Goal: Task Accomplishment & Management: Manage account settings

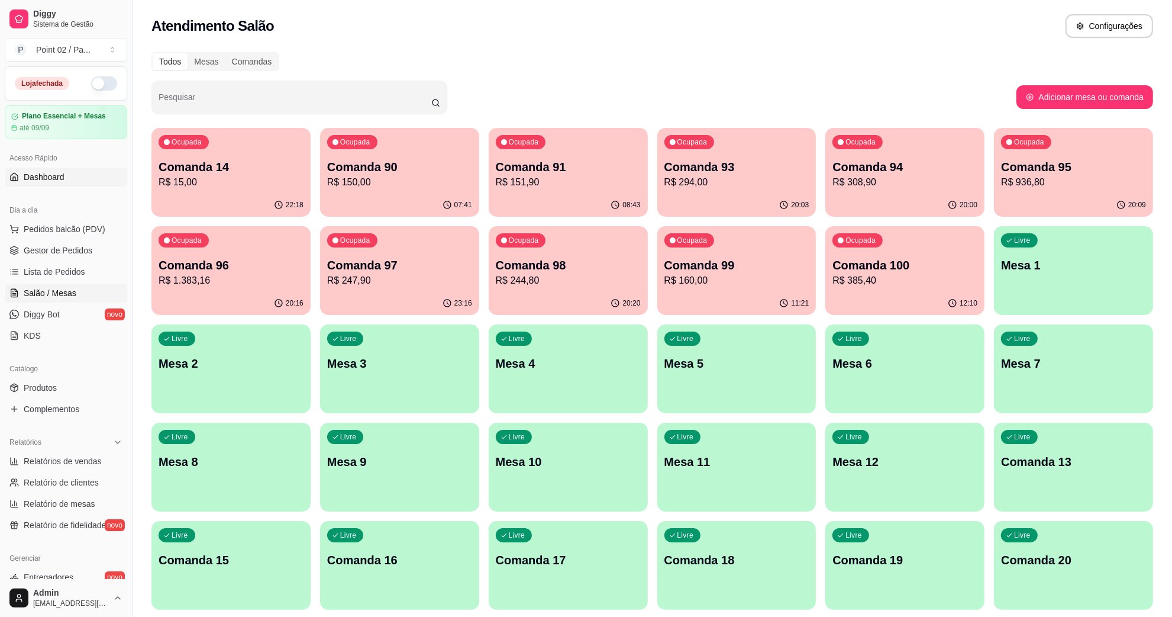
click at [45, 167] on link "Dashboard" at bounding box center [66, 176] width 122 height 19
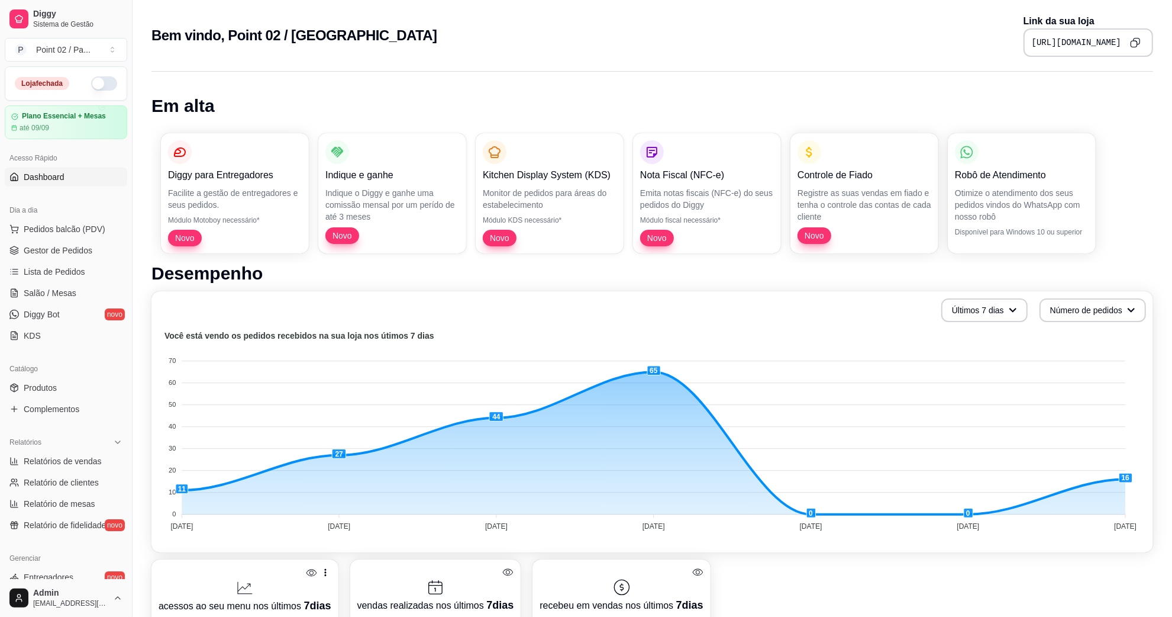
click at [549, 47] on div "Bem vindo, Point 02 / Pastelaria Link da sua loja [URL][DOMAIN_NAME]" at bounding box center [652, 35] width 1002 height 43
click at [649, 51] on div "Bem vindo, Point 02 / Pastelaria Link da sua loja [URL][DOMAIN_NAME]" at bounding box center [652, 35] width 1002 height 43
click at [92, 250] on link "Gestor de Pedidos" at bounding box center [66, 250] width 122 height 19
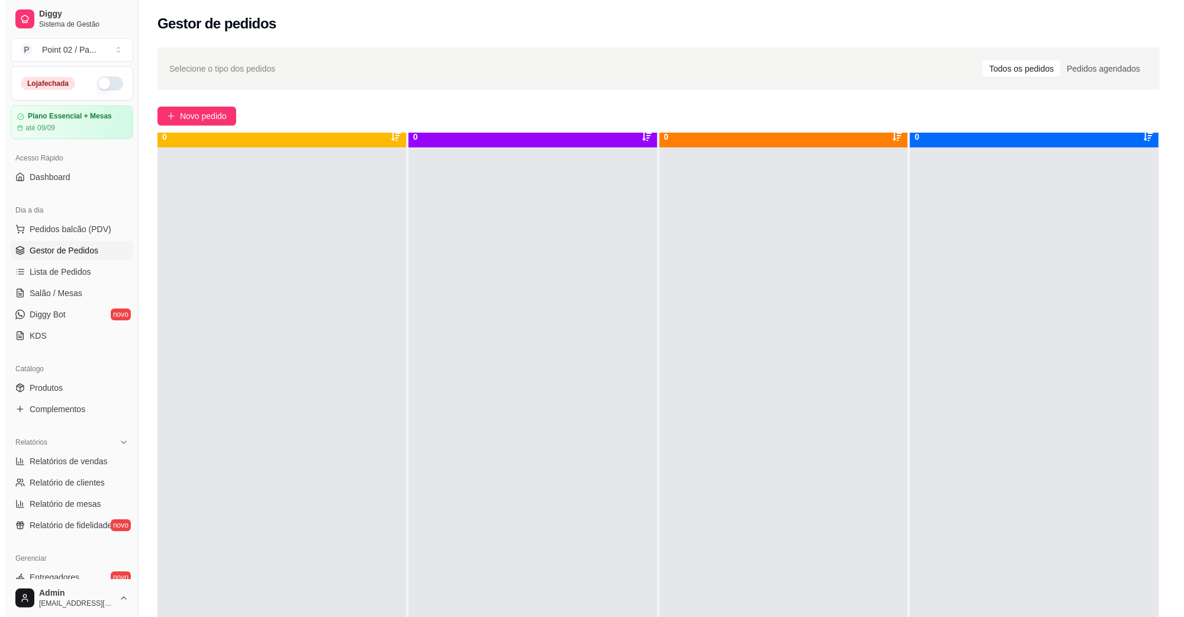
scroll to position [33, 0]
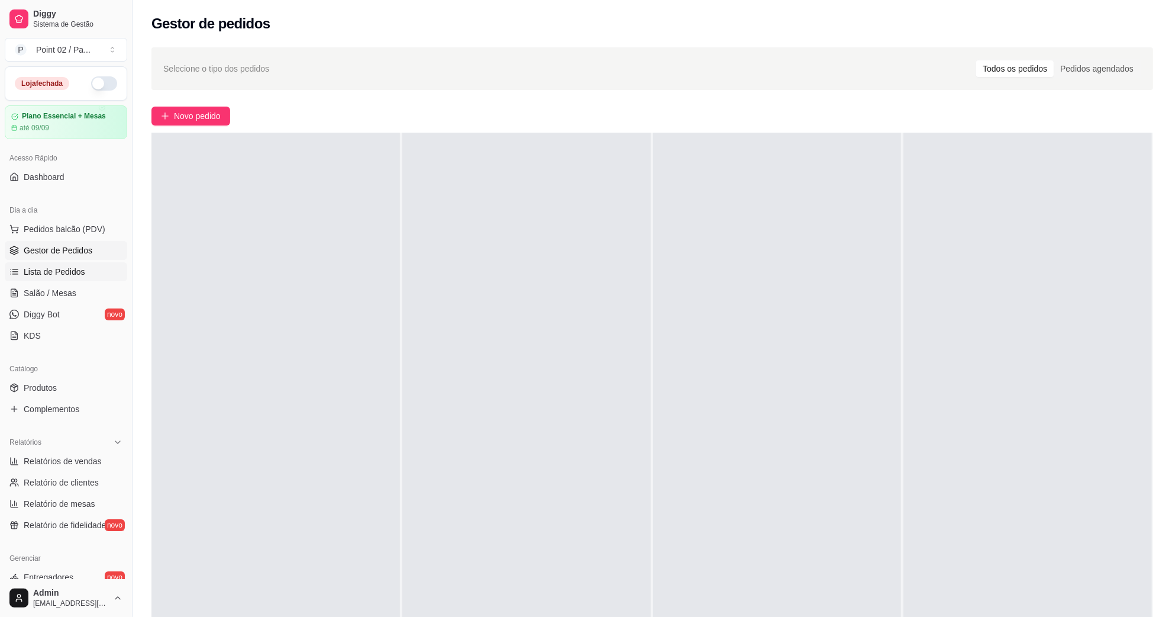
click at [60, 281] on link "Lista de Pedidos" at bounding box center [66, 271] width 122 height 19
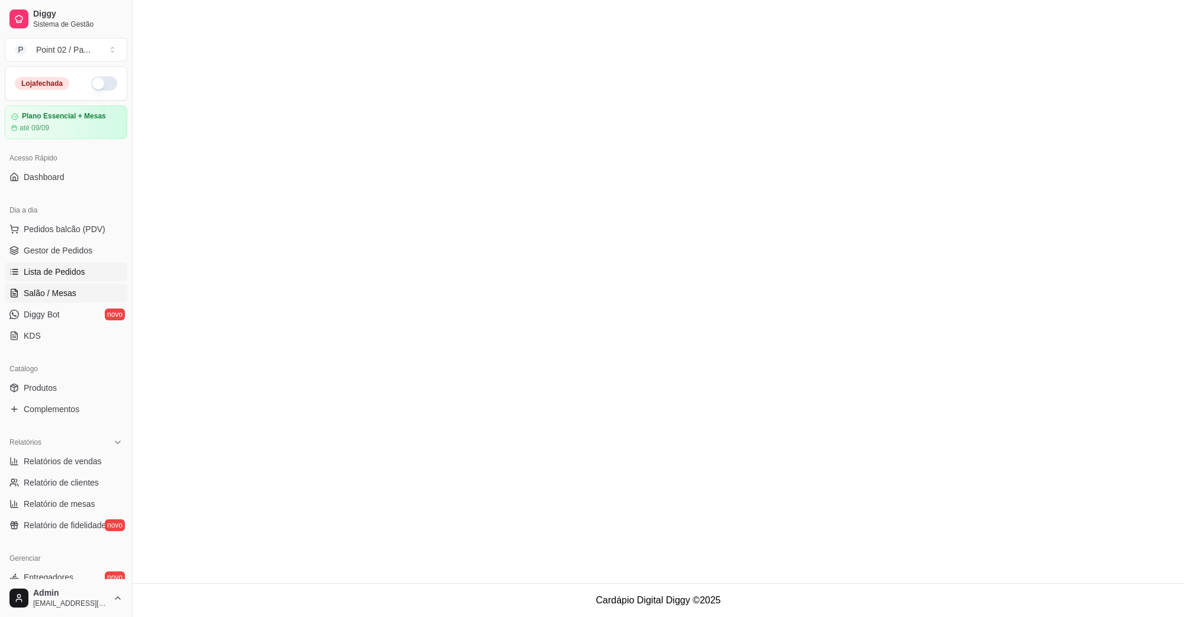
click at [60, 290] on span "Salão / Mesas" at bounding box center [50, 293] width 53 height 12
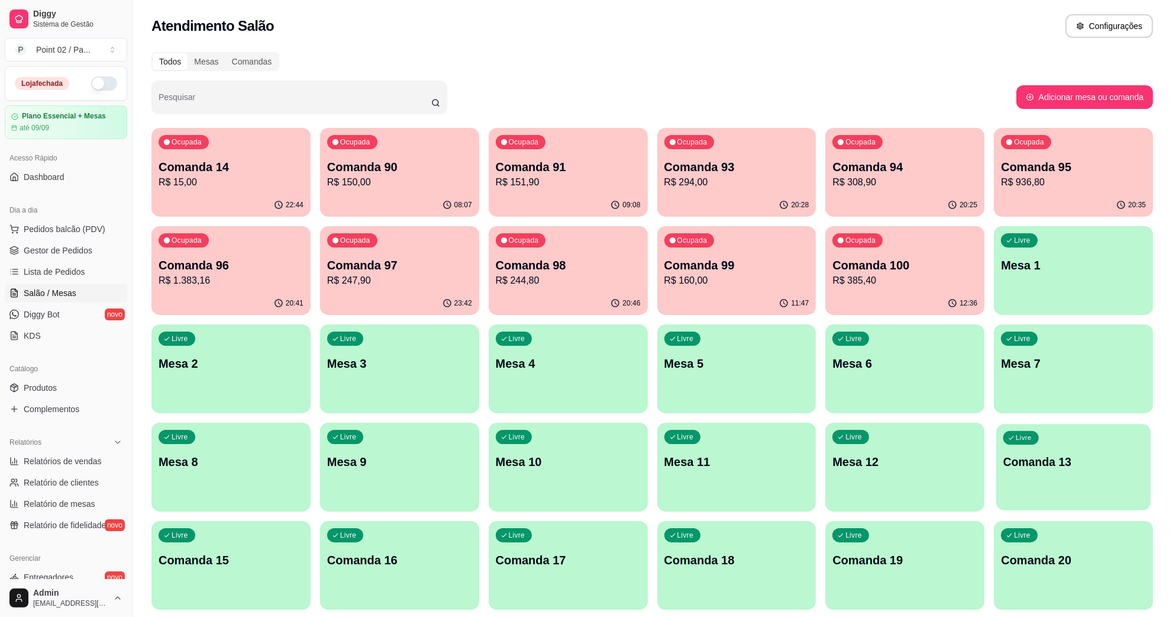
click at [1071, 448] on div "Livre Comanda 13" at bounding box center [1074, 460] width 154 height 72
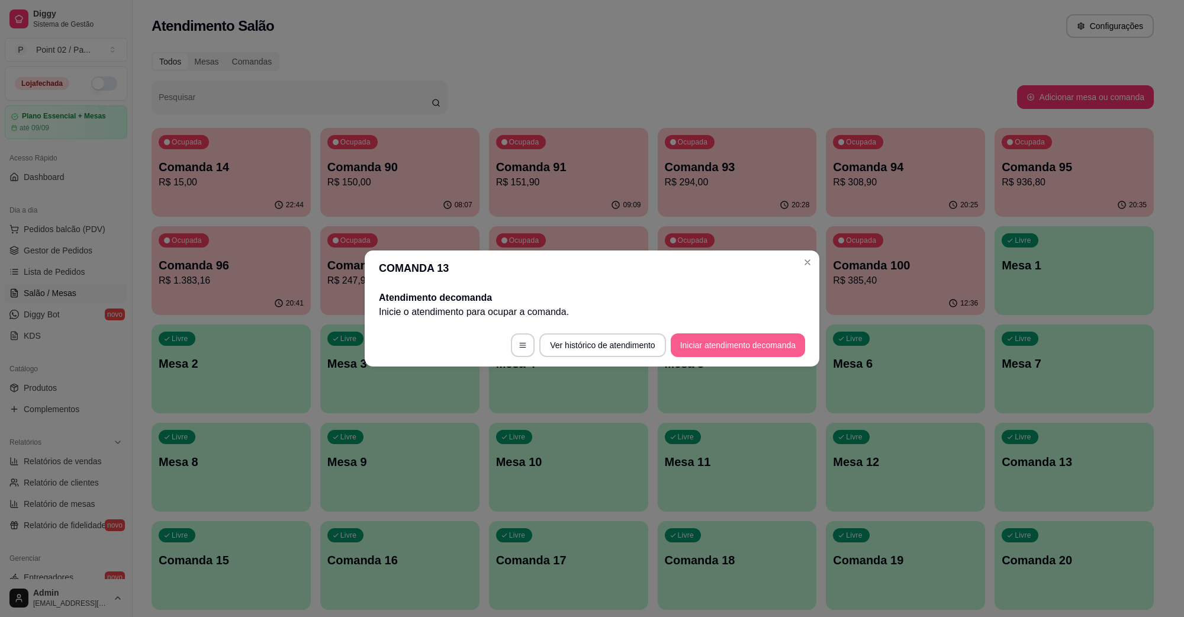
click at [712, 341] on button "Iniciar atendimento de comanda" at bounding box center [737, 345] width 134 height 24
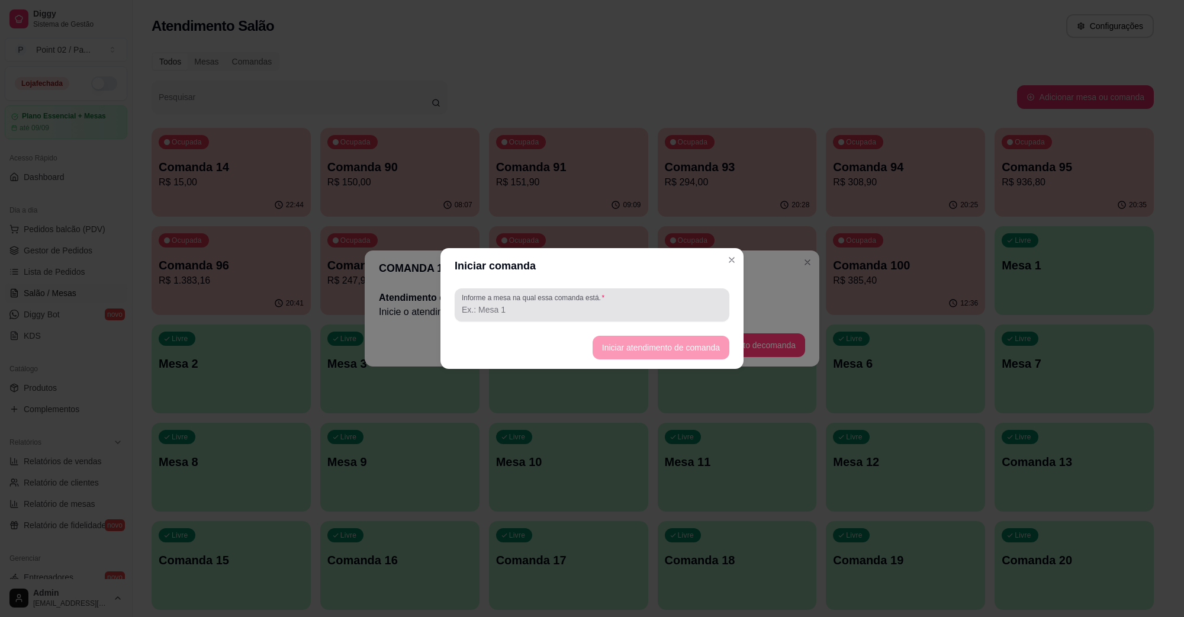
click at [669, 302] on div at bounding box center [592, 305] width 260 height 24
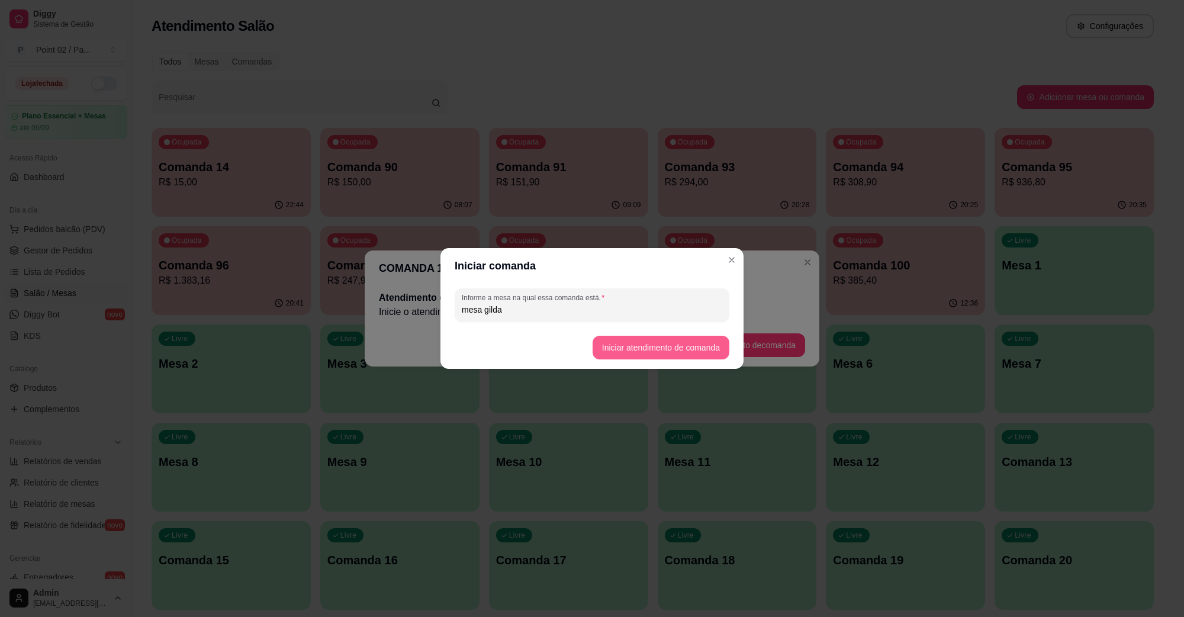
type input "mesa gilda"
click at [653, 342] on button "Iniciar atendimento de comanda" at bounding box center [660, 348] width 137 height 24
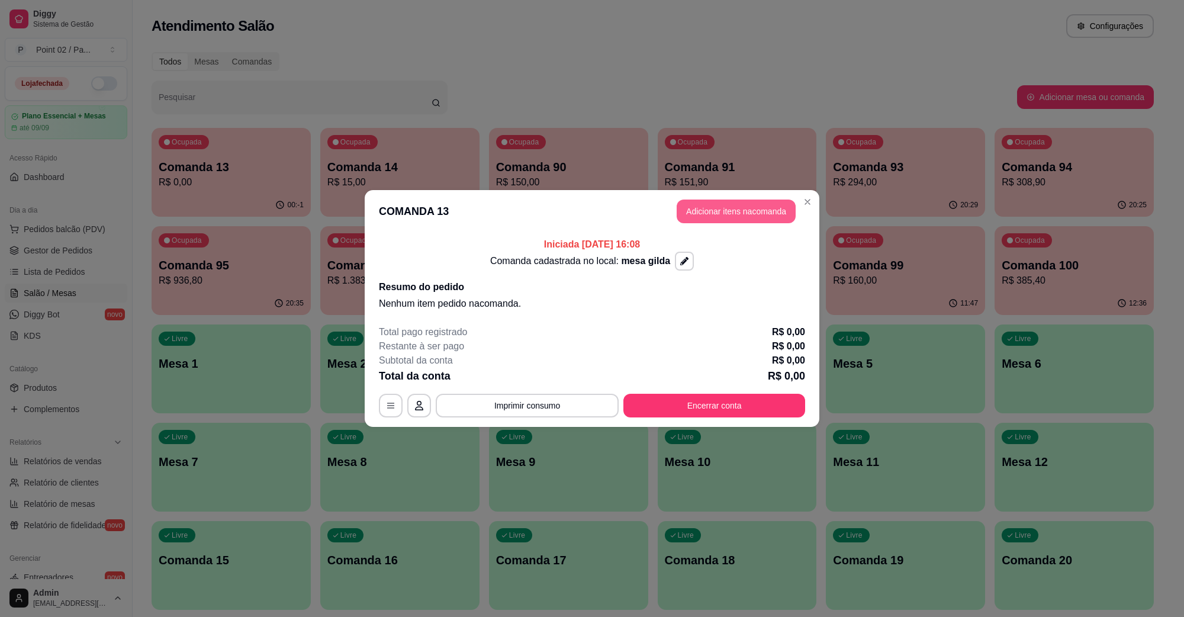
click at [735, 215] on button "Adicionar itens na comanda" at bounding box center [735, 211] width 119 height 24
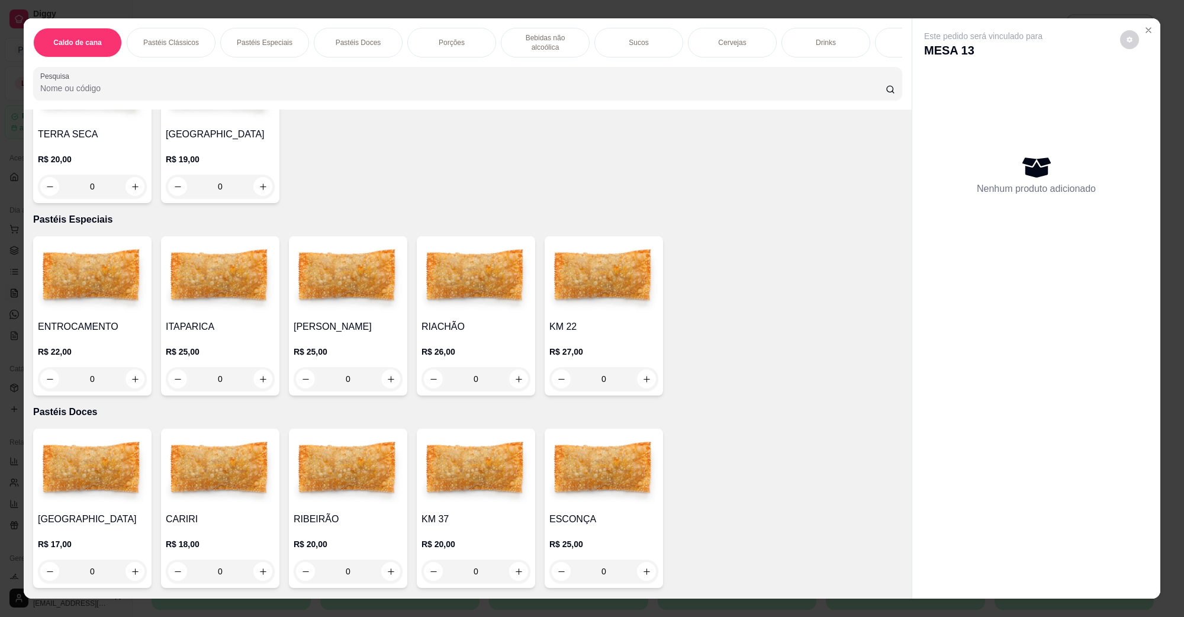
scroll to position [222, 0]
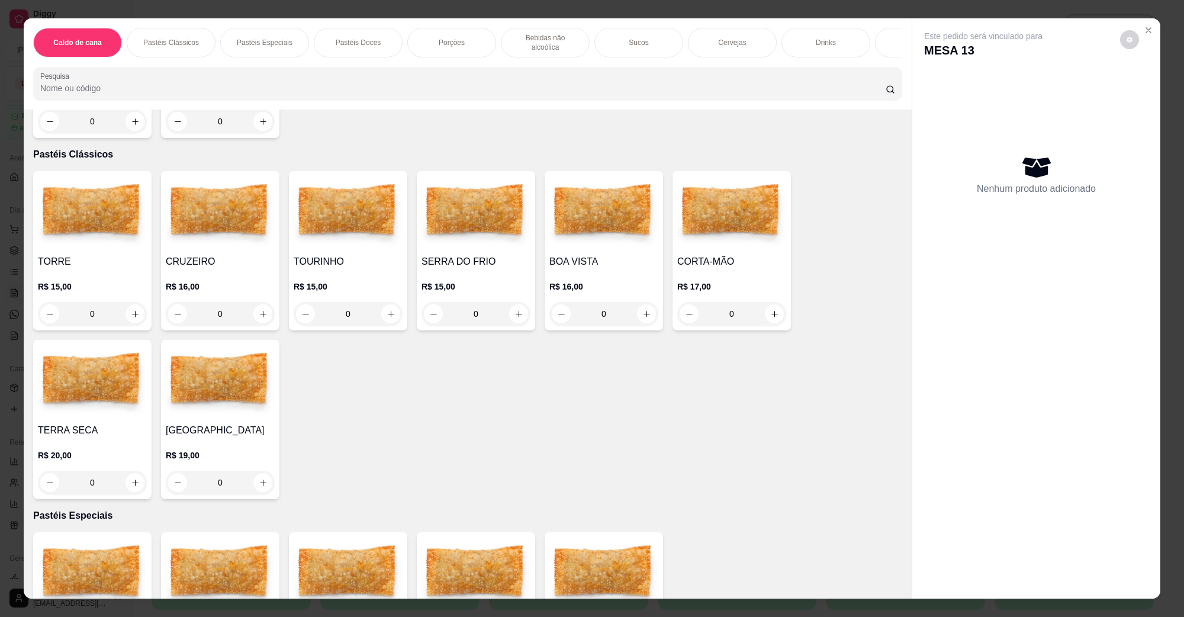
click at [640, 233] on img at bounding box center [603, 213] width 109 height 74
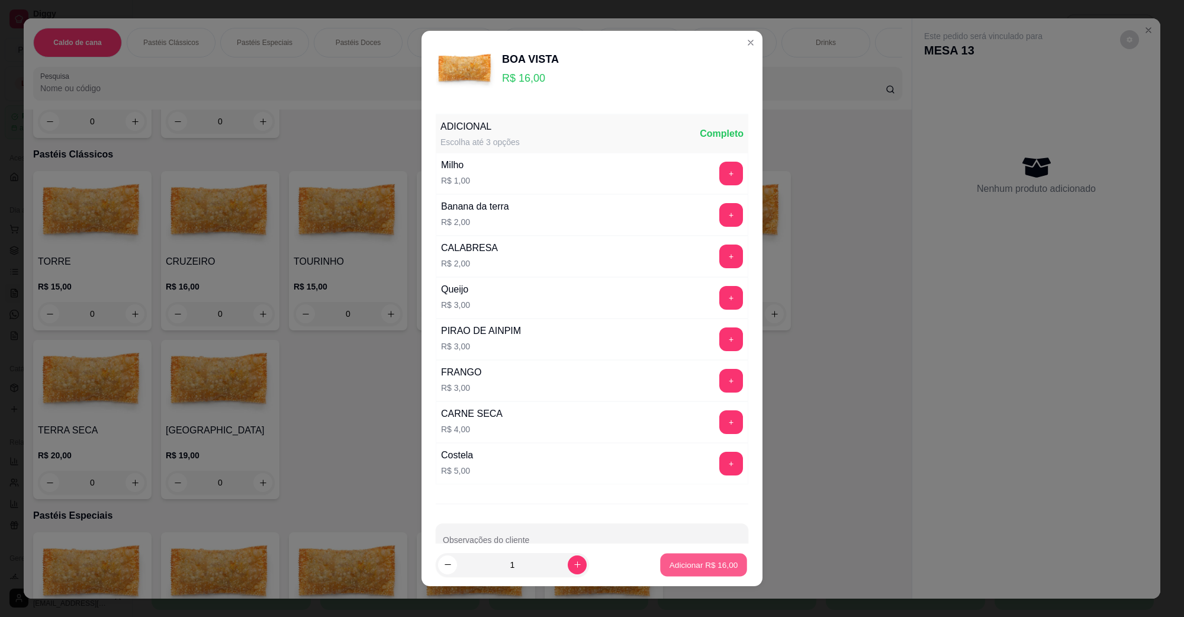
click at [730, 566] on button "Adicionar R$ 16,00" at bounding box center [703, 564] width 87 height 23
type input "1"
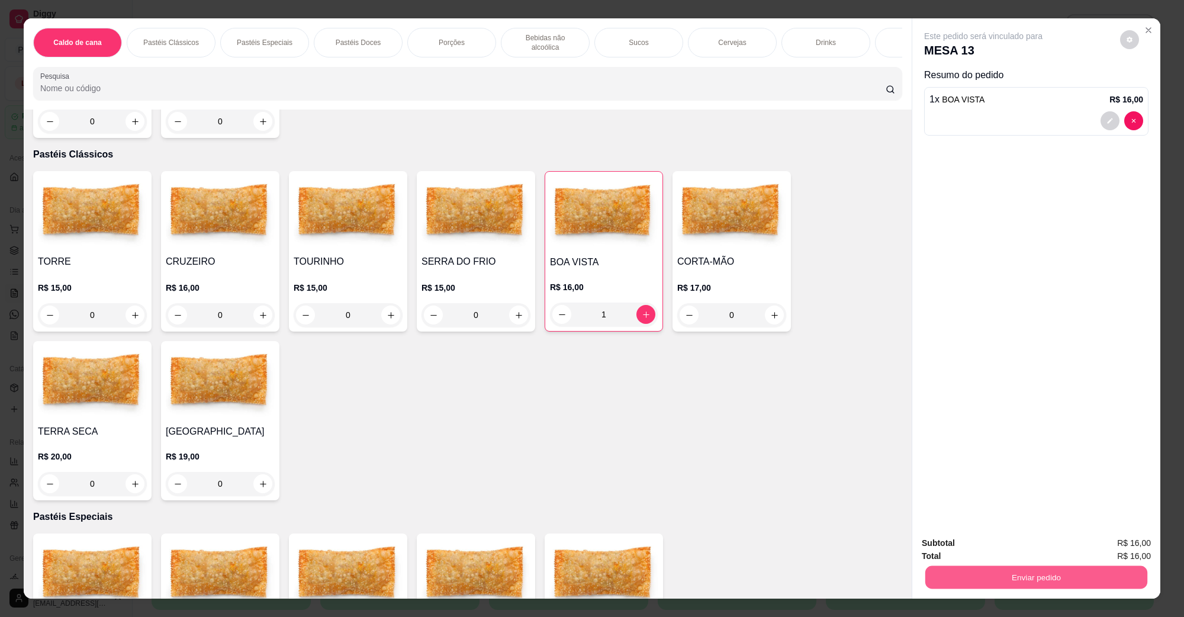
click at [982, 580] on button "Enviar pedido" at bounding box center [1036, 576] width 222 height 23
click at [980, 551] on button "Não registrar e enviar pedido" at bounding box center [995, 548] width 123 height 22
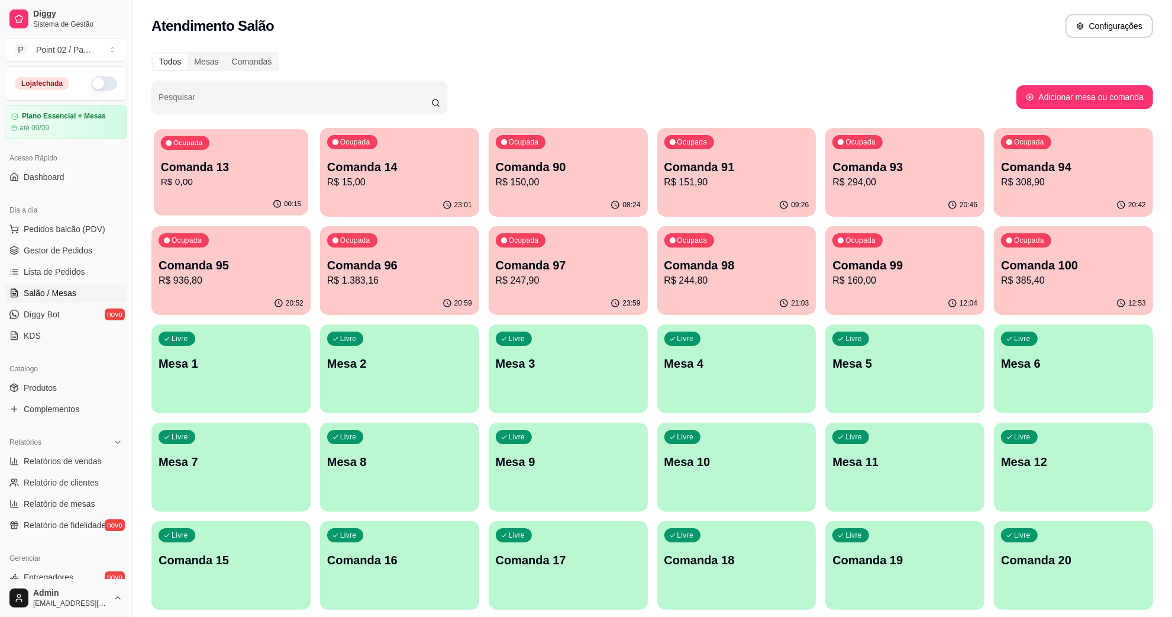
click at [264, 160] on p "Comanda 13" at bounding box center [231, 167] width 140 height 16
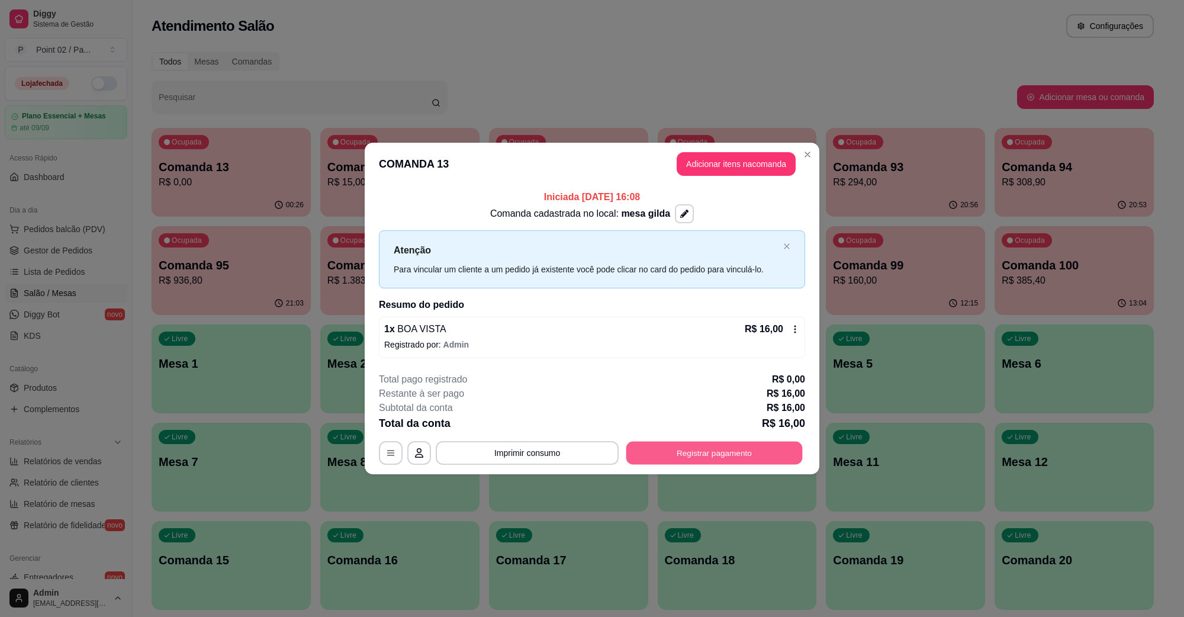
click at [736, 444] on button "Registrar pagamento" at bounding box center [714, 452] width 176 height 23
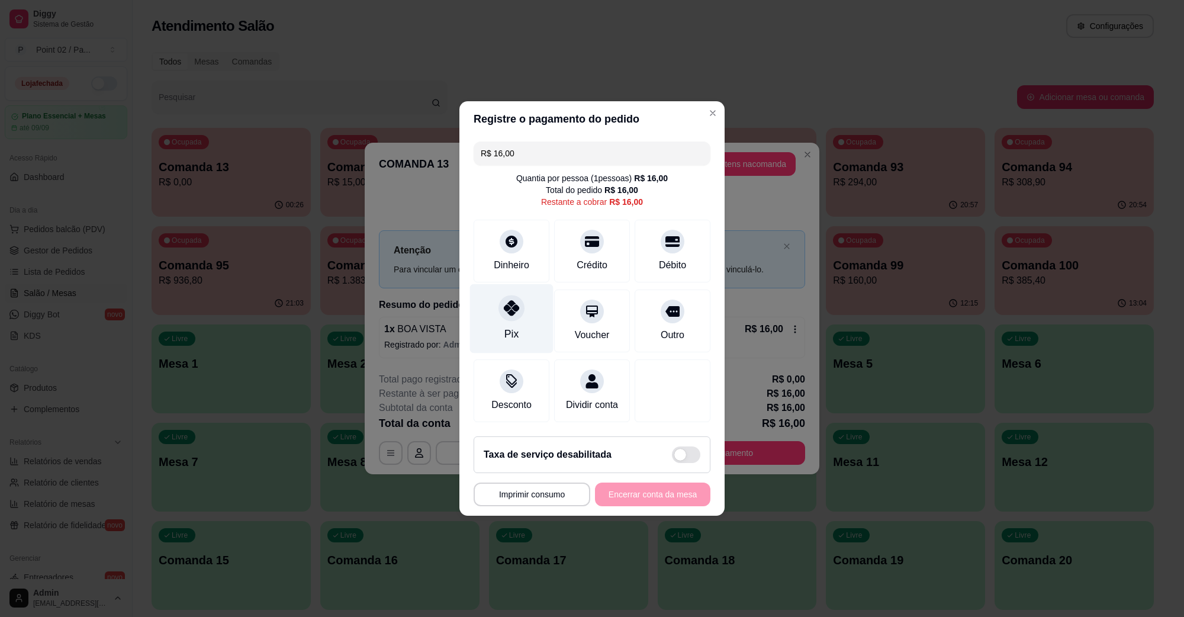
click at [504, 308] on icon at bounding box center [511, 307] width 15 height 15
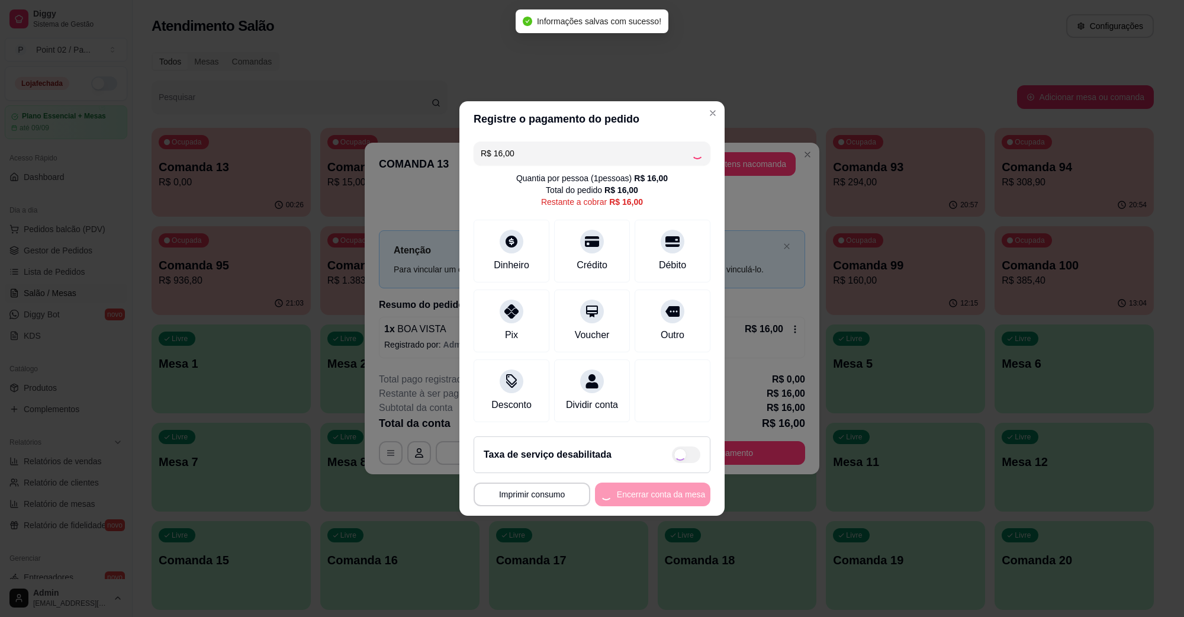
type input "R$ 0,00"
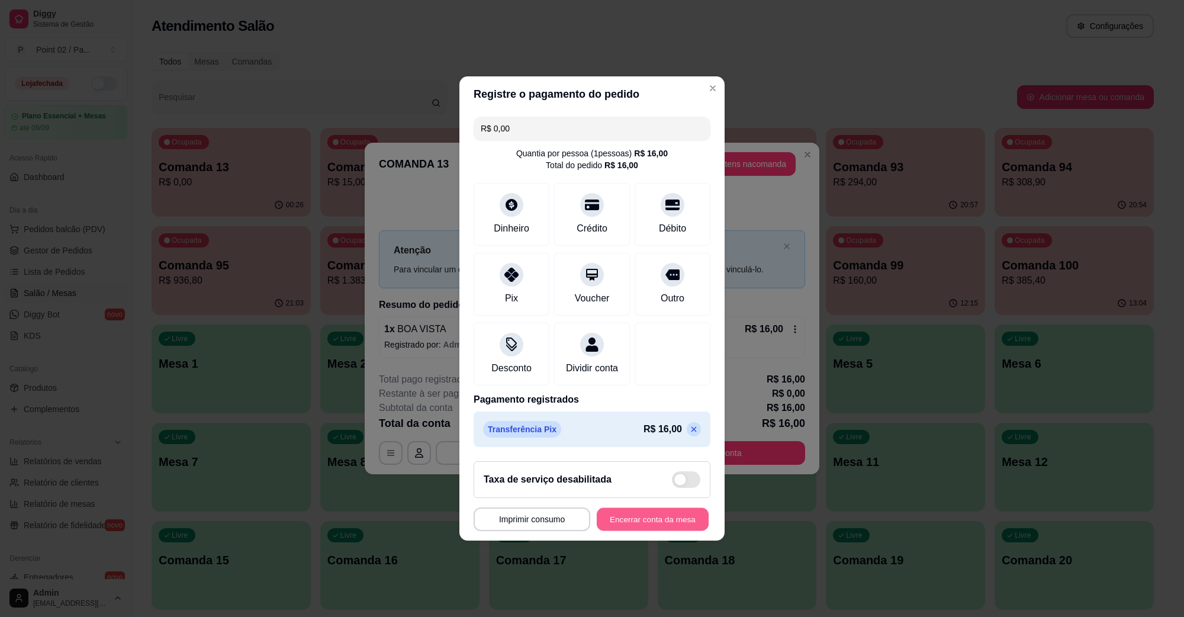
click at [652, 519] on button "Encerrar conta da mesa" at bounding box center [652, 519] width 112 height 23
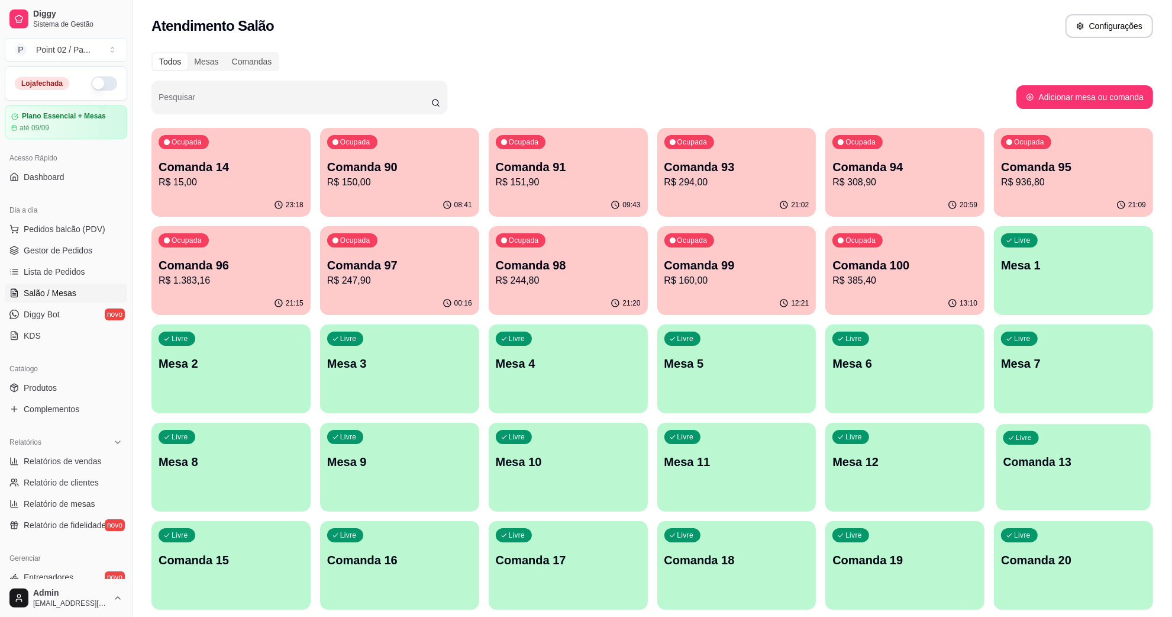
click at [1077, 466] on p "Comanda 13" at bounding box center [1074, 462] width 140 height 16
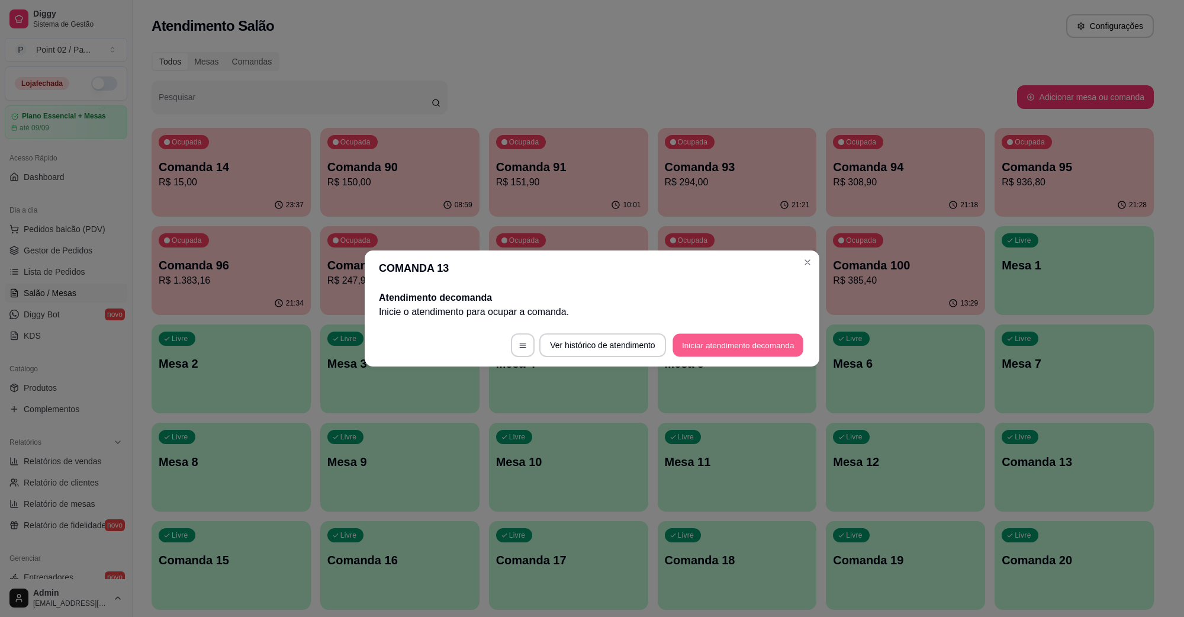
click at [724, 340] on button "Iniciar atendimento de comanda" at bounding box center [737, 345] width 131 height 23
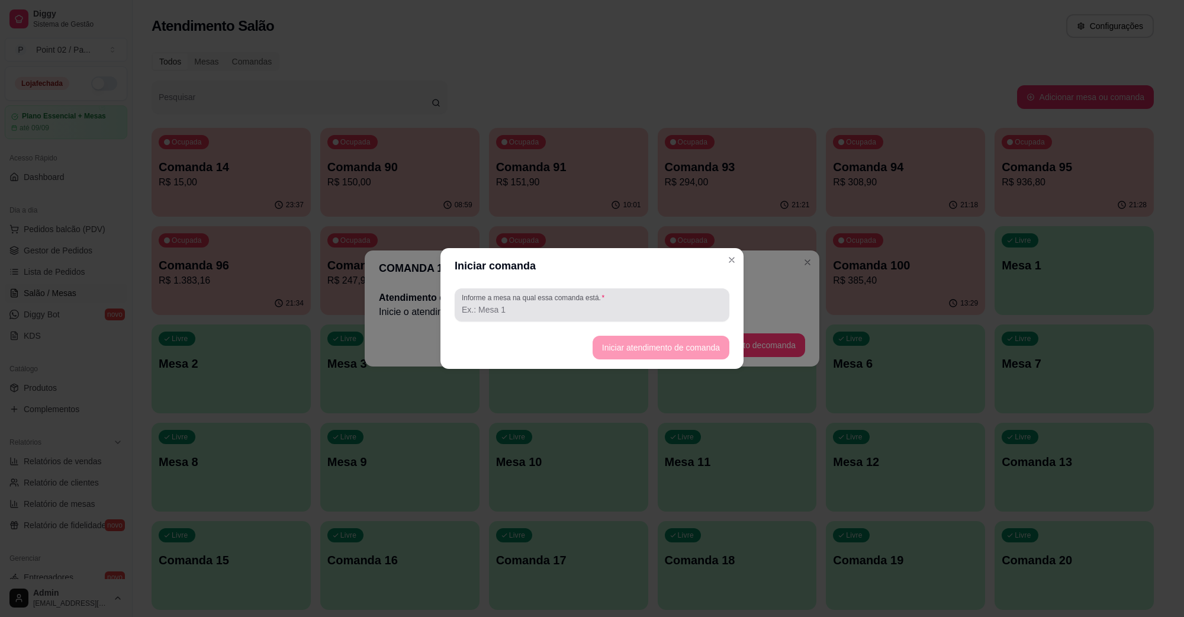
click at [724, 314] on div "Informe a mesa na qual essa comanda está." at bounding box center [591, 304] width 275 height 33
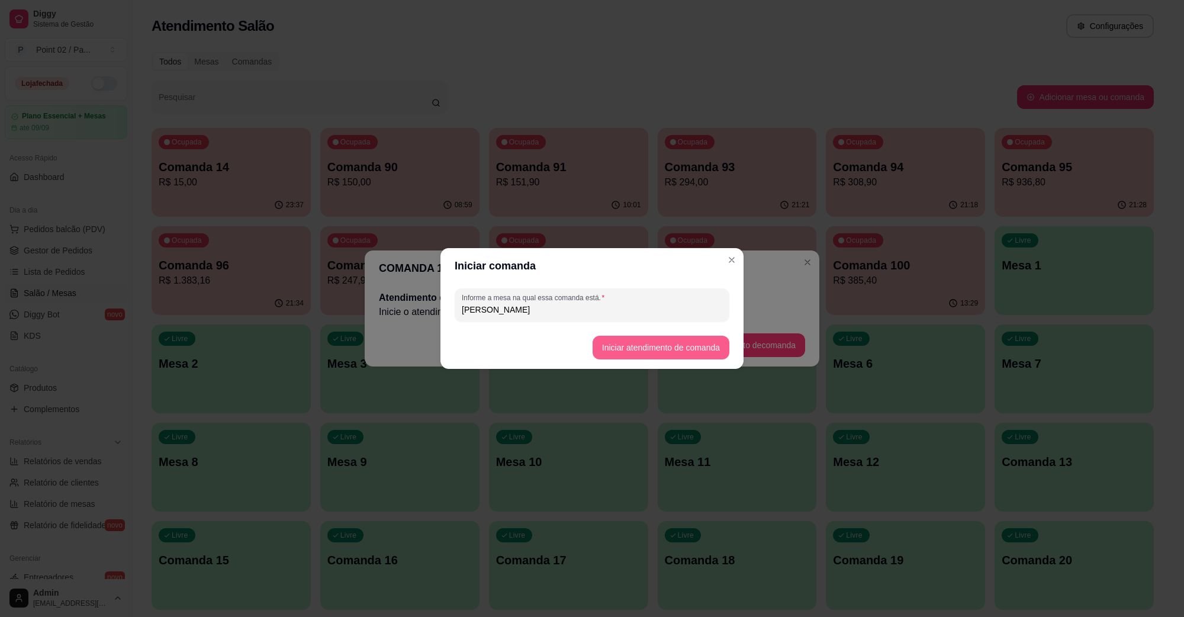
type input "[PERSON_NAME]"
click at [649, 343] on button "Iniciar atendimento de comanda" at bounding box center [660, 348] width 137 height 24
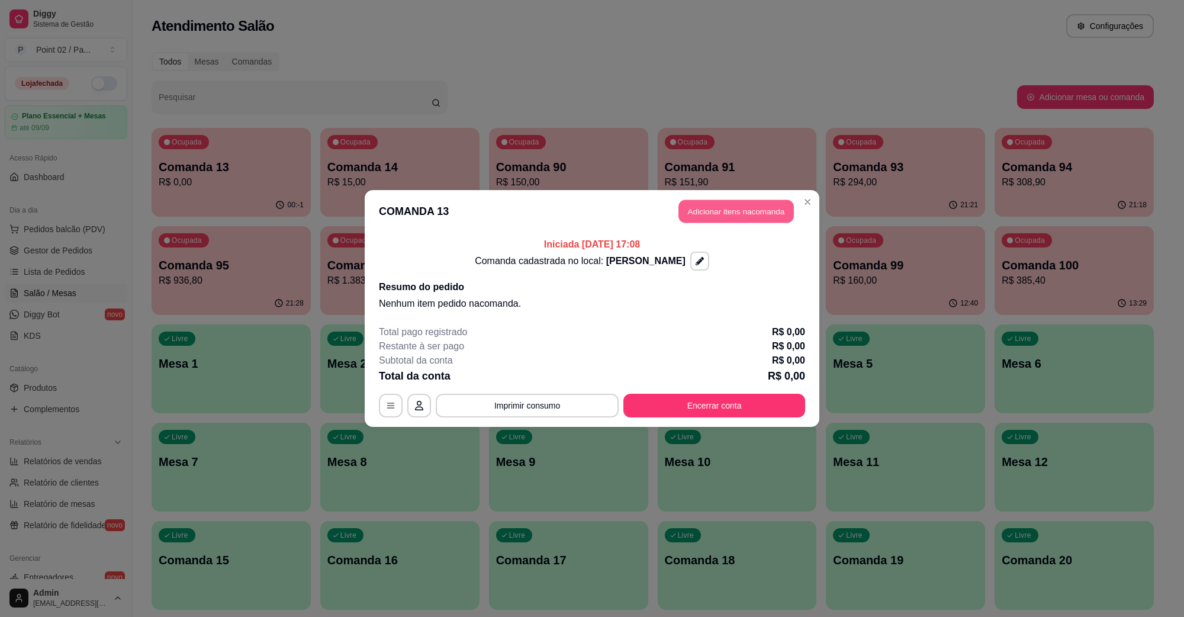
click at [750, 214] on button "Adicionar itens na comanda" at bounding box center [735, 211] width 115 height 23
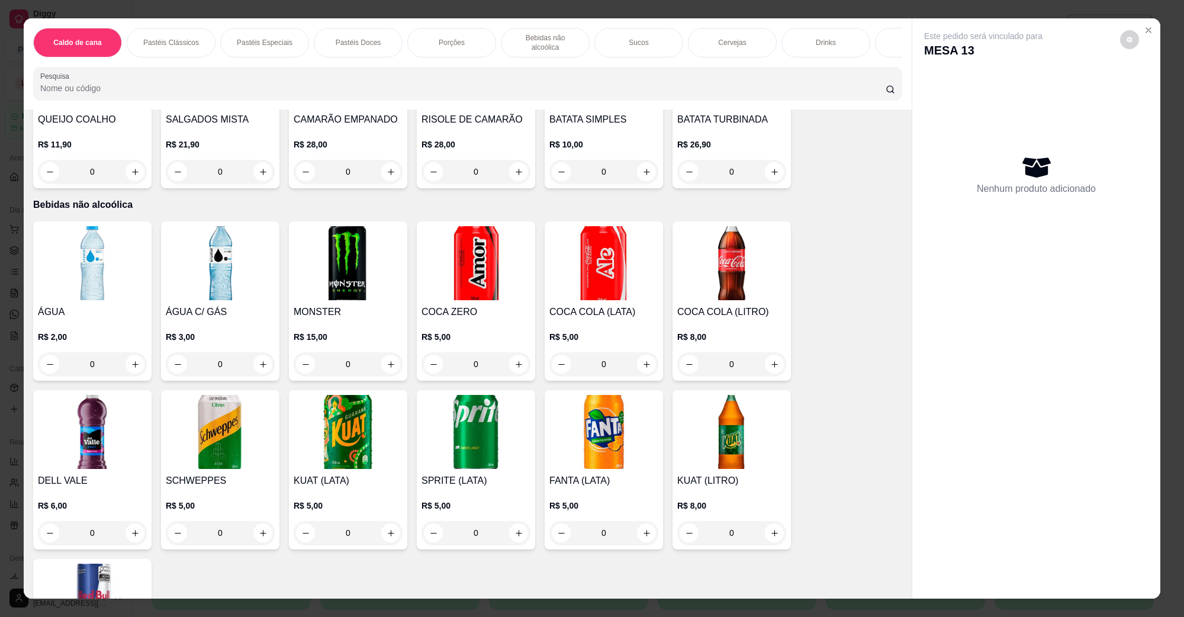
scroll to position [888, 0]
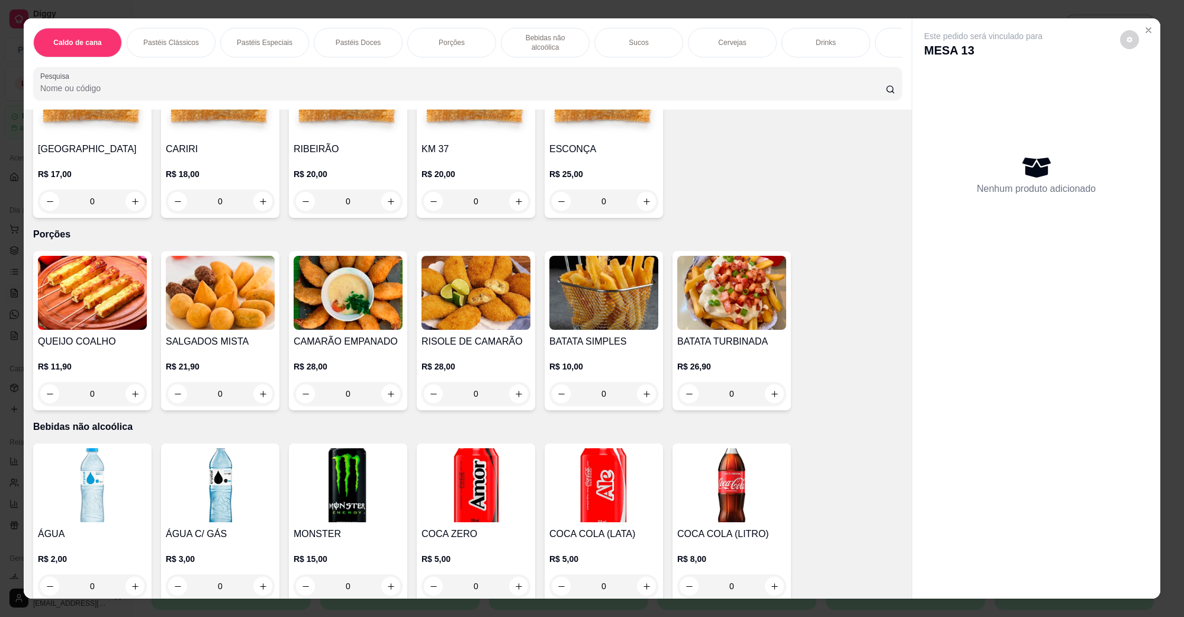
click at [695, 296] on img at bounding box center [731, 293] width 109 height 74
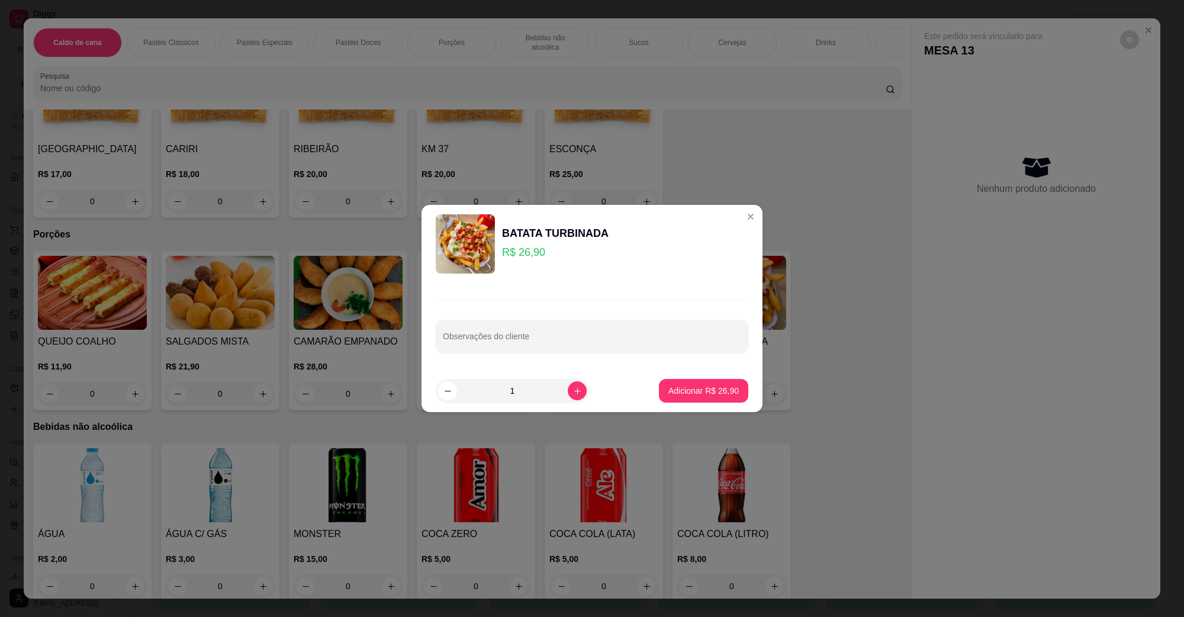
click at [740, 385] on footer "1 Adicionar R$ 26,90" at bounding box center [591, 390] width 341 height 43
click at [722, 388] on p "Adicionar R$ 26,90" at bounding box center [703, 391] width 70 height 12
type input "1"
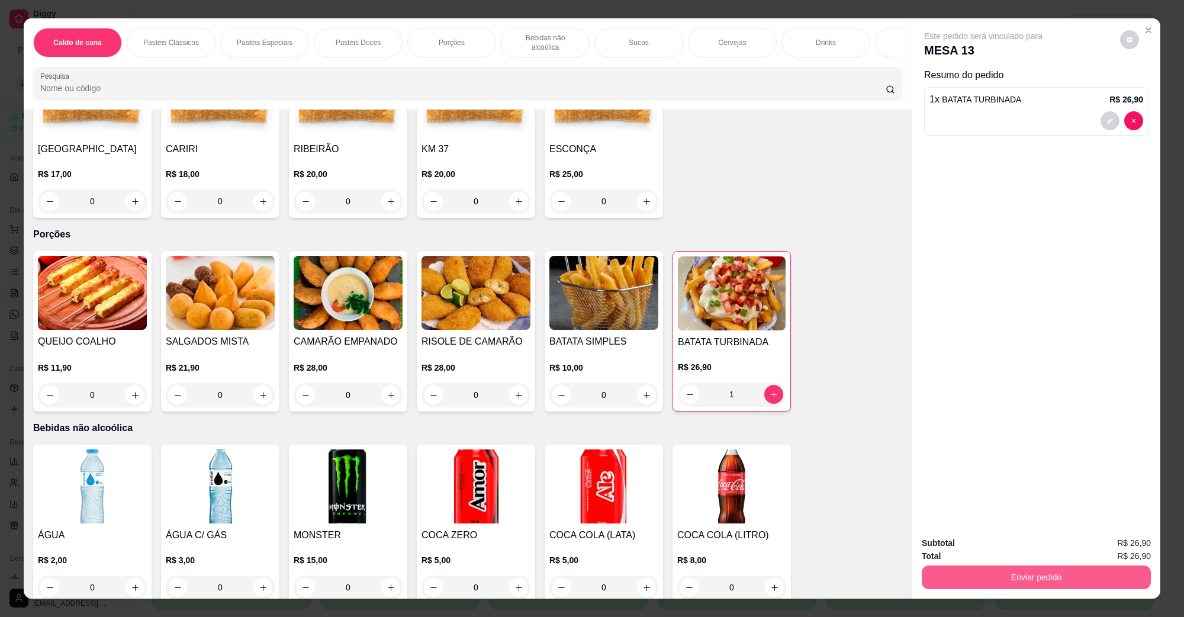
click at [1129, 587] on button "Enviar pedido" at bounding box center [1035, 577] width 229 height 24
click at [1004, 556] on button "Não registrar e enviar pedido" at bounding box center [995, 548] width 123 height 22
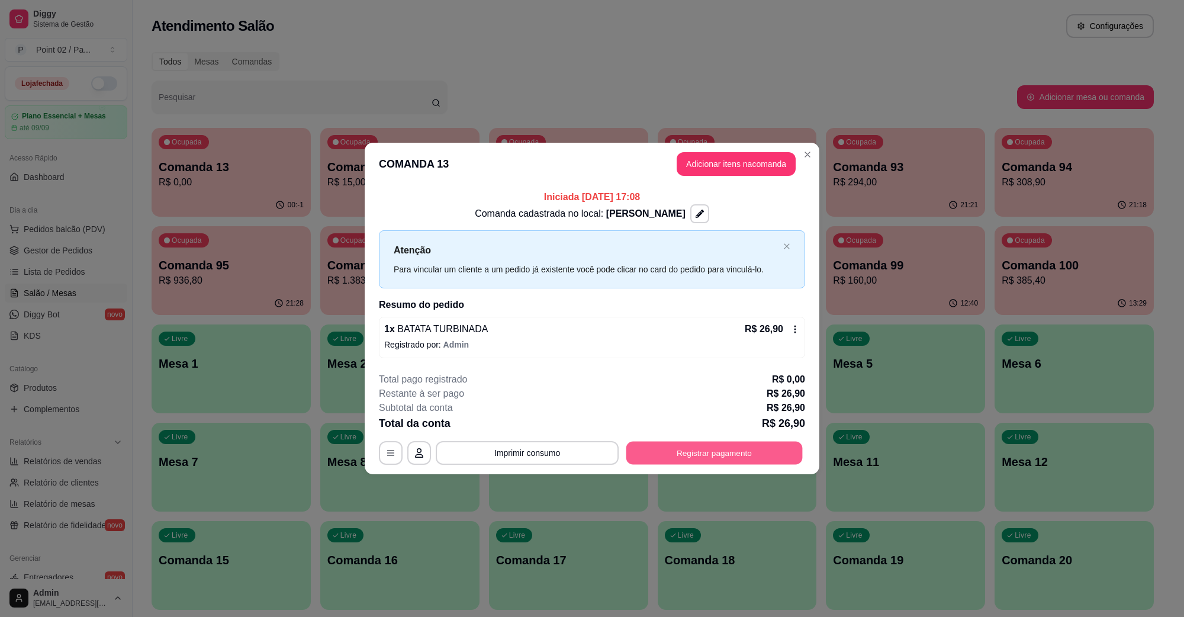
click at [767, 450] on button "Registrar pagamento" at bounding box center [714, 452] width 176 height 23
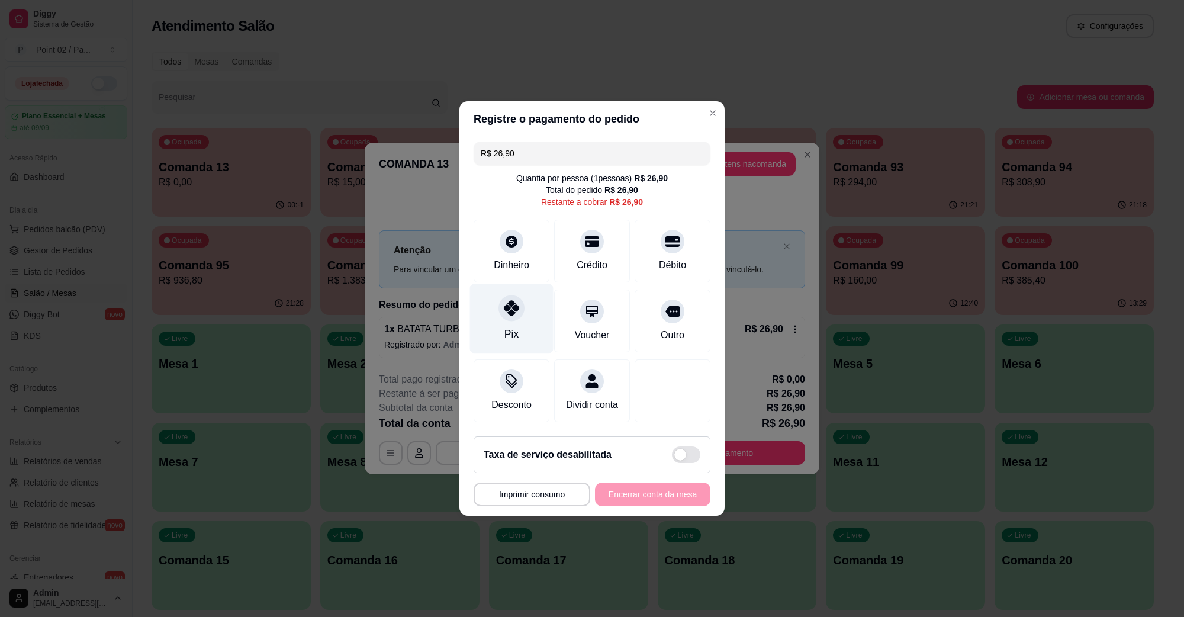
click at [504, 326] on div "Pix" at bounding box center [511, 333] width 14 height 15
type input "R$ 0,00"
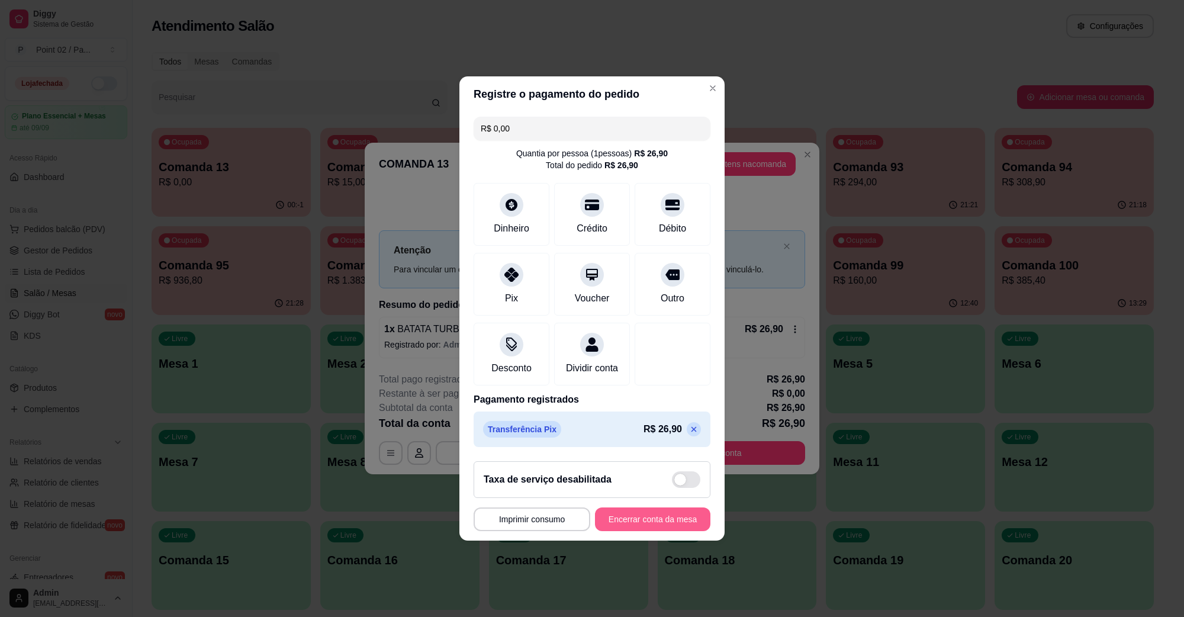
click at [647, 516] on button "Encerrar conta da mesa" at bounding box center [652, 519] width 115 height 24
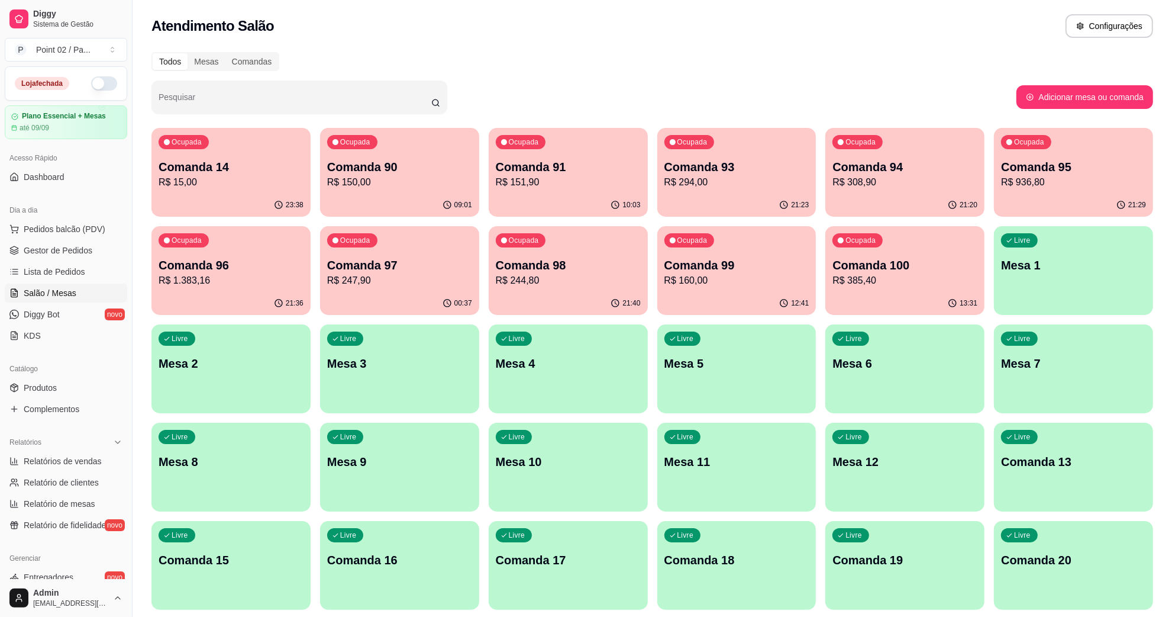
click at [524, 465] on p "Mesa 10" at bounding box center [568, 461] width 145 height 17
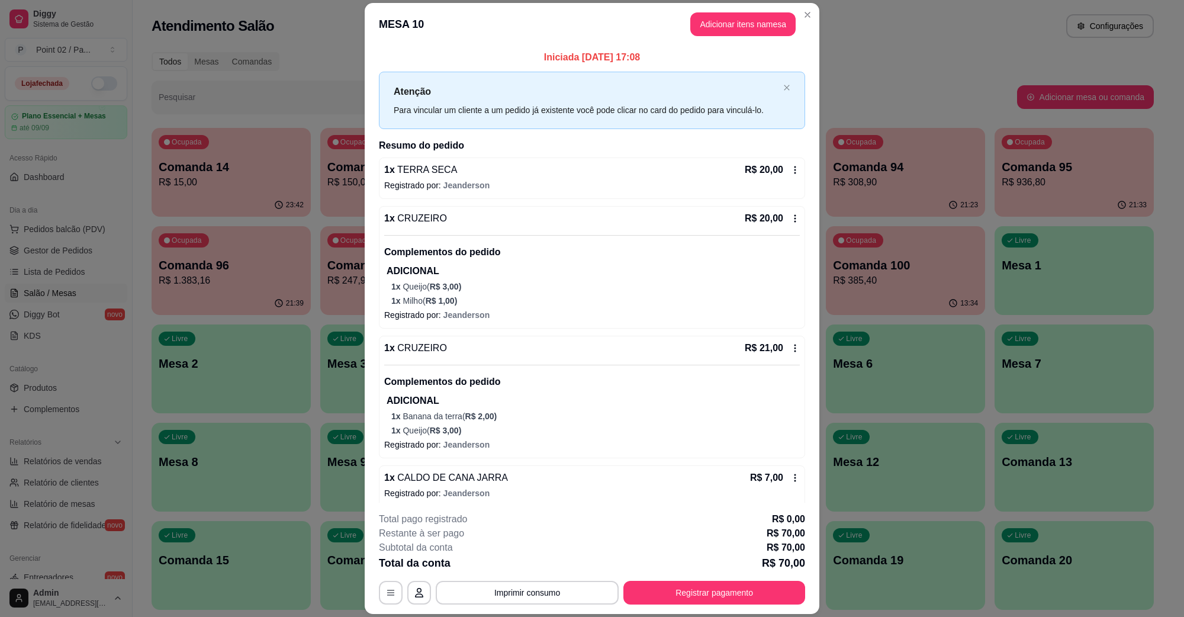
click at [725, 43] on header "MESA 10 Adicionar itens na mesa" at bounding box center [592, 24] width 454 height 43
click at [723, 37] on header "MESA 10 Adicionar itens na mesa" at bounding box center [592, 24] width 454 height 43
click at [723, 30] on button "Adicionar itens na mesa" at bounding box center [743, 24] width 102 height 23
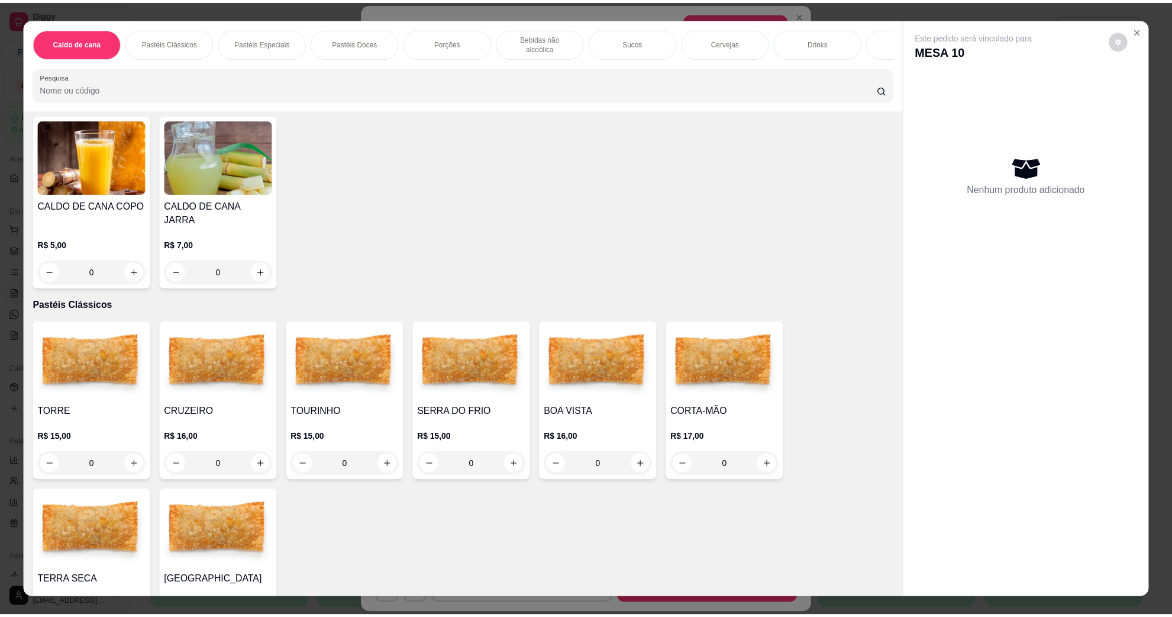
scroll to position [74, 0]
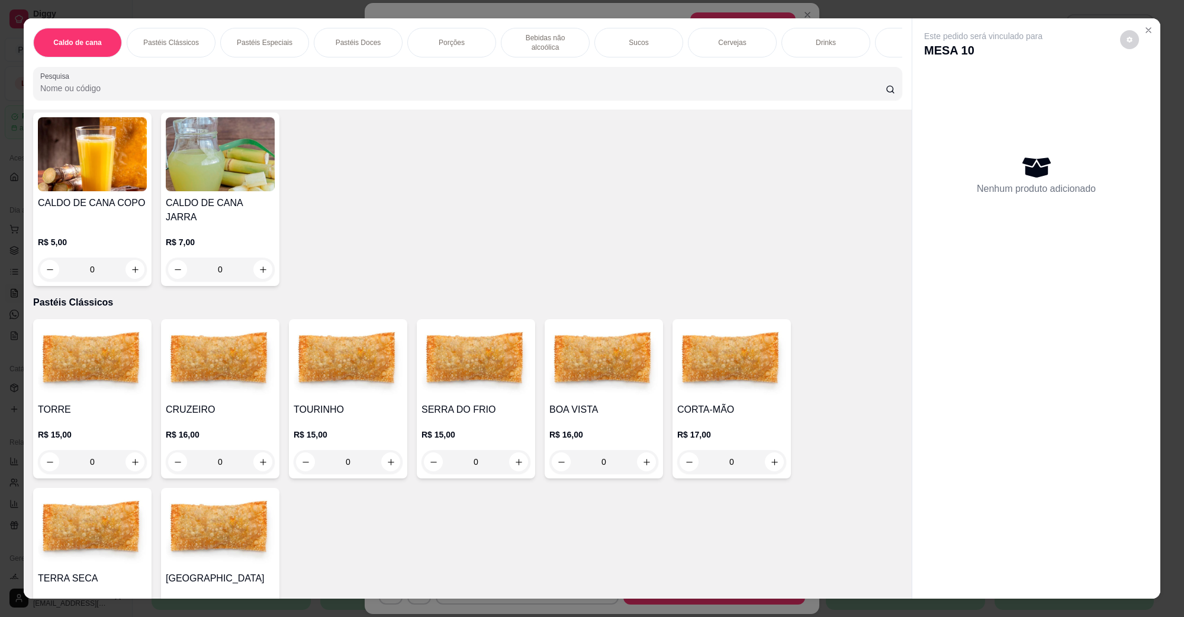
click at [472, 362] on img at bounding box center [475, 361] width 109 height 74
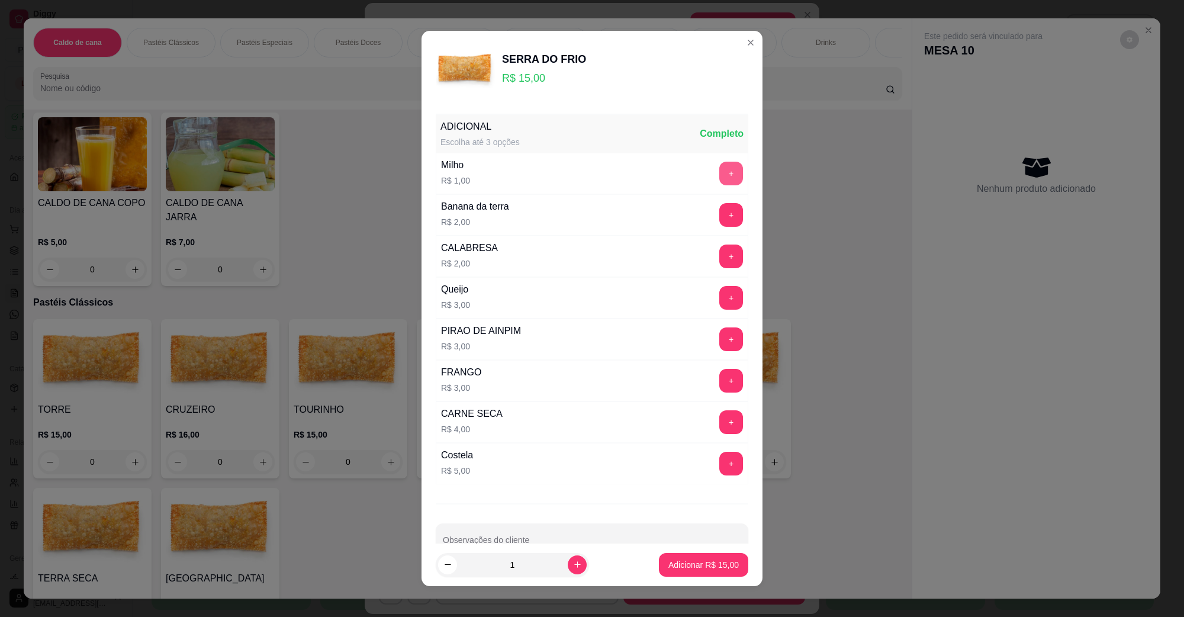
click at [719, 178] on button "+" at bounding box center [731, 174] width 24 height 24
click at [699, 573] on button "Adicionar R$ 16,00" at bounding box center [703, 565] width 89 height 24
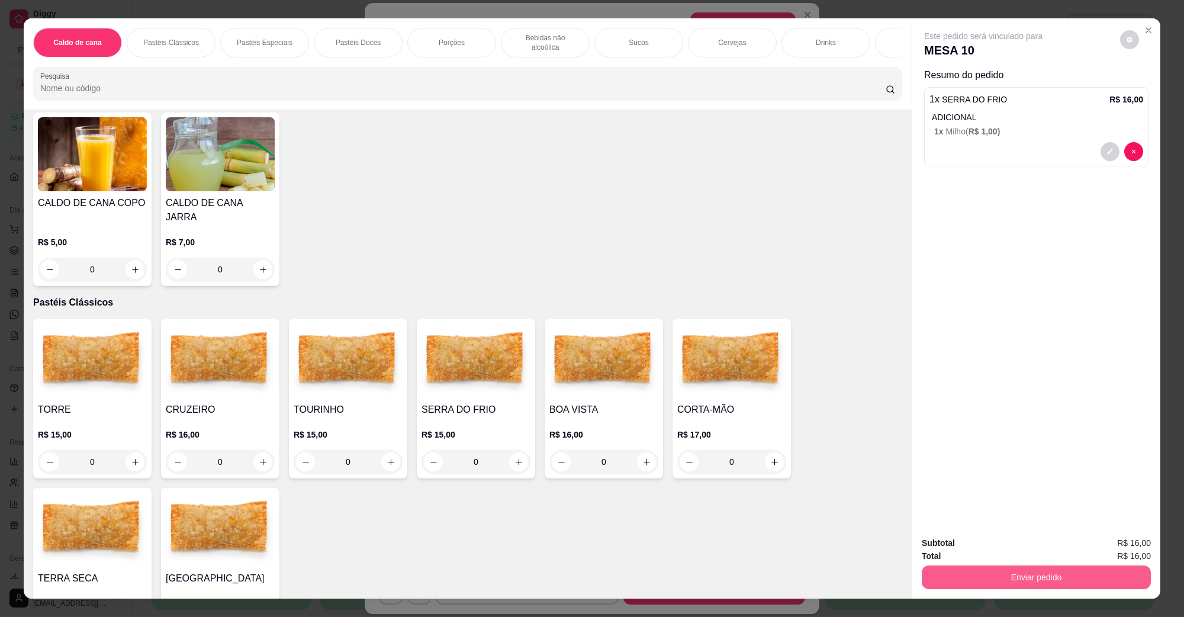
click at [941, 571] on button "Enviar pedido" at bounding box center [1035, 577] width 229 height 24
click at [1043, 552] on button "Não registrar e enviar pedido" at bounding box center [995, 548] width 123 height 22
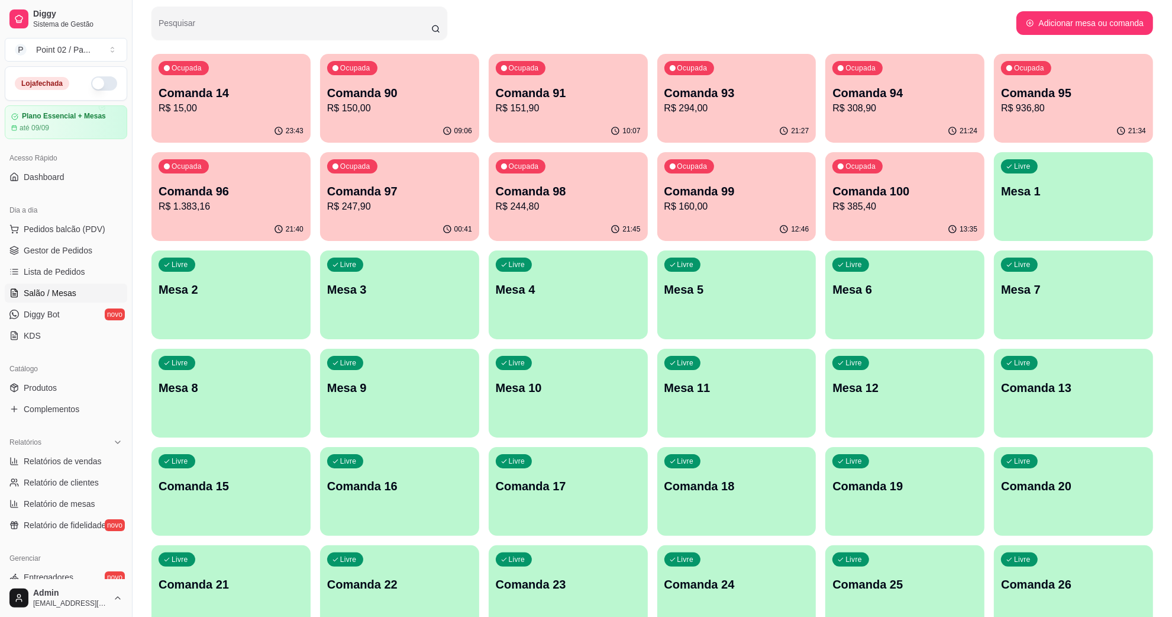
click at [907, 95] on p "Comanda 94" at bounding box center [905, 93] width 145 height 17
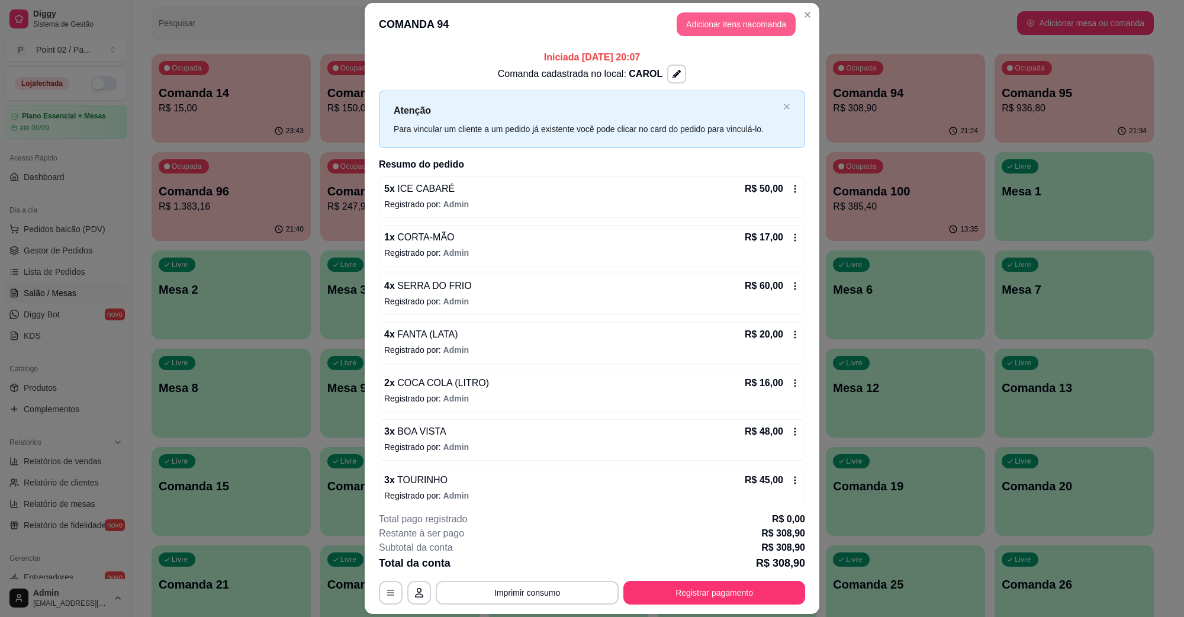
click at [769, 27] on button "Adicionar itens na comanda" at bounding box center [735, 24] width 119 height 24
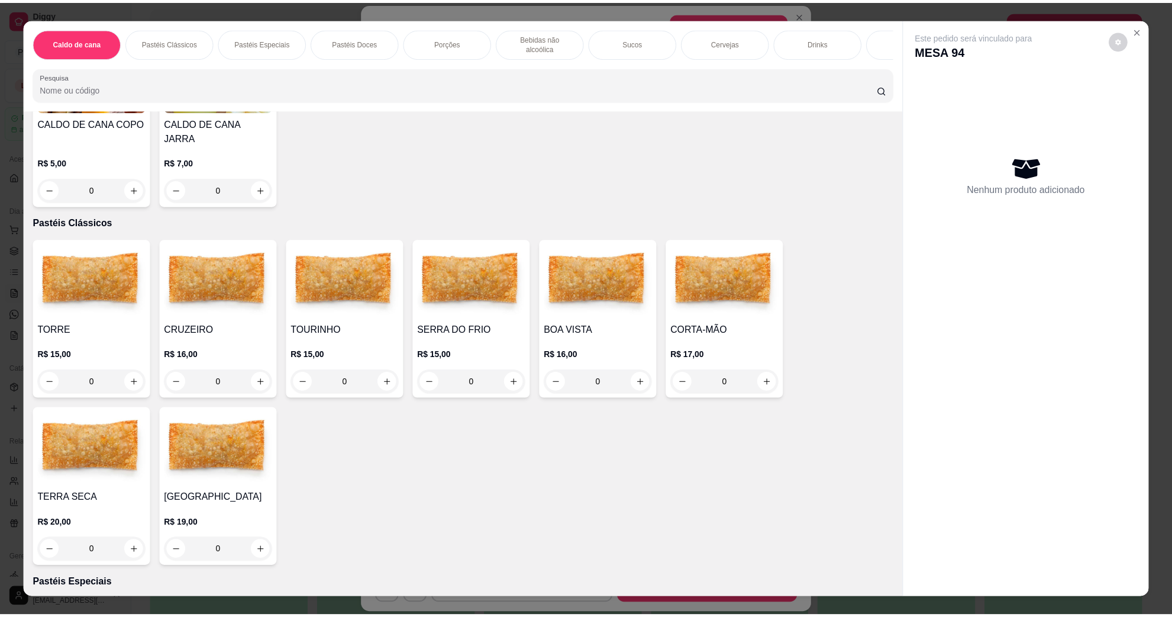
scroll to position [148, 0]
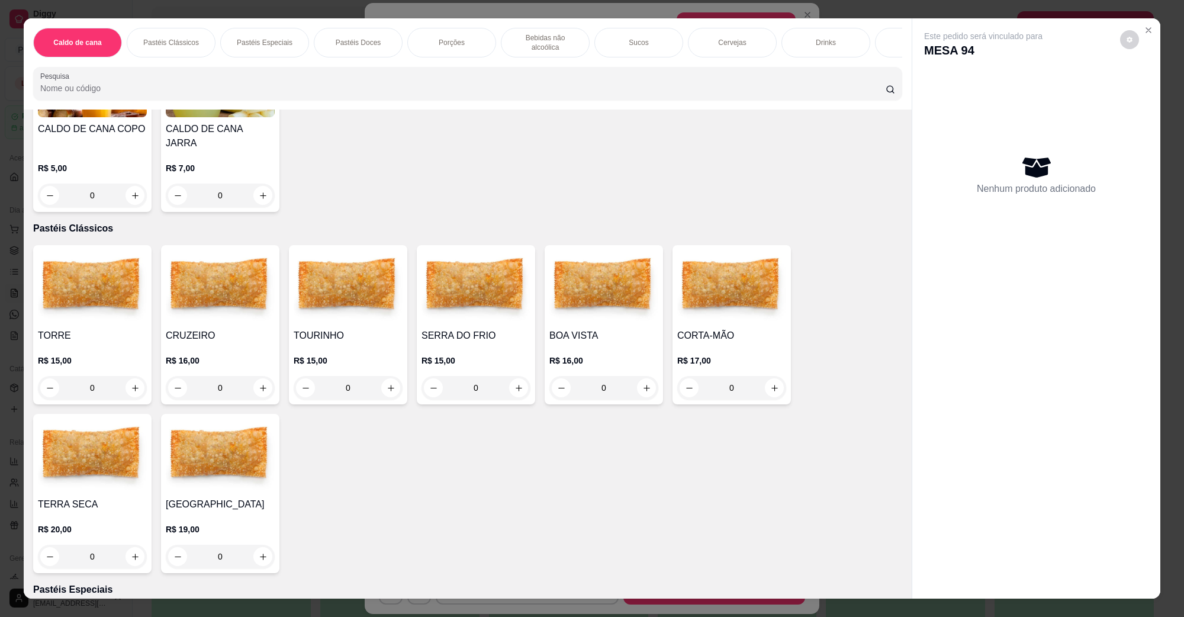
click at [479, 286] on img at bounding box center [475, 287] width 109 height 74
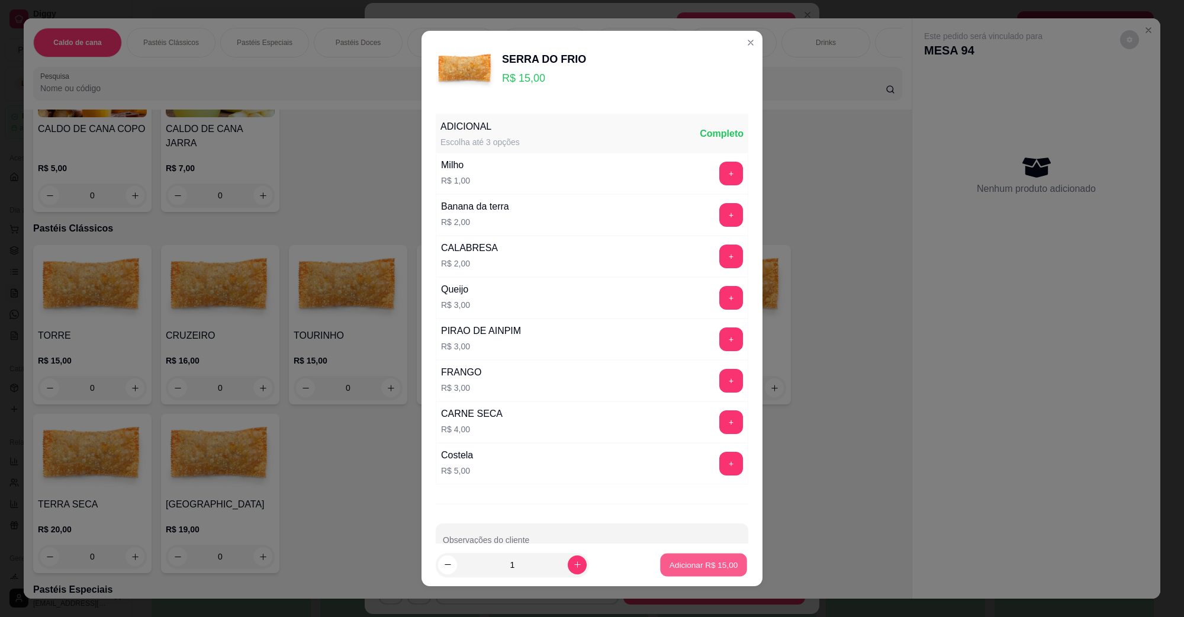
click at [696, 566] on p "Adicionar R$ 15,00" at bounding box center [703, 564] width 69 height 11
type input "1"
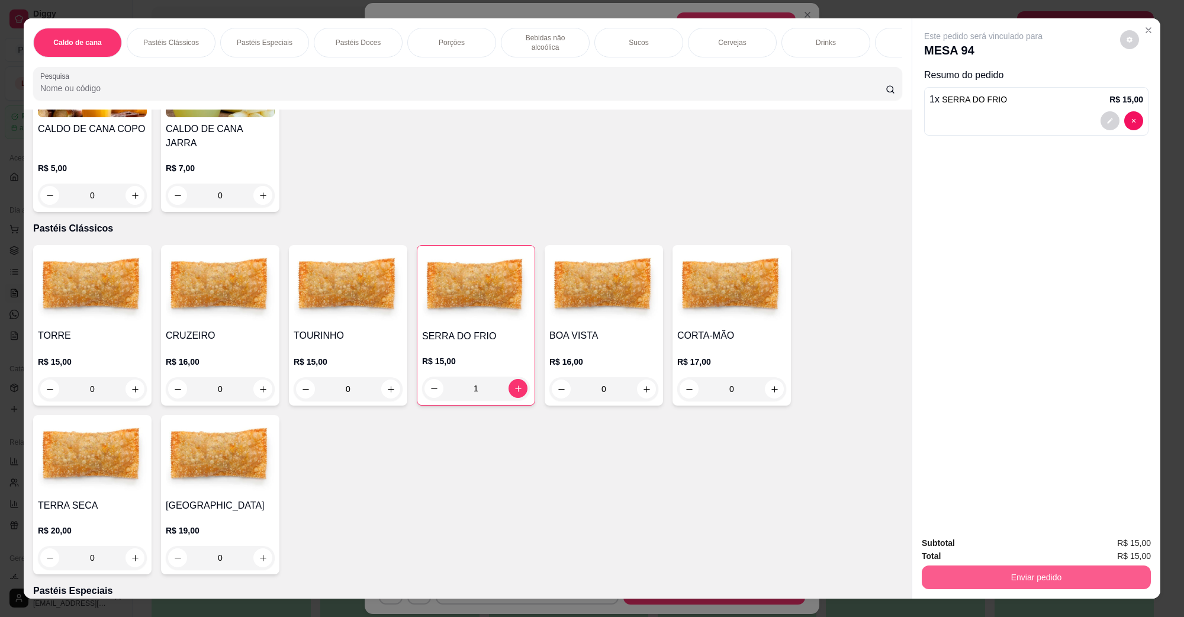
click at [1003, 586] on button "Enviar pedido" at bounding box center [1035, 577] width 229 height 24
click at [1003, 541] on button "Não registrar e enviar pedido" at bounding box center [995, 548] width 123 height 22
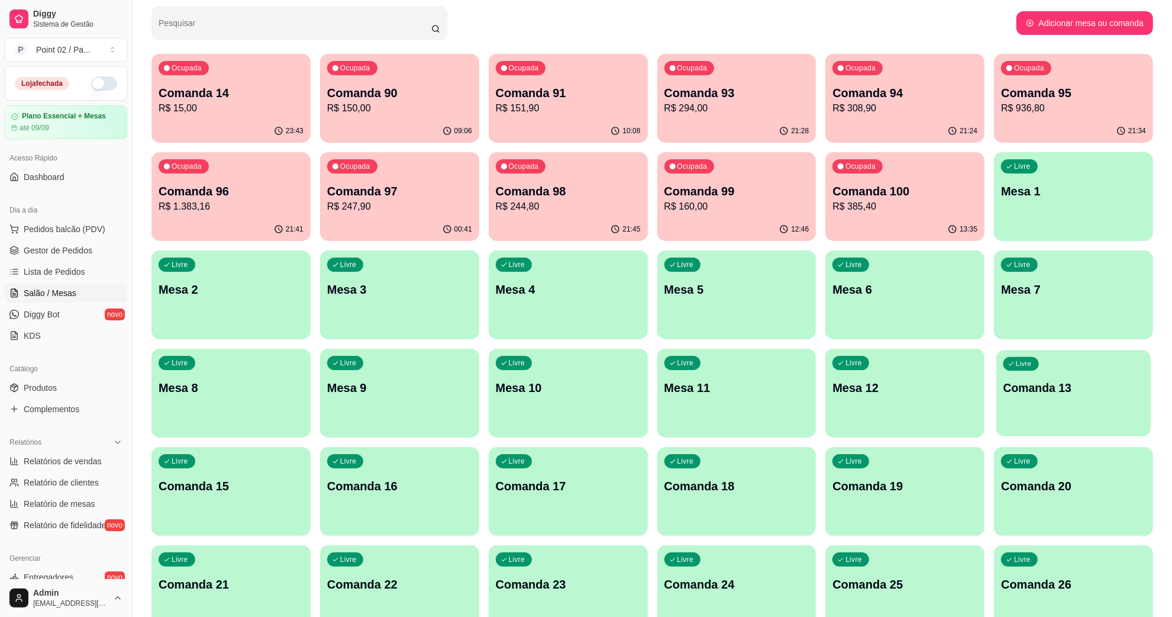
click at [1074, 385] on p "Comanda 13" at bounding box center [1074, 388] width 140 height 16
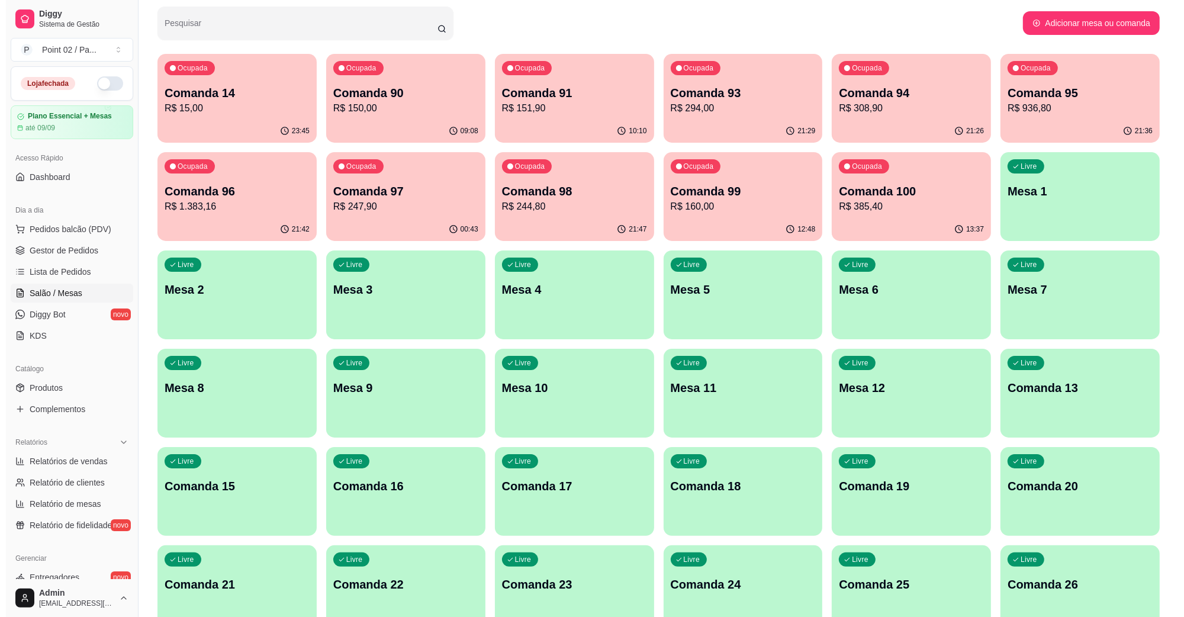
scroll to position [0, 0]
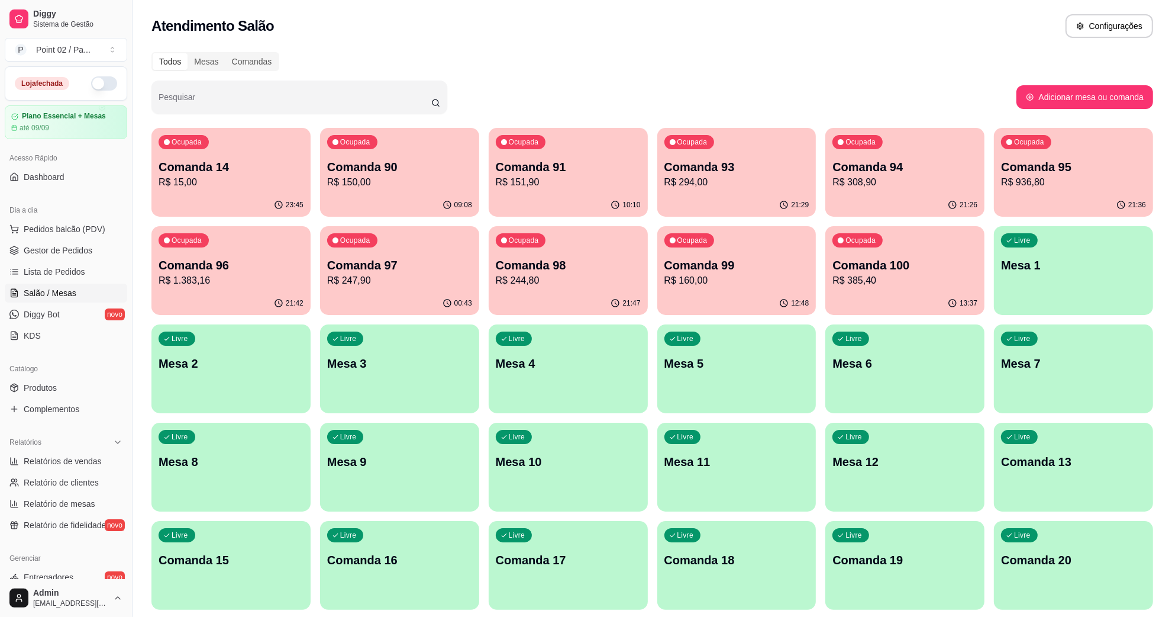
click at [383, 308] on div "00:43" at bounding box center [399, 303] width 159 height 23
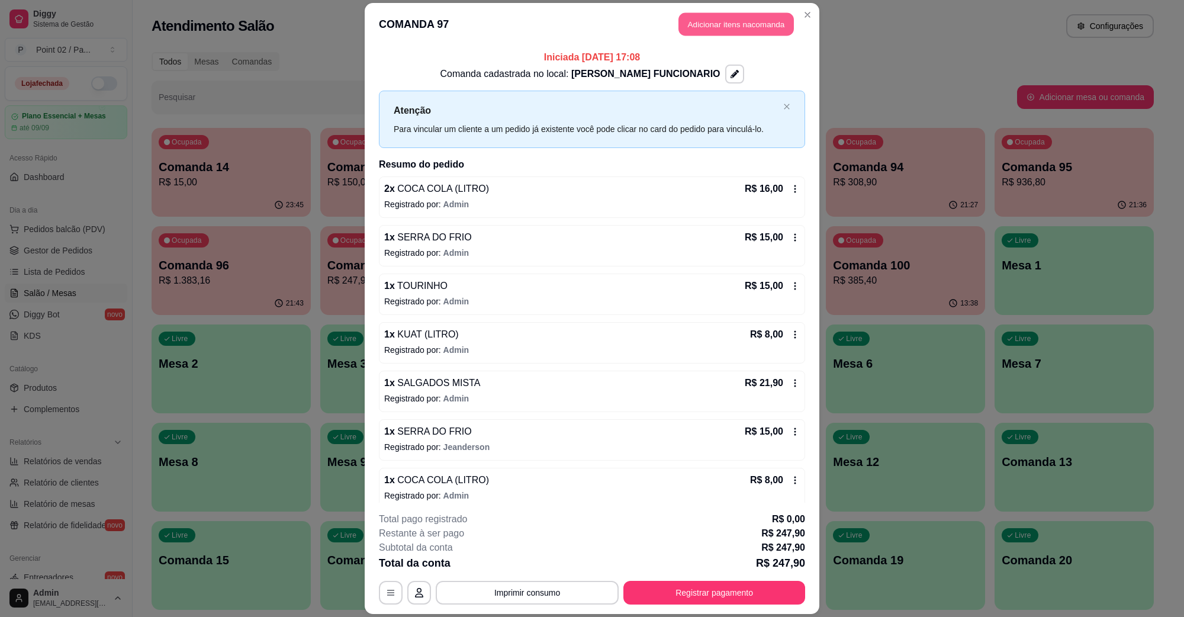
click at [746, 22] on button "Adicionar itens na comanda" at bounding box center [735, 24] width 115 height 23
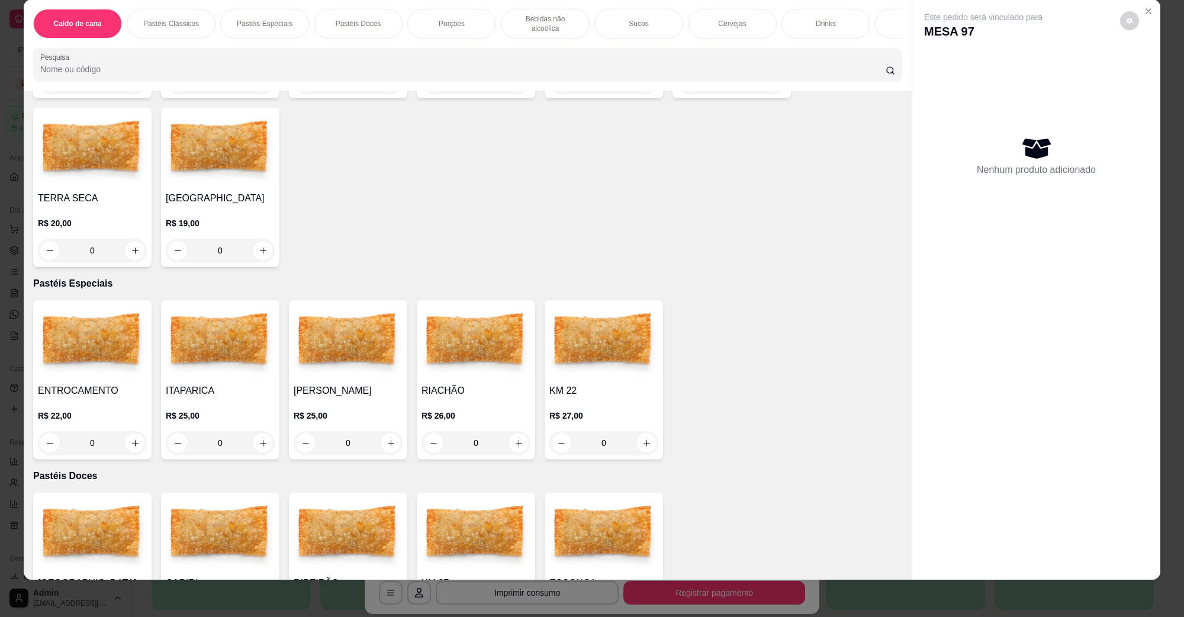
scroll to position [444, 0]
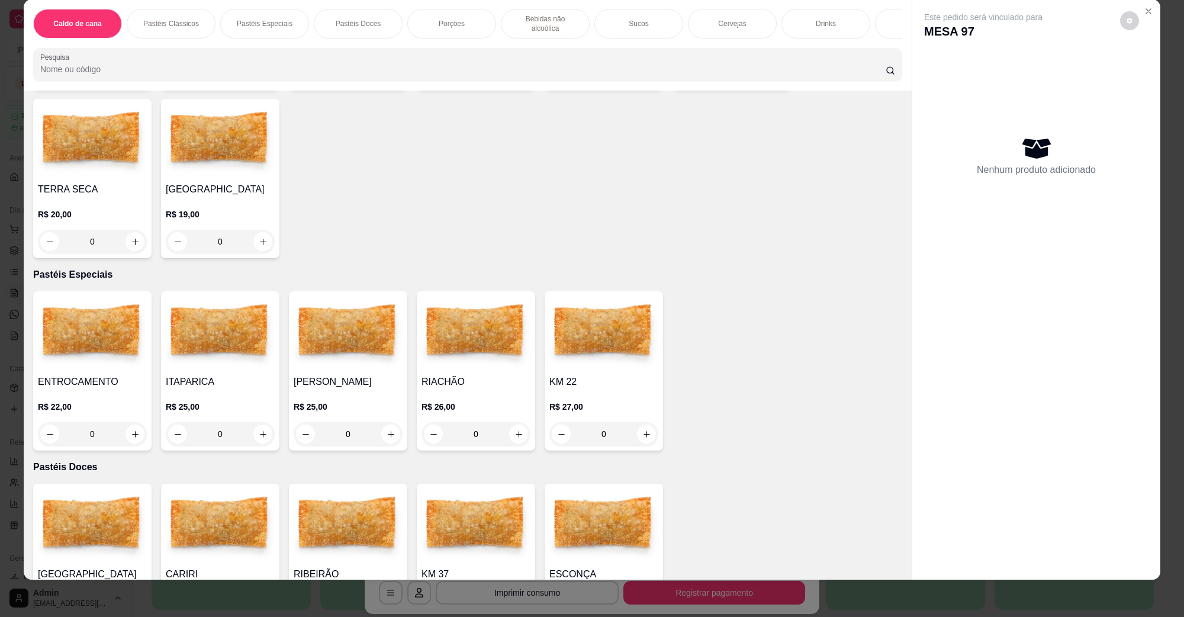
click at [250, 309] on img at bounding box center [220, 333] width 109 height 74
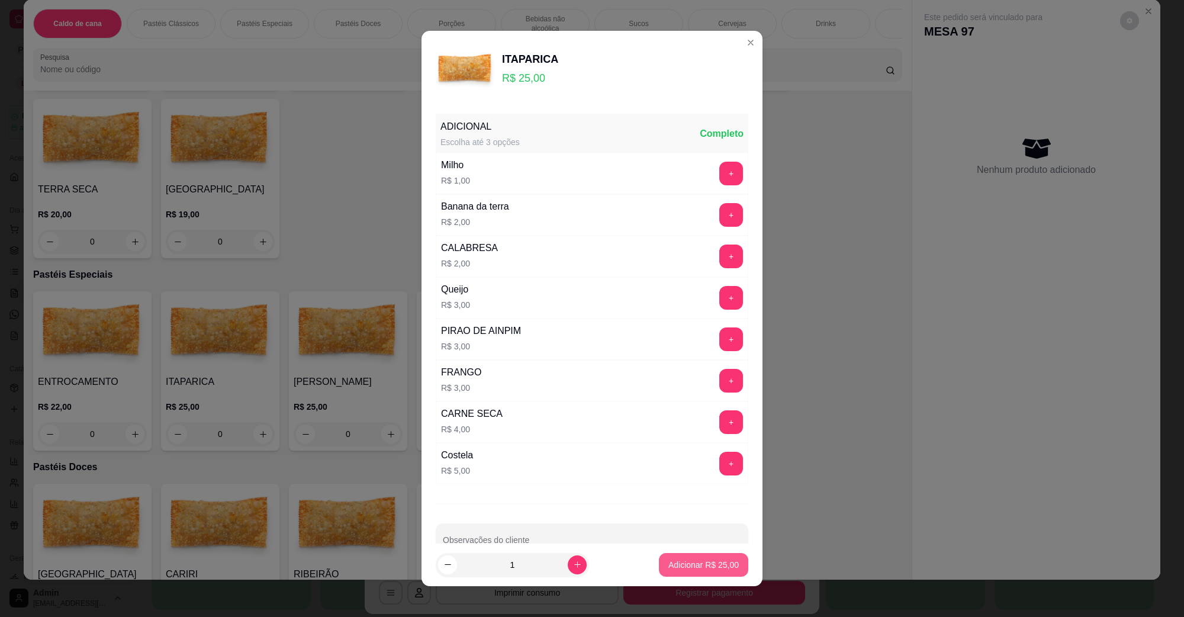
click at [692, 563] on p "Adicionar R$ 25,00" at bounding box center [703, 565] width 70 height 12
type input "1"
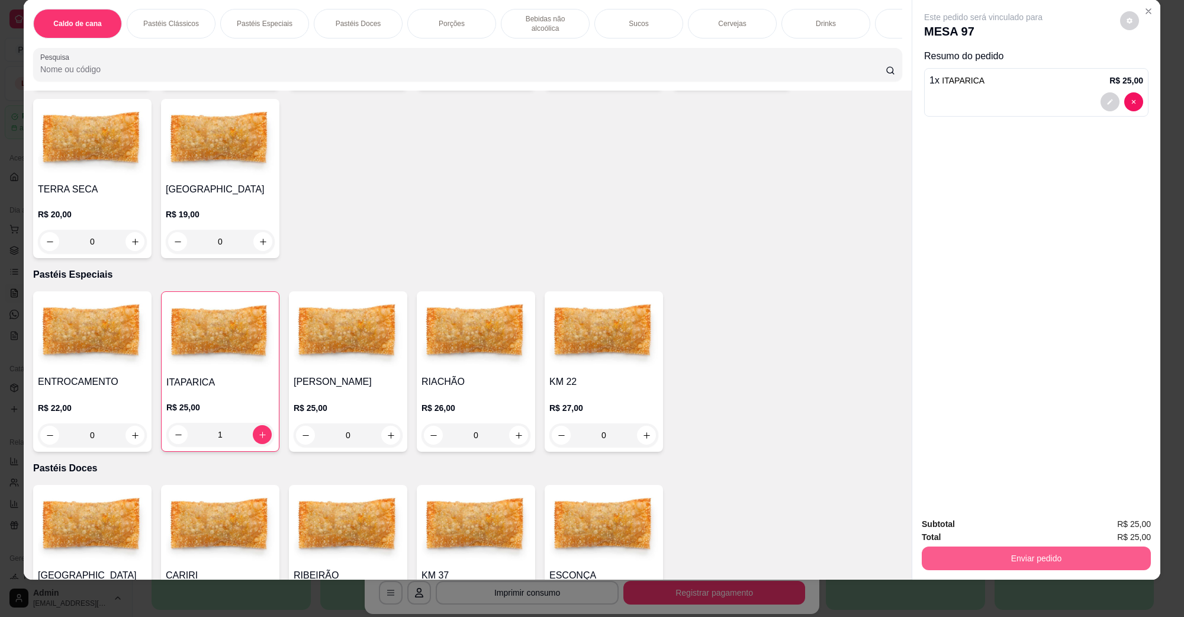
click at [957, 566] on button "Enviar pedido" at bounding box center [1035, 558] width 229 height 24
click at [968, 536] on button "Não registrar e enviar pedido" at bounding box center [996, 529] width 120 height 22
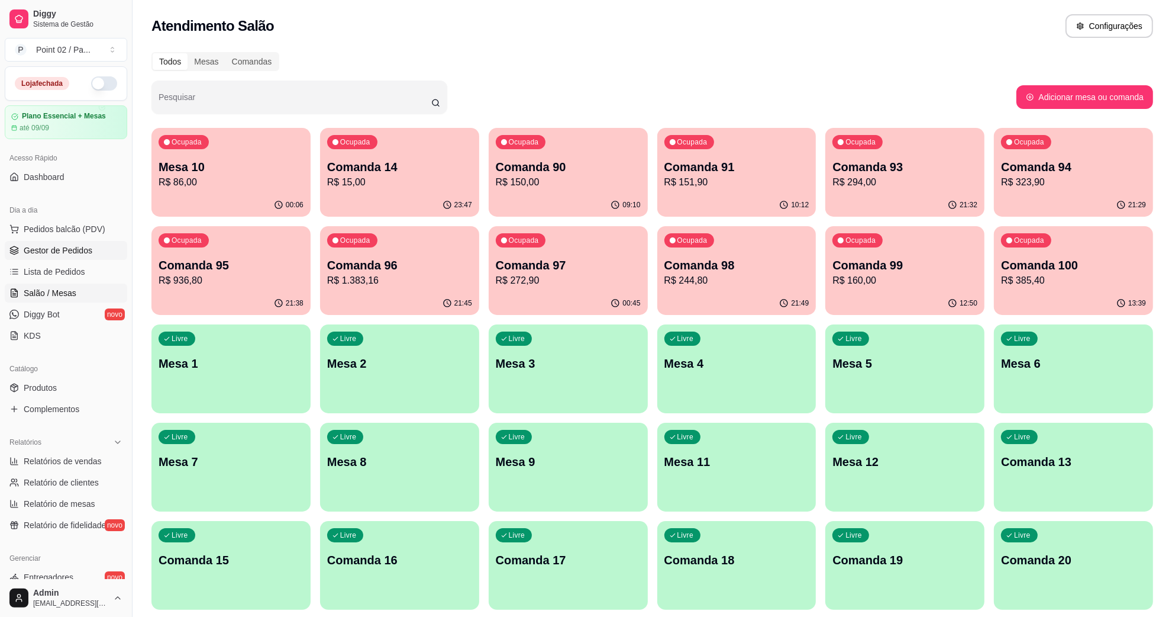
click at [57, 244] on span "Gestor de Pedidos" at bounding box center [58, 250] width 69 height 12
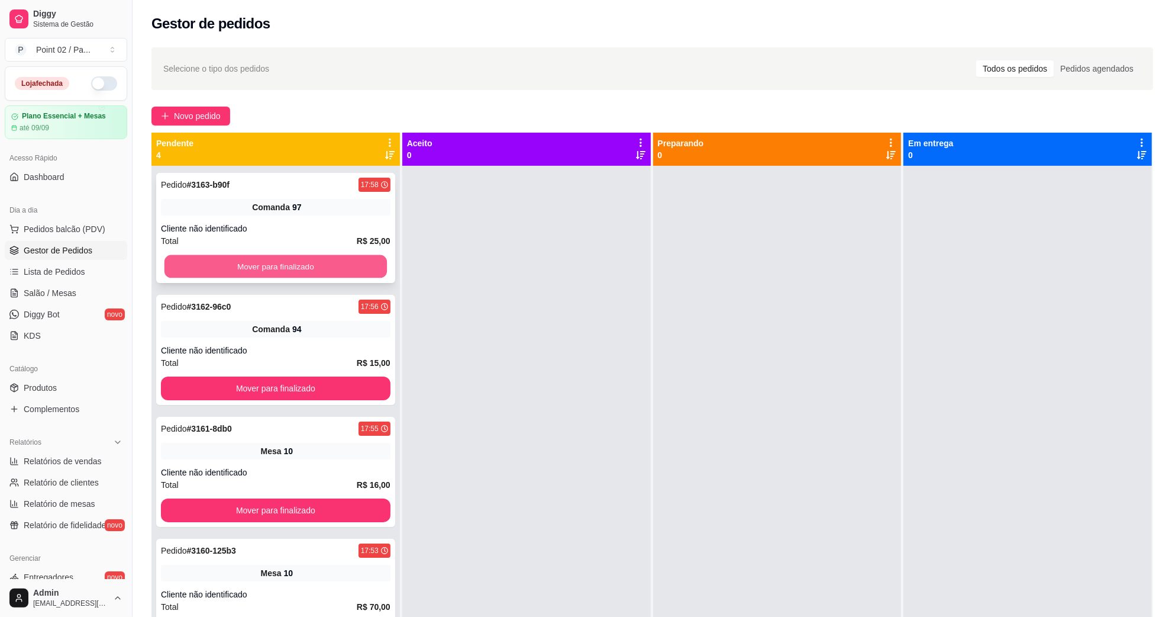
click at [210, 259] on button "Mover para finalizado" at bounding box center [276, 266] width 223 height 23
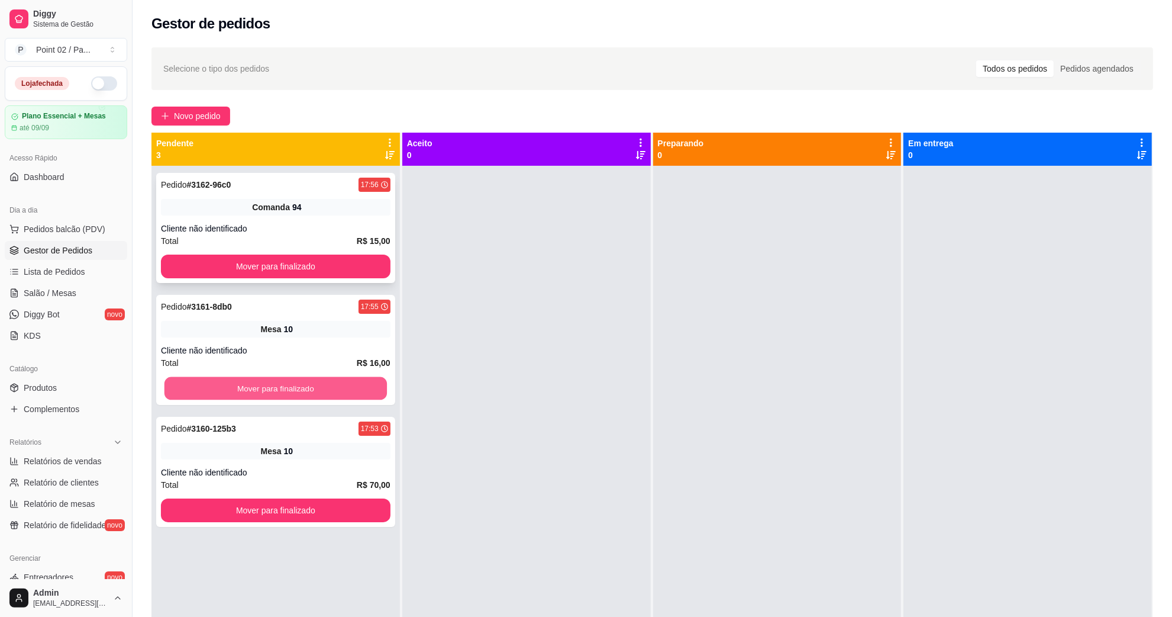
click at [216, 380] on button "Mover para finalizado" at bounding box center [276, 388] width 223 height 23
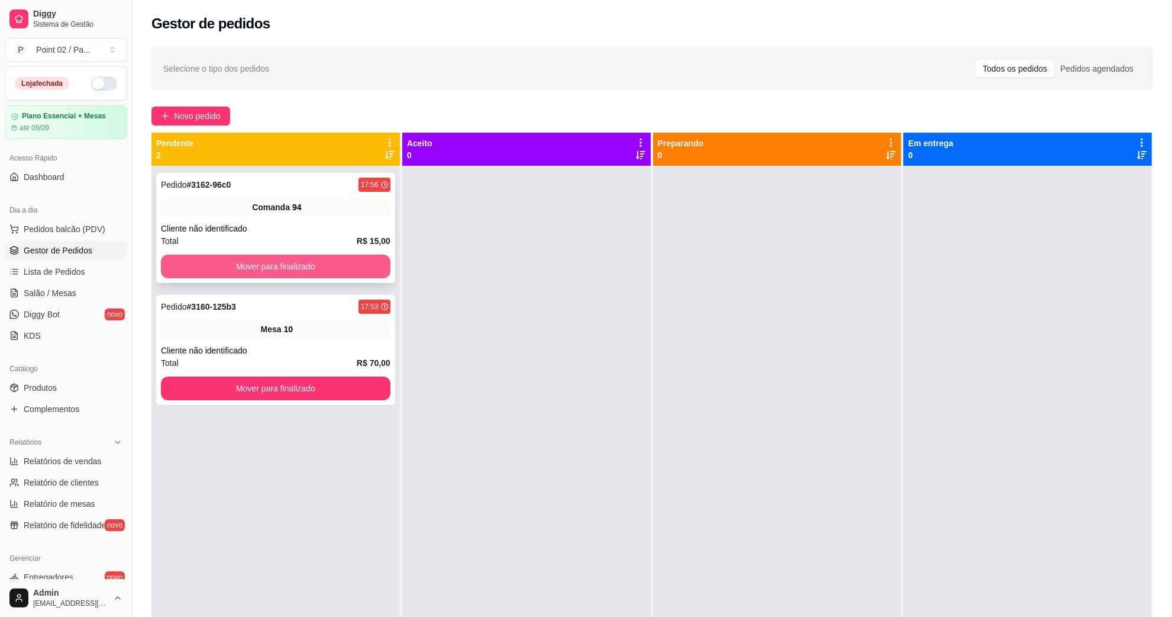
click at [259, 261] on button "Mover para finalizado" at bounding box center [276, 266] width 230 height 24
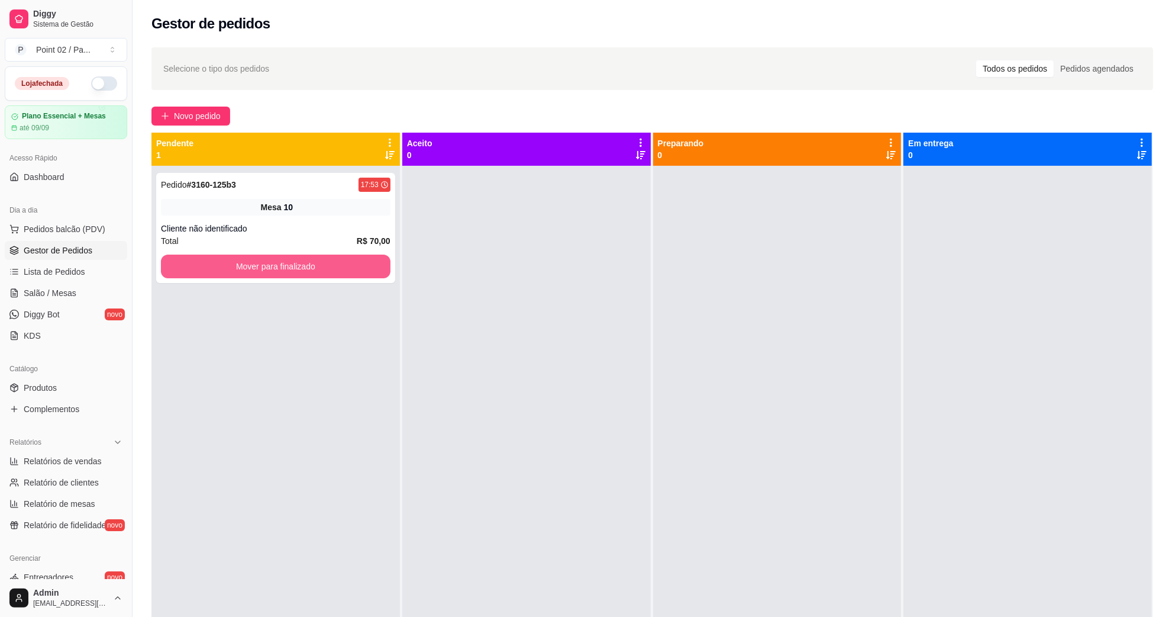
click at [259, 261] on button "Mover para finalizado" at bounding box center [276, 266] width 230 height 24
click at [288, 256] on button "Mover para finalizado" at bounding box center [276, 266] width 230 height 24
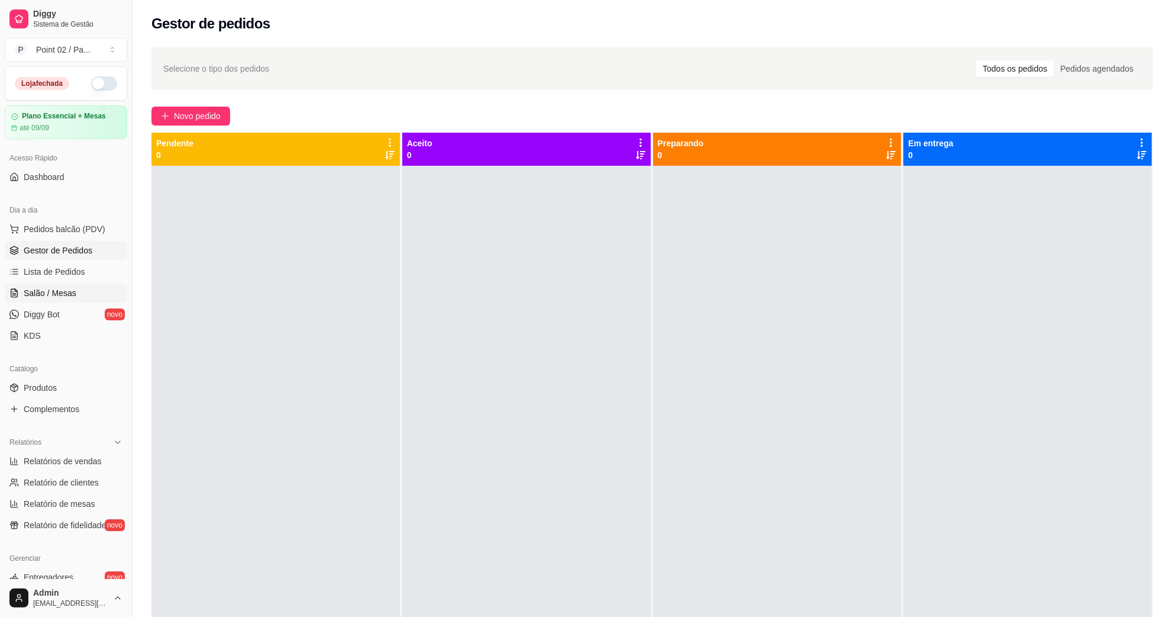
click at [73, 301] on link "Salão / Mesas" at bounding box center [66, 292] width 122 height 19
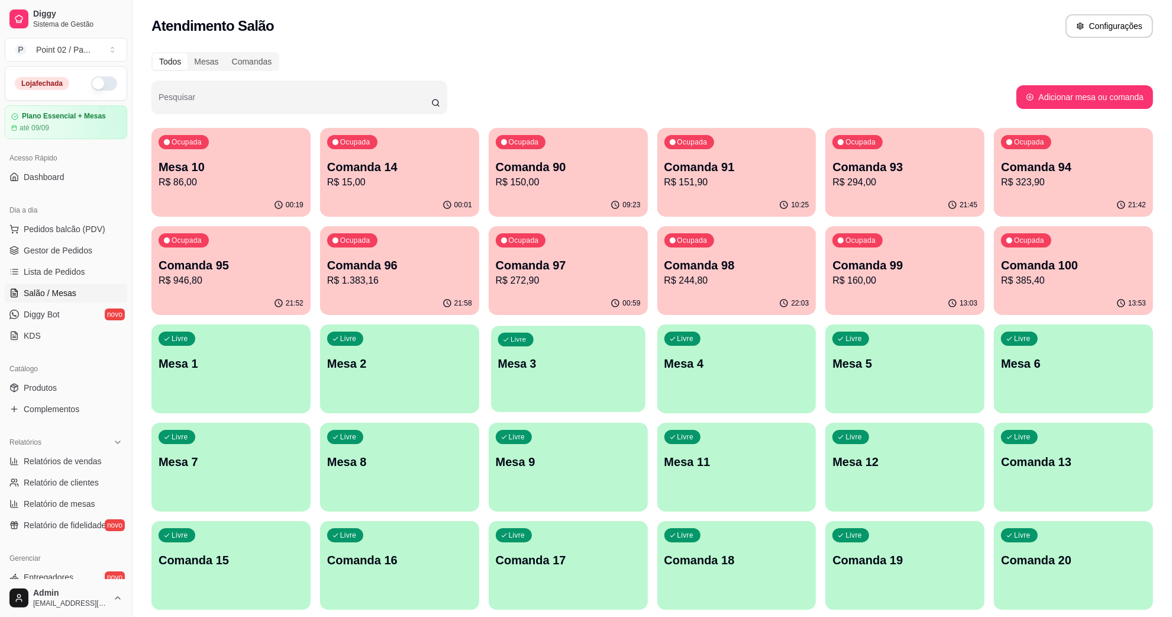
click at [504, 371] on div "Livre Mesa 3" at bounding box center [568, 361] width 154 height 72
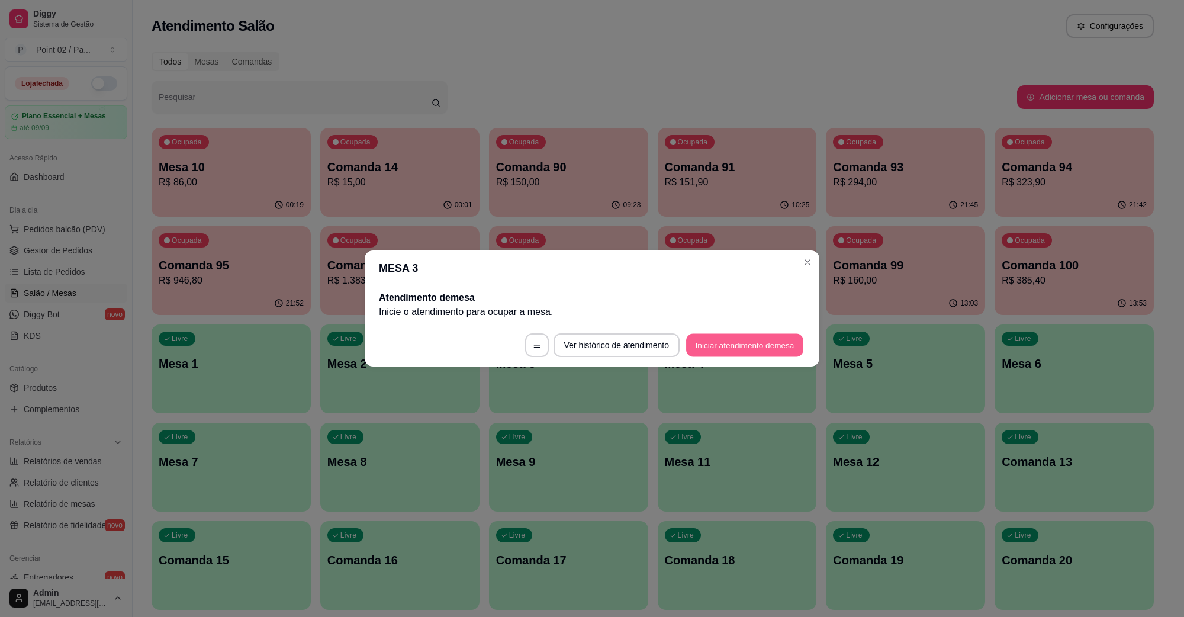
click at [734, 344] on button "Iniciar atendimento de mesa" at bounding box center [744, 345] width 117 height 23
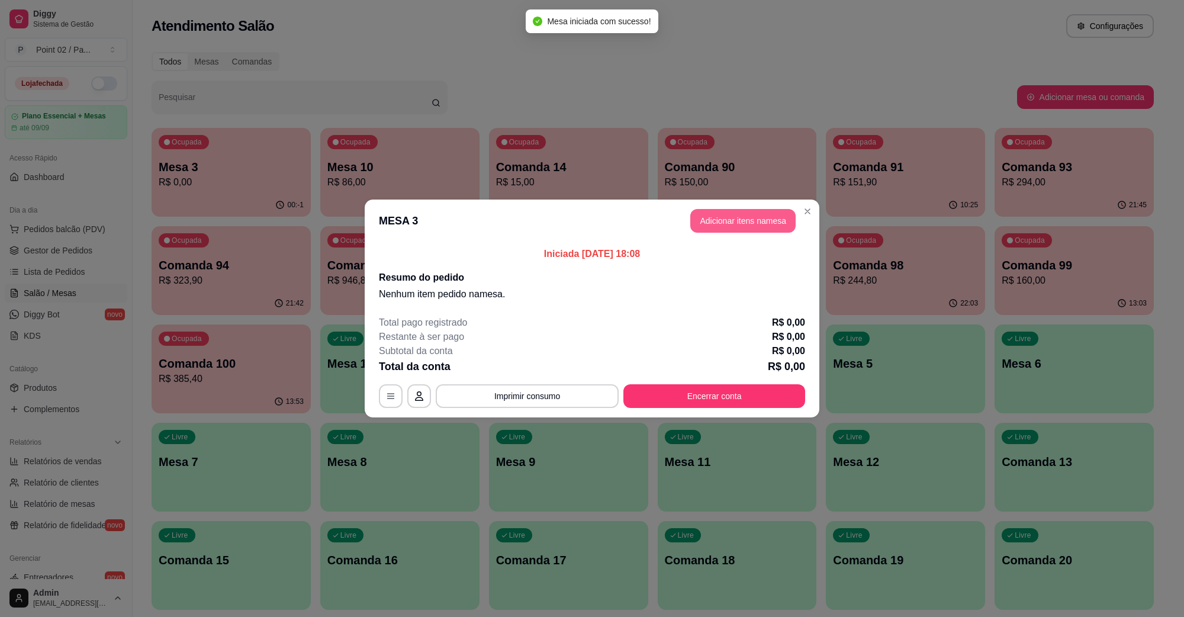
click at [759, 231] on button "Adicionar itens na mesa" at bounding box center [742, 221] width 105 height 24
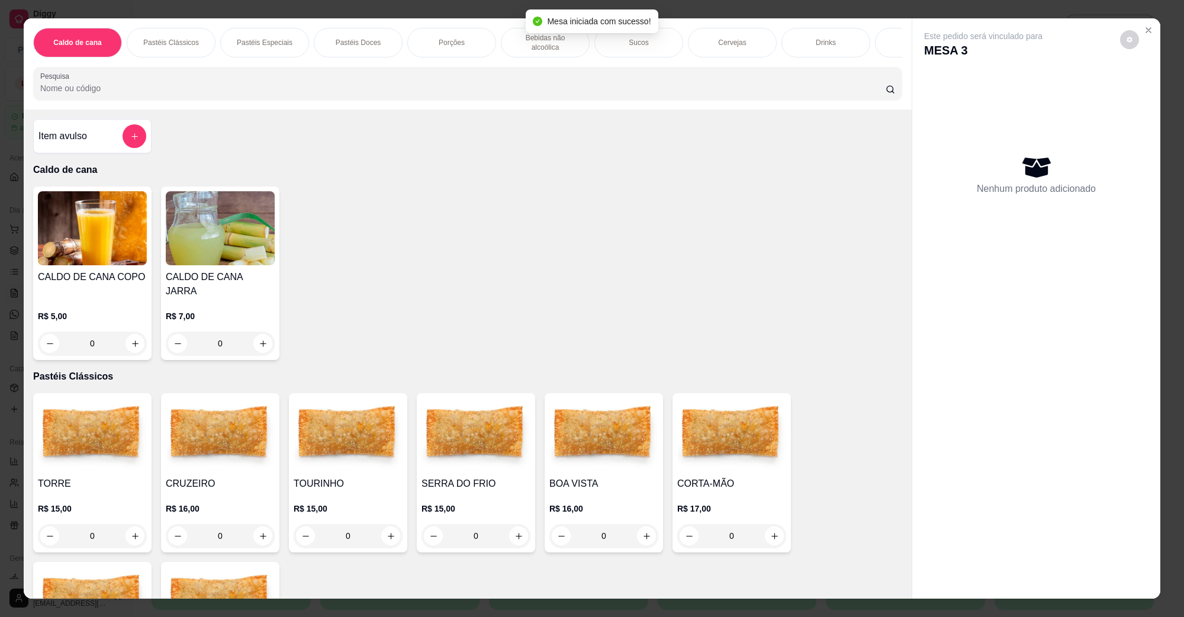
click at [99, 423] on img at bounding box center [92, 435] width 109 height 74
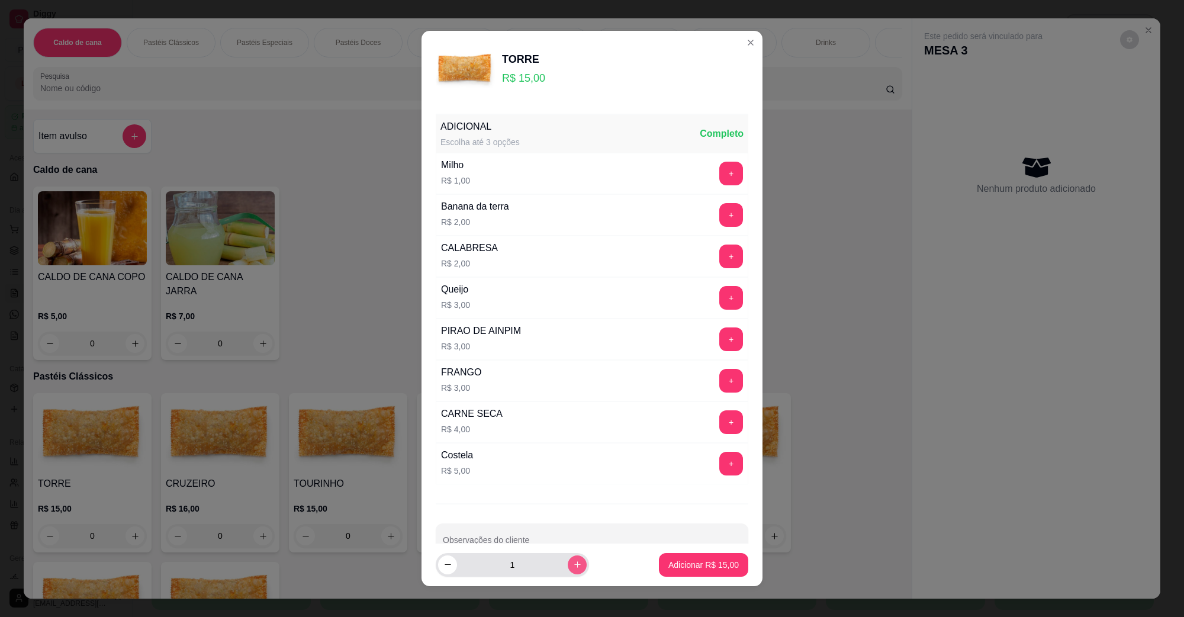
click at [567, 559] on button "increase-product-quantity" at bounding box center [576, 564] width 19 height 19
type input "2"
click at [719, 305] on button "+" at bounding box center [731, 298] width 24 height 24
click at [701, 558] on button "Adicionar R$ 36,00" at bounding box center [703, 565] width 89 height 24
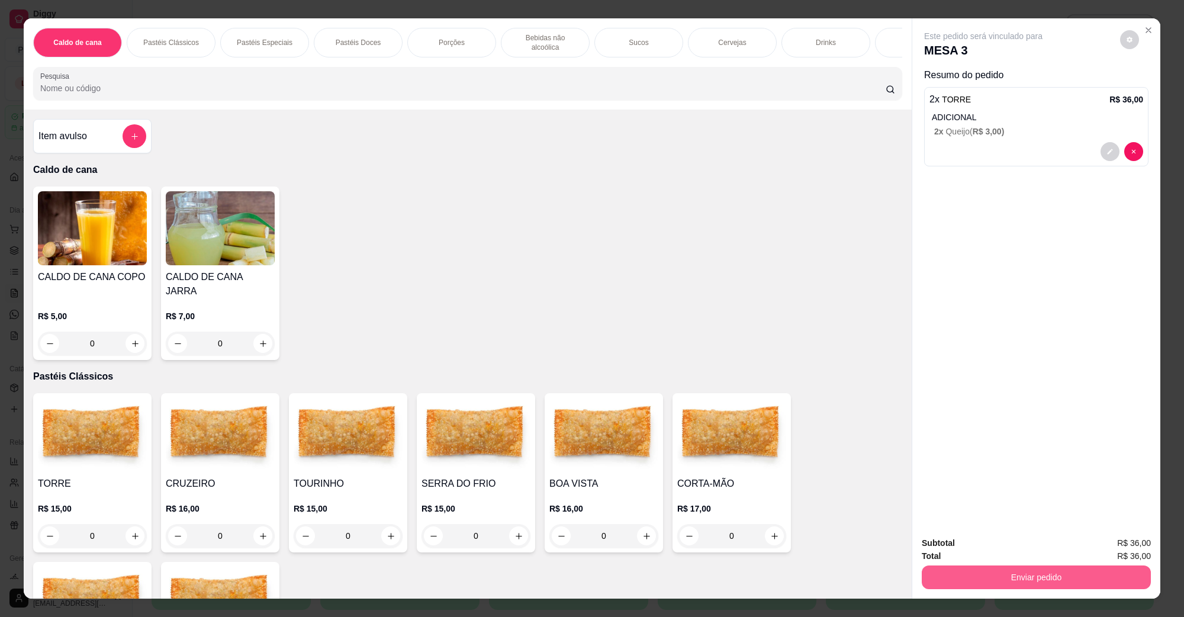
click at [959, 575] on button "Enviar pedido" at bounding box center [1035, 577] width 229 height 24
click at [948, 460] on div "Este pedido será vinculado para MESA 3 Resumo do pedido 2 x TORRE R$ 36,00 ADIC…" at bounding box center [1036, 272] width 248 height 508
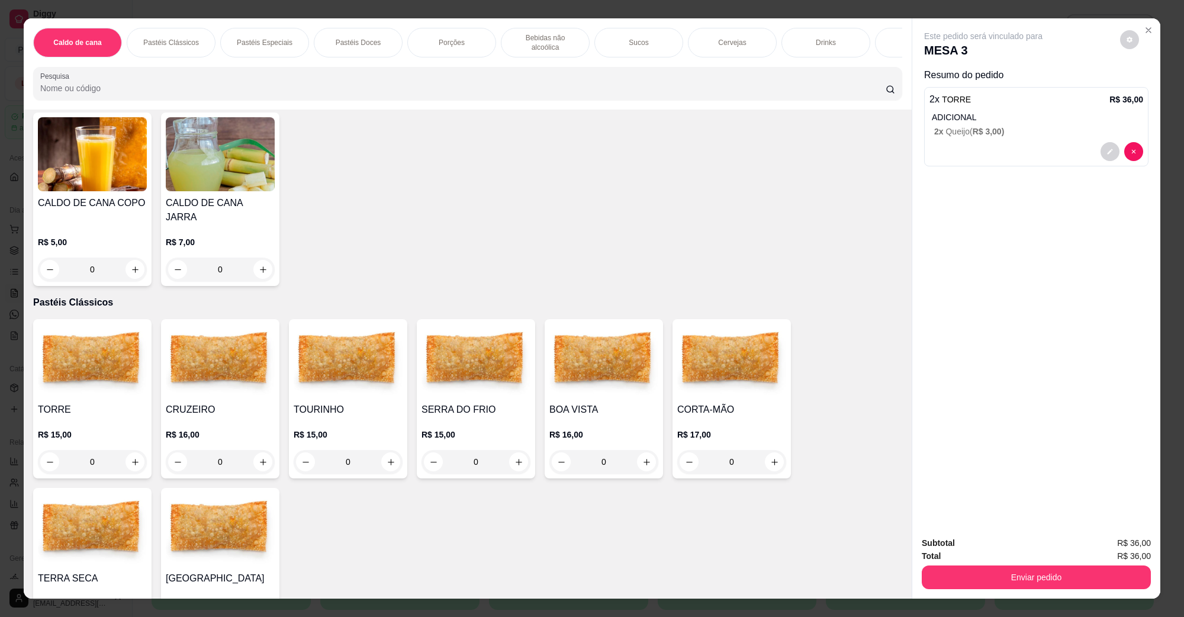
click at [723, 368] on img at bounding box center [731, 361] width 109 height 74
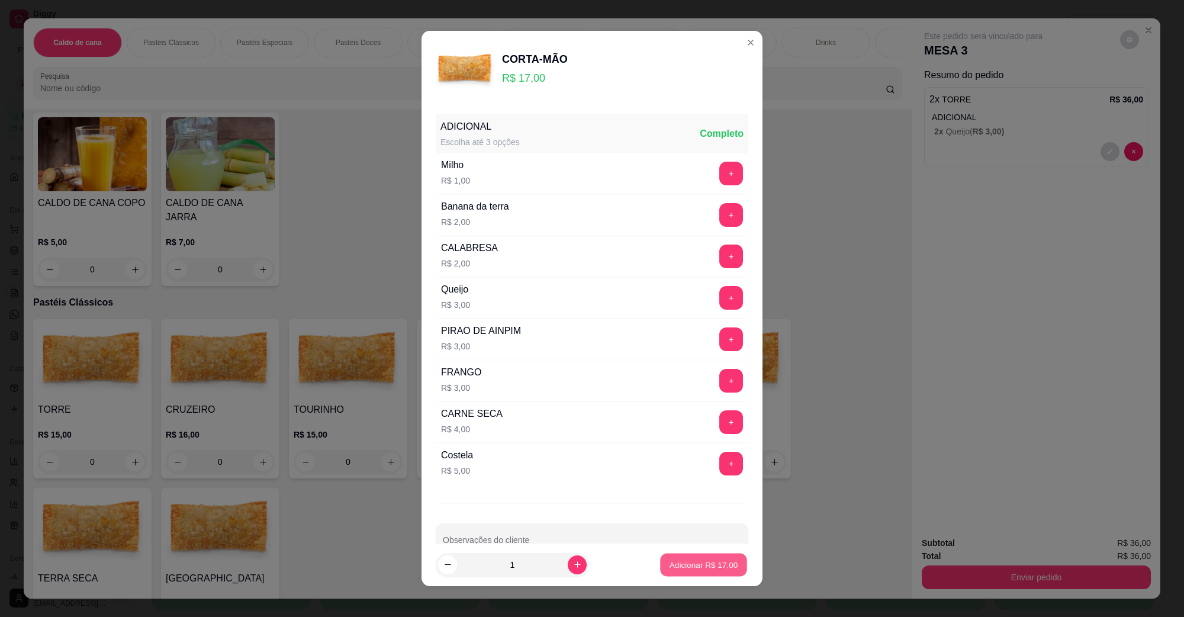
click at [699, 559] on p "Adicionar R$ 17,00" at bounding box center [703, 564] width 69 height 11
type input "1"
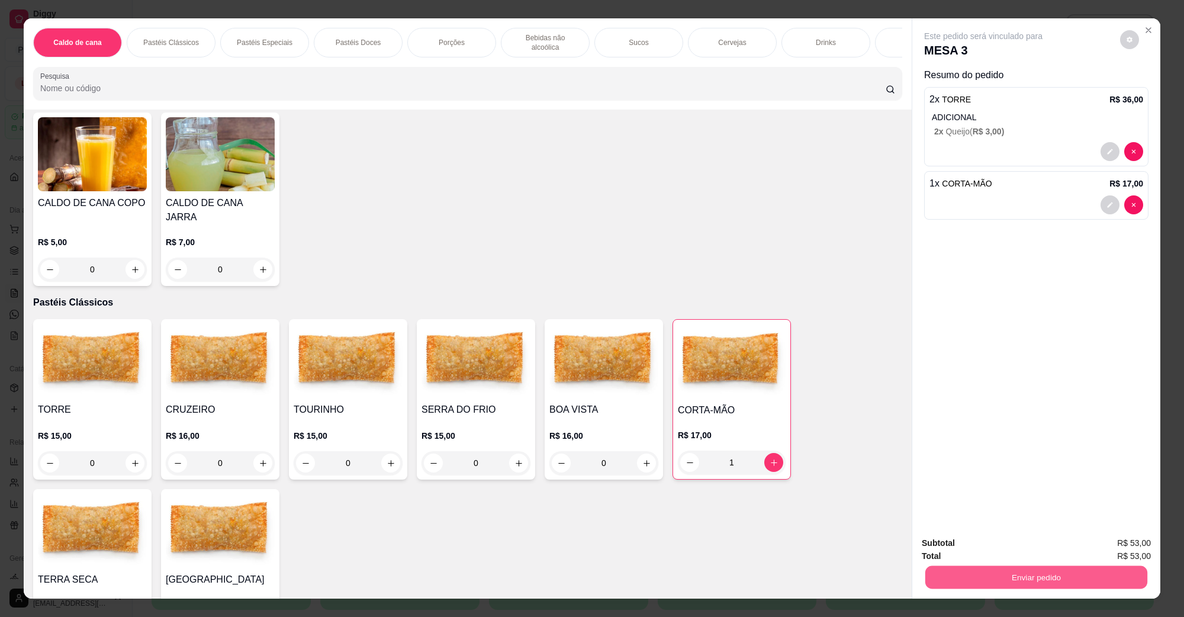
click at [927, 576] on button "Enviar pedido" at bounding box center [1036, 576] width 222 height 23
click at [953, 547] on button "Não registrar e enviar pedido" at bounding box center [995, 548] width 123 height 22
click at [966, 577] on button "Enviar pedido" at bounding box center [1035, 577] width 229 height 24
click at [993, 543] on button "Não registrar e enviar pedido" at bounding box center [996, 548] width 120 height 22
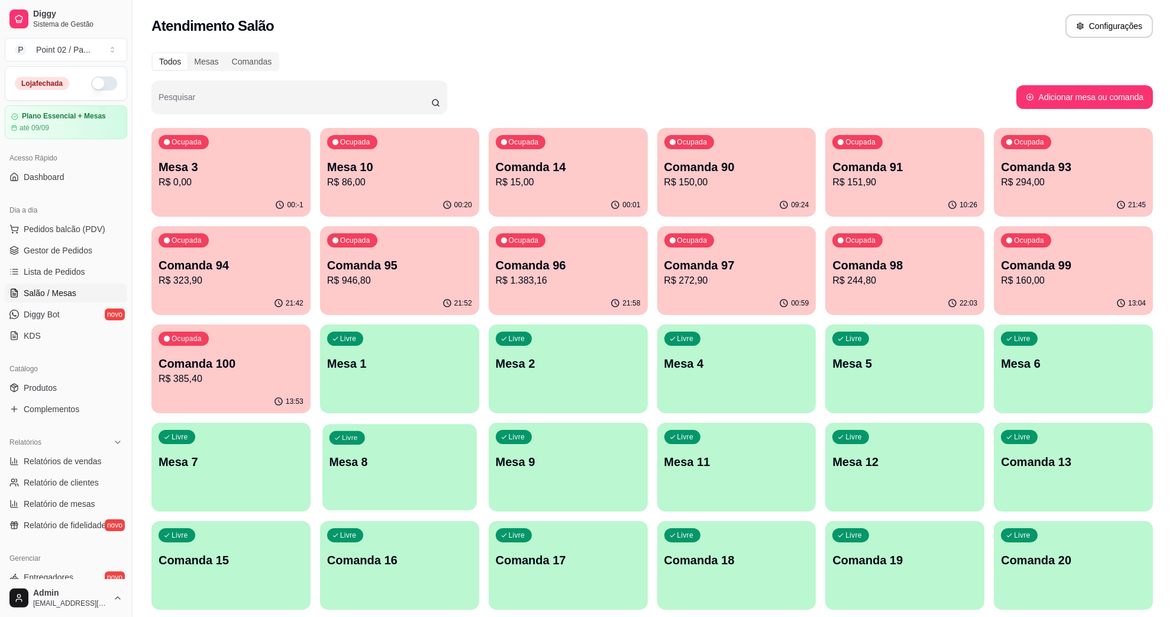
click at [363, 472] on div "Livre Mesa 8" at bounding box center [400, 460] width 154 height 72
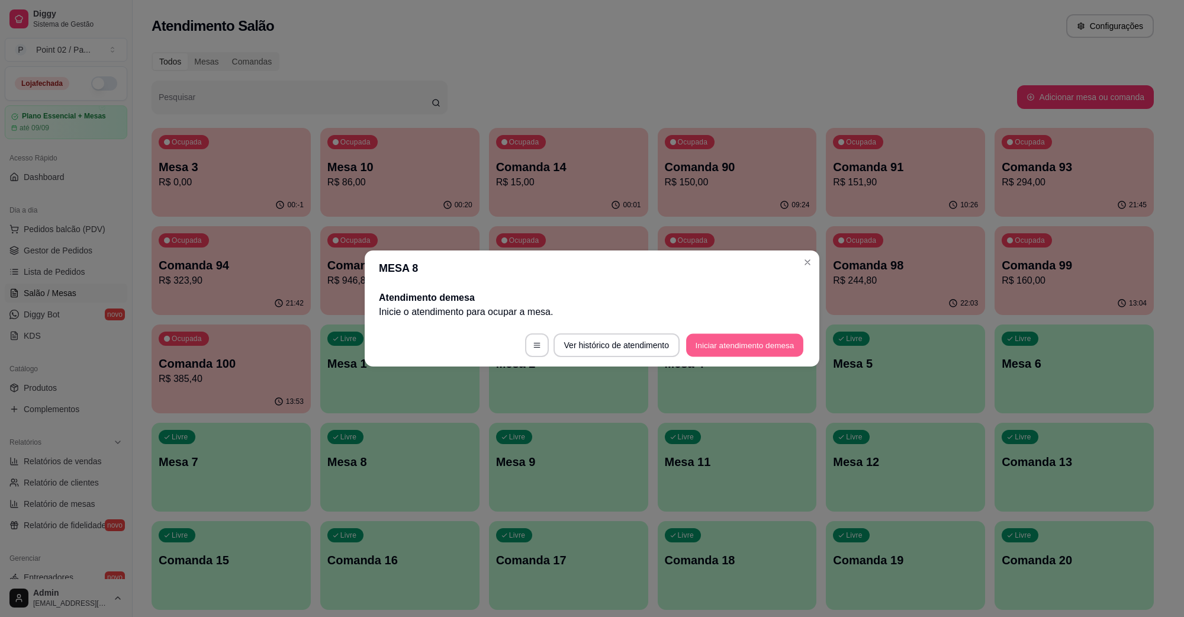
click at [752, 344] on button "Iniciar atendimento de mesa" at bounding box center [744, 345] width 117 height 23
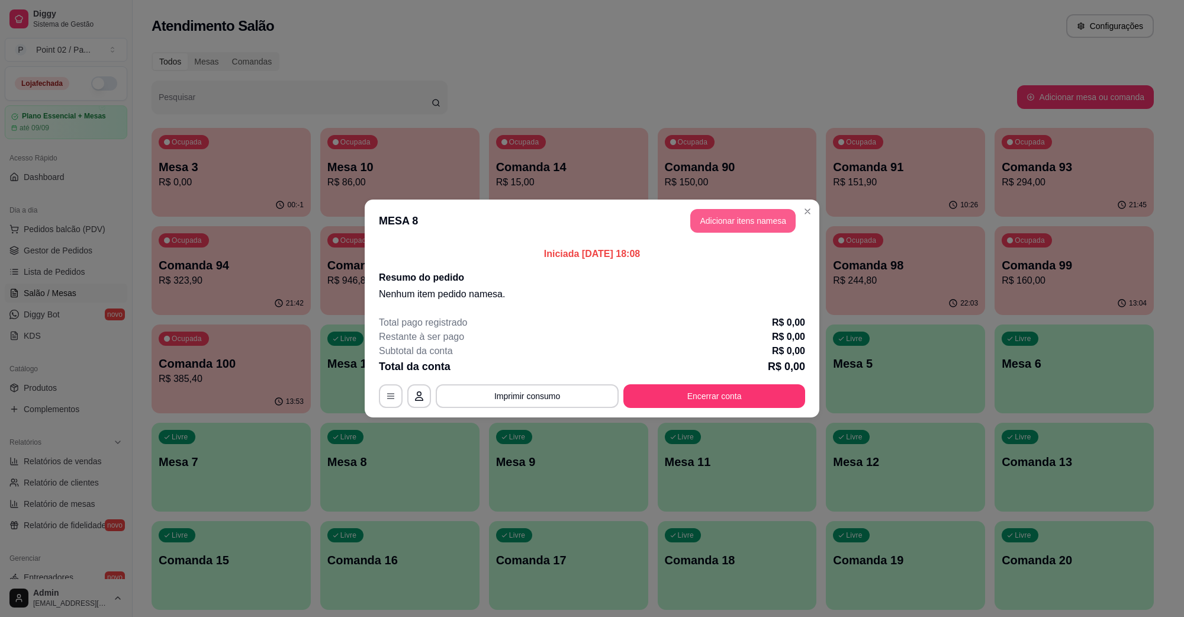
click at [763, 219] on button "Adicionar itens na mesa" at bounding box center [742, 221] width 105 height 24
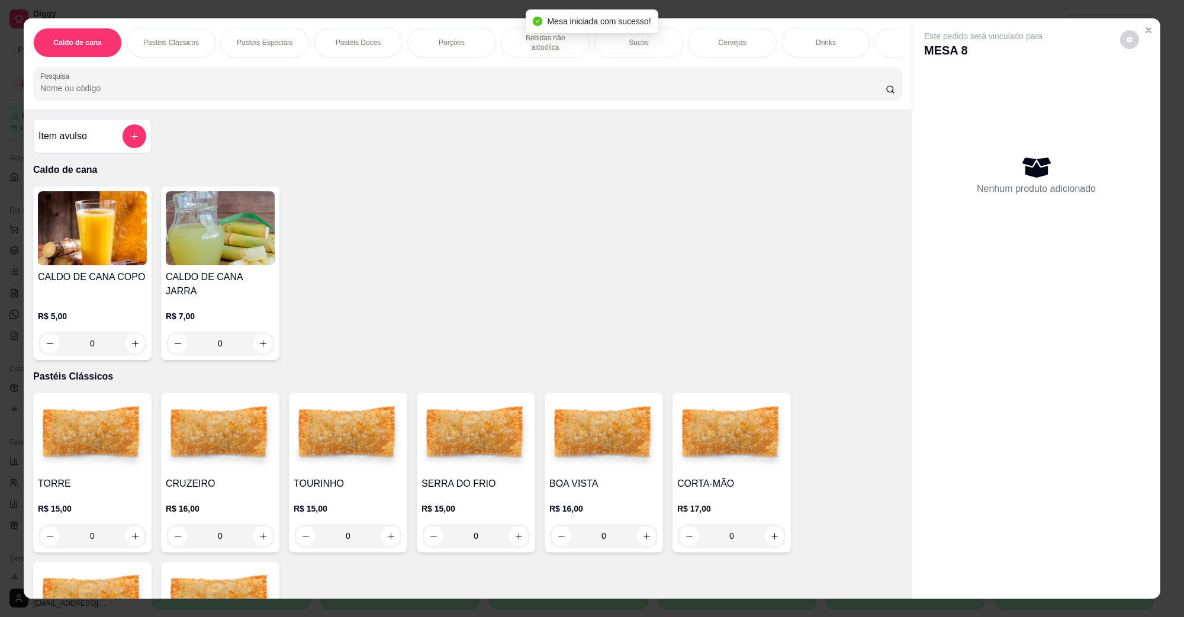
scroll to position [148, 0]
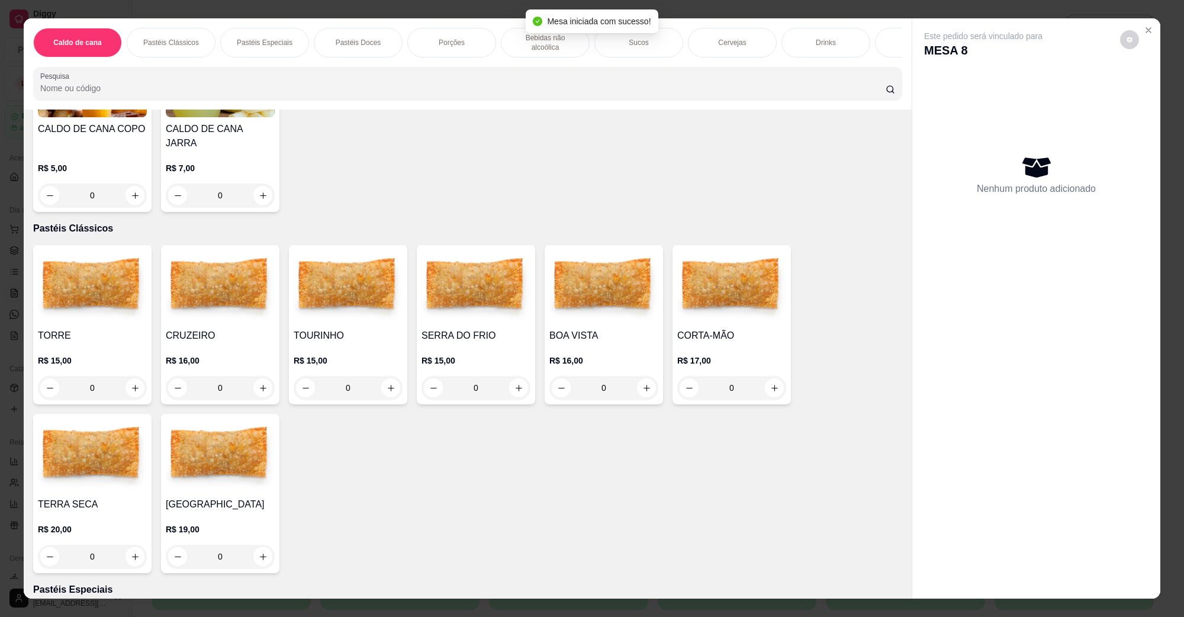
click at [611, 285] on img at bounding box center [603, 287] width 109 height 74
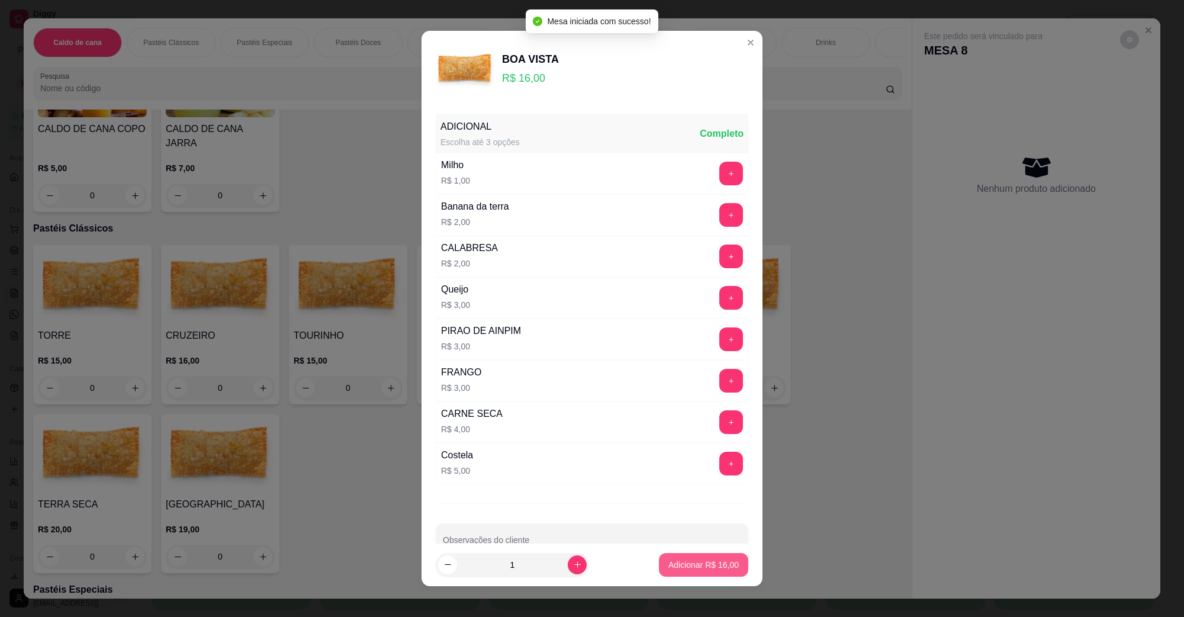
click at [672, 575] on button "Adicionar R$ 16,00" at bounding box center [703, 565] width 89 height 24
type input "1"
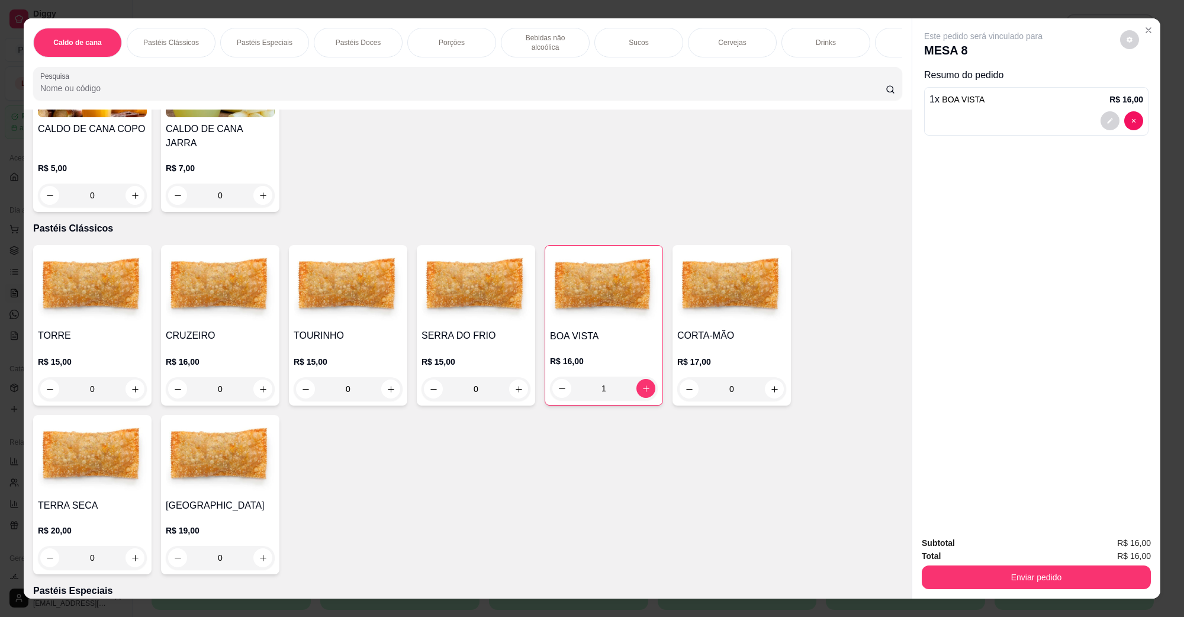
click at [235, 294] on img at bounding box center [220, 287] width 109 height 74
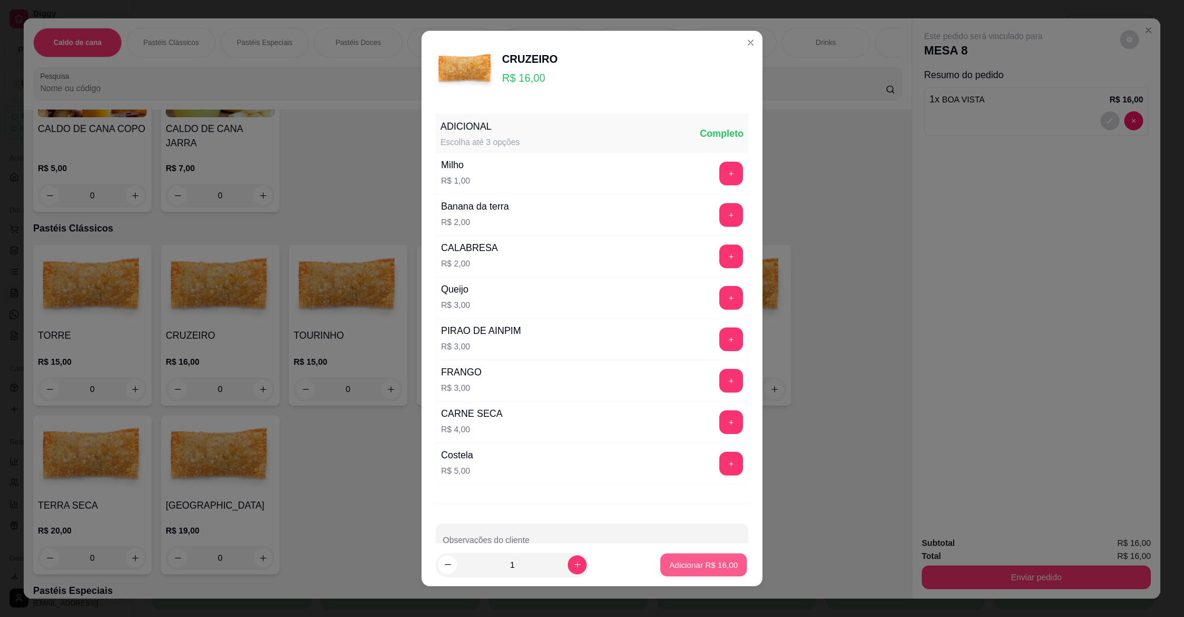
click at [682, 565] on p "Adicionar R$ 16,00" at bounding box center [703, 564] width 69 height 11
type input "1"
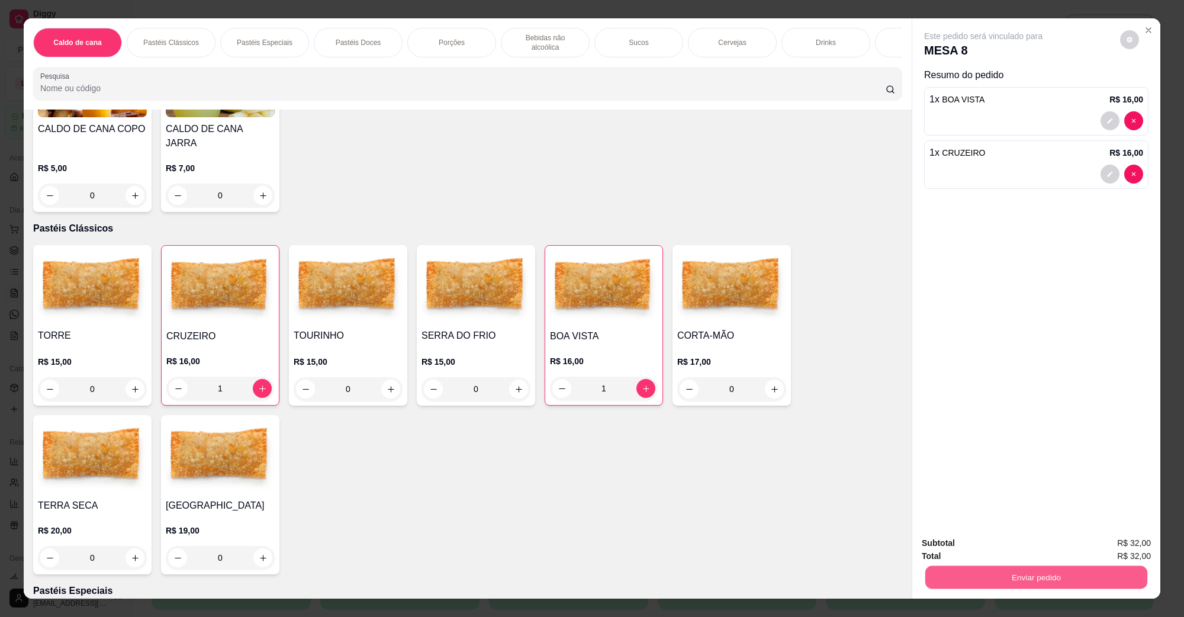
click at [1120, 586] on button "Enviar pedido" at bounding box center [1036, 576] width 222 height 23
click at [1036, 552] on button "Não registrar e enviar pedido" at bounding box center [995, 548] width 123 height 22
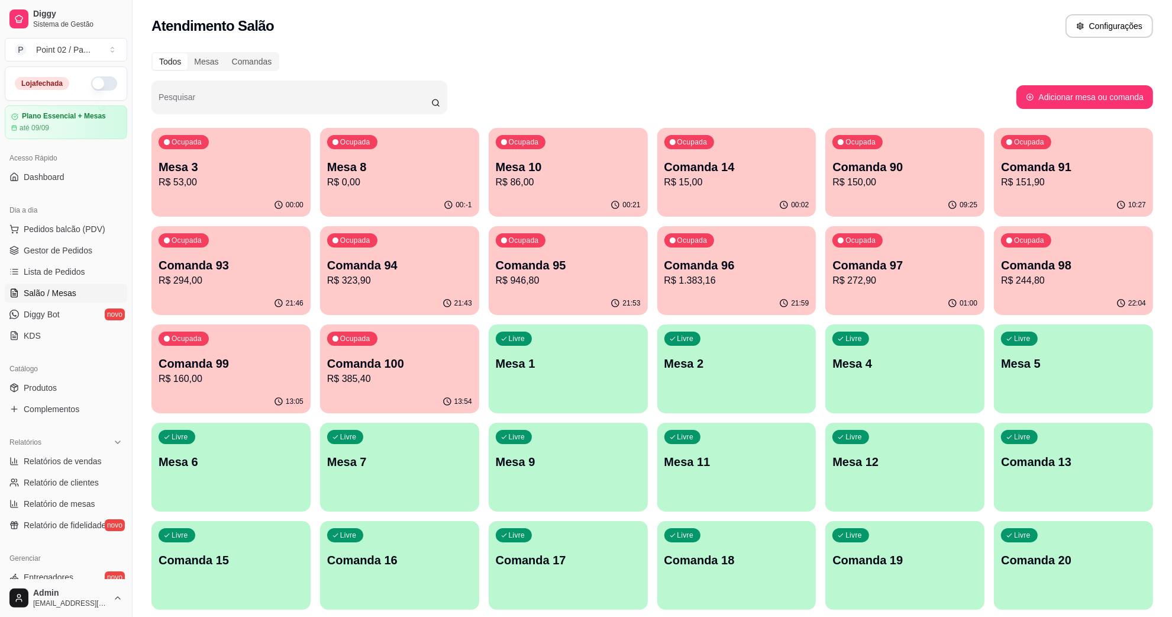
click at [798, 95] on div "Pesquisar" at bounding box center [583, 96] width 865 height 33
click at [233, 155] on div "Ocupada Mesa 3 R$ 53,00" at bounding box center [230, 161] width 159 height 66
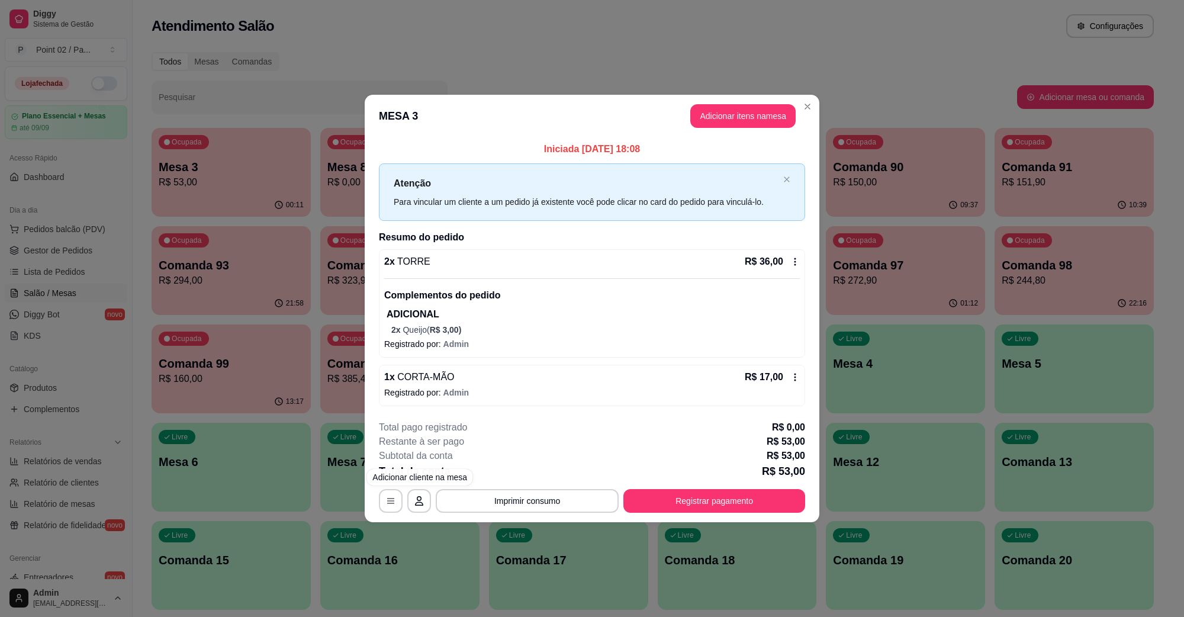
click at [370, 493] on footer "**********" at bounding box center [592, 466] width 454 height 111
click at [398, 501] on button "button" at bounding box center [391, 501] width 24 height 24
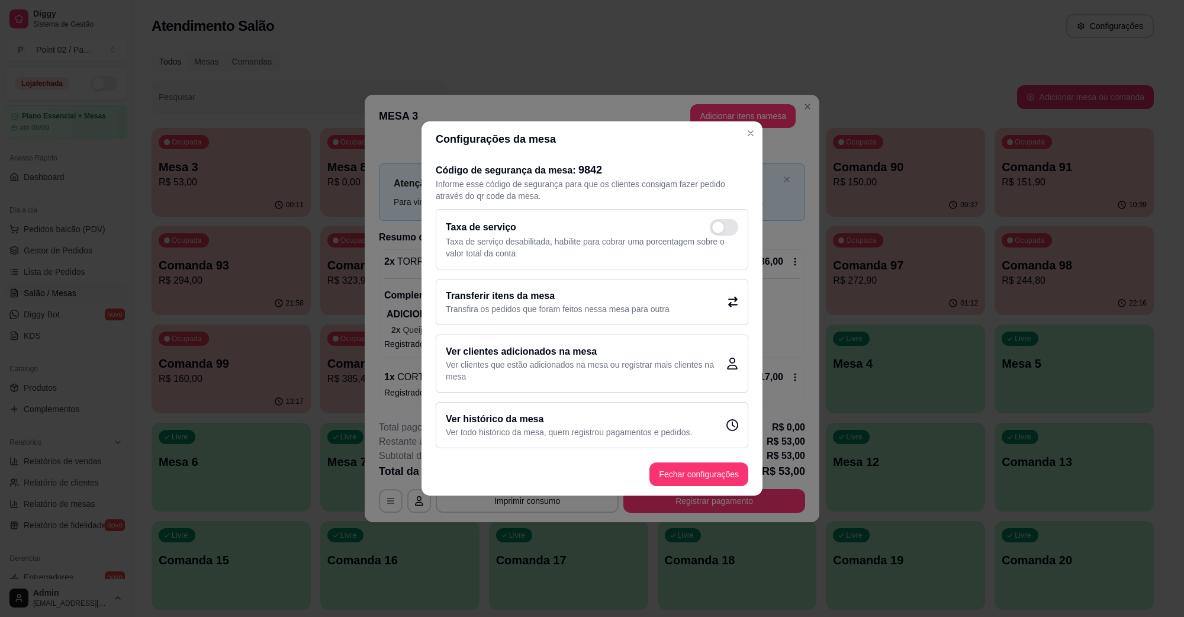
click at [569, 323] on div "Transferir itens da mesa Transfira os pedidos que foram feitos nessa mesa para …" at bounding box center [592, 302] width 312 height 46
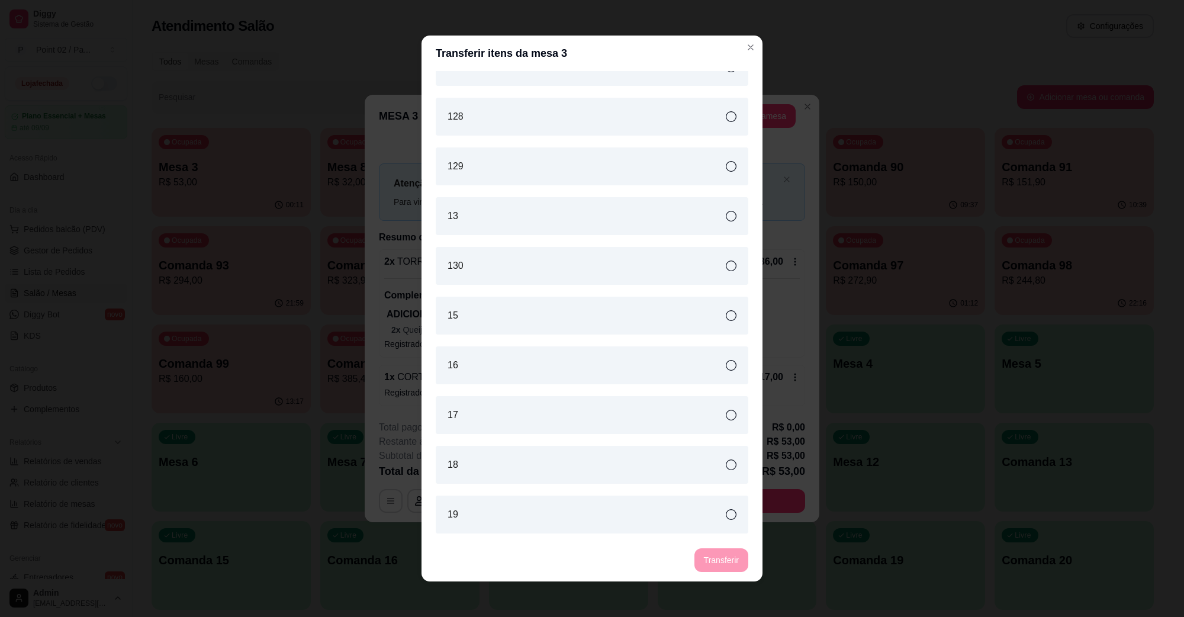
scroll to position [1627, 0]
click at [536, 159] on div "15" at bounding box center [592, 157] width 312 height 38
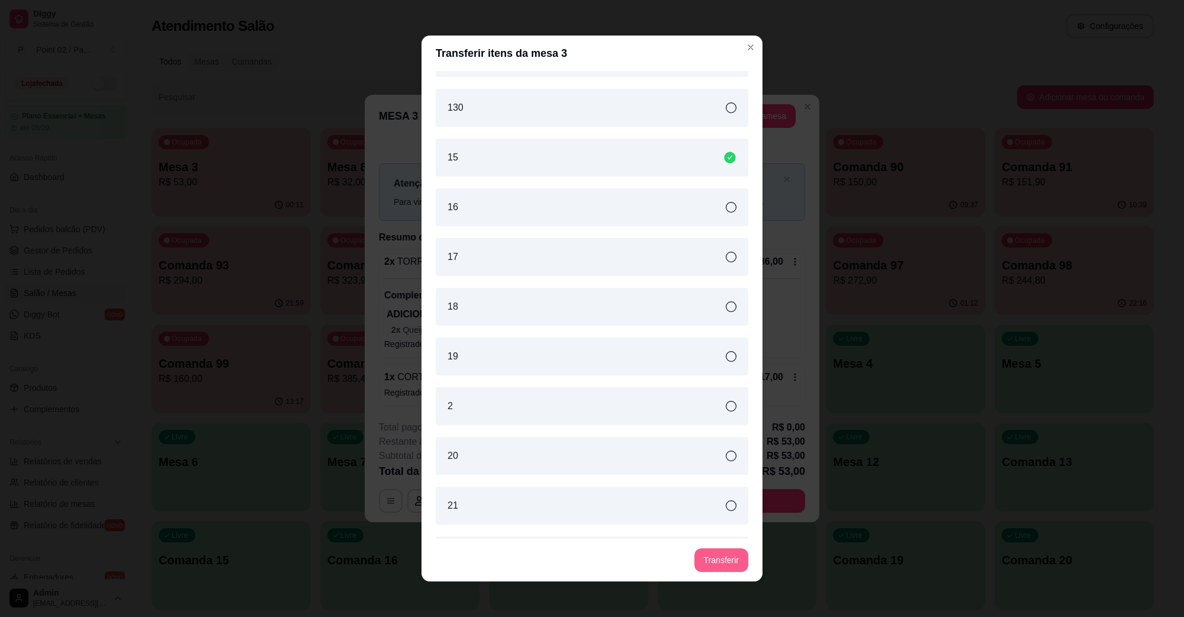
click at [724, 551] on button "Transferir" at bounding box center [721, 560] width 54 height 24
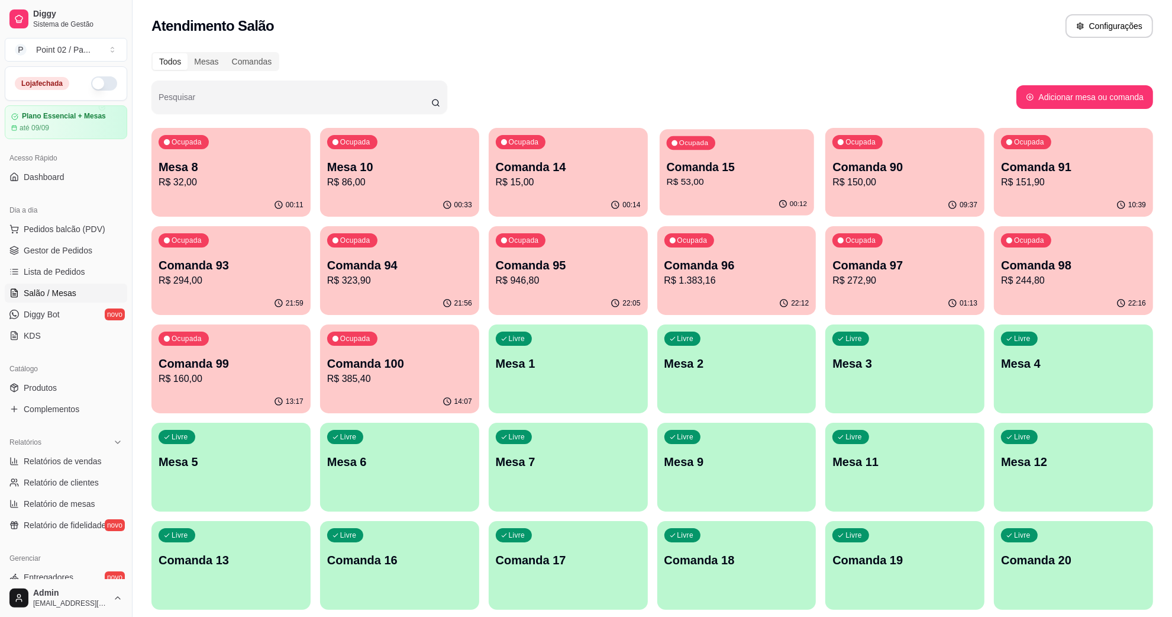
click at [711, 185] on p "R$ 53,00" at bounding box center [736, 182] width 140 height 14
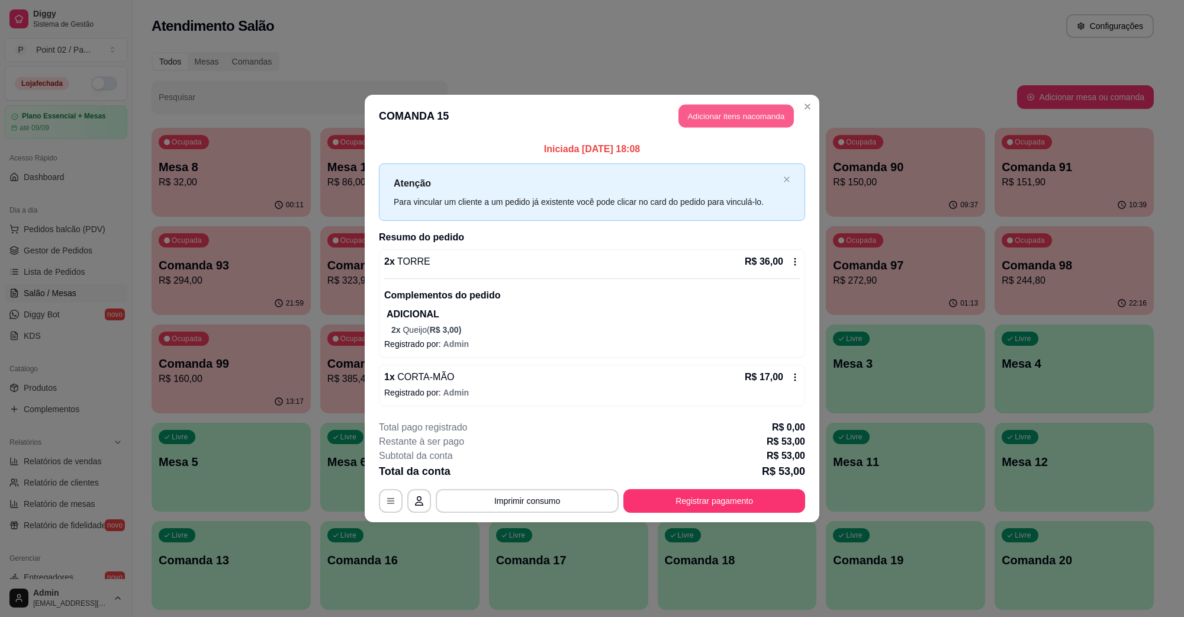
click at [723, 113] on button "Adicionar itens na comanda" at bounding box center [735, 116] width 115 height 23
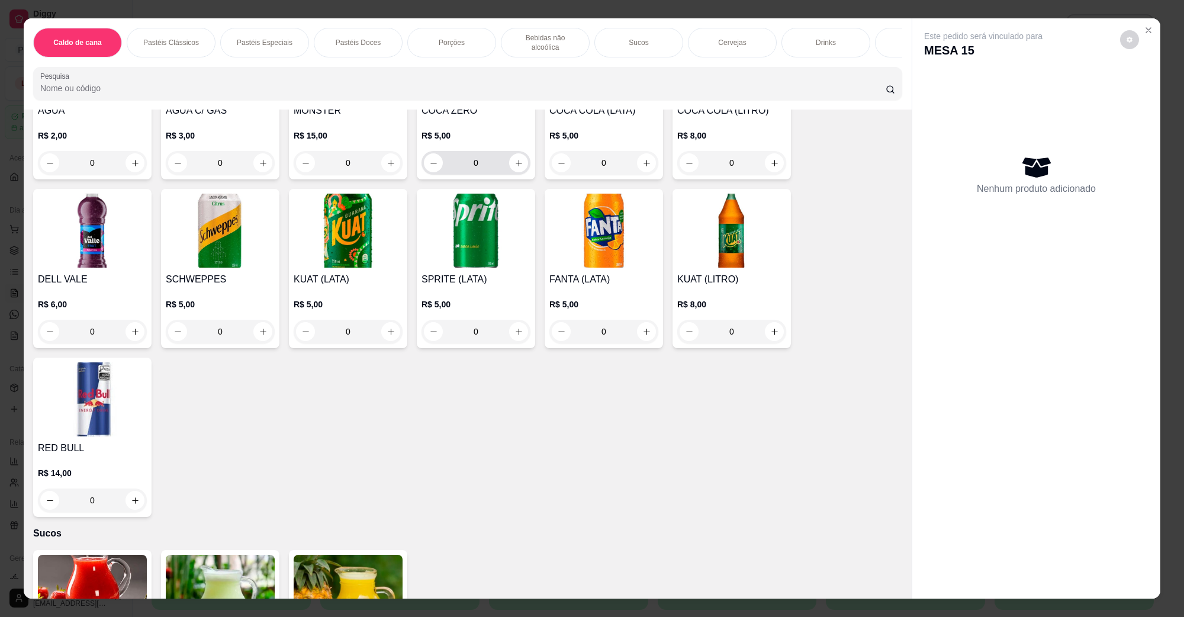
scroll to position [1257, 0]
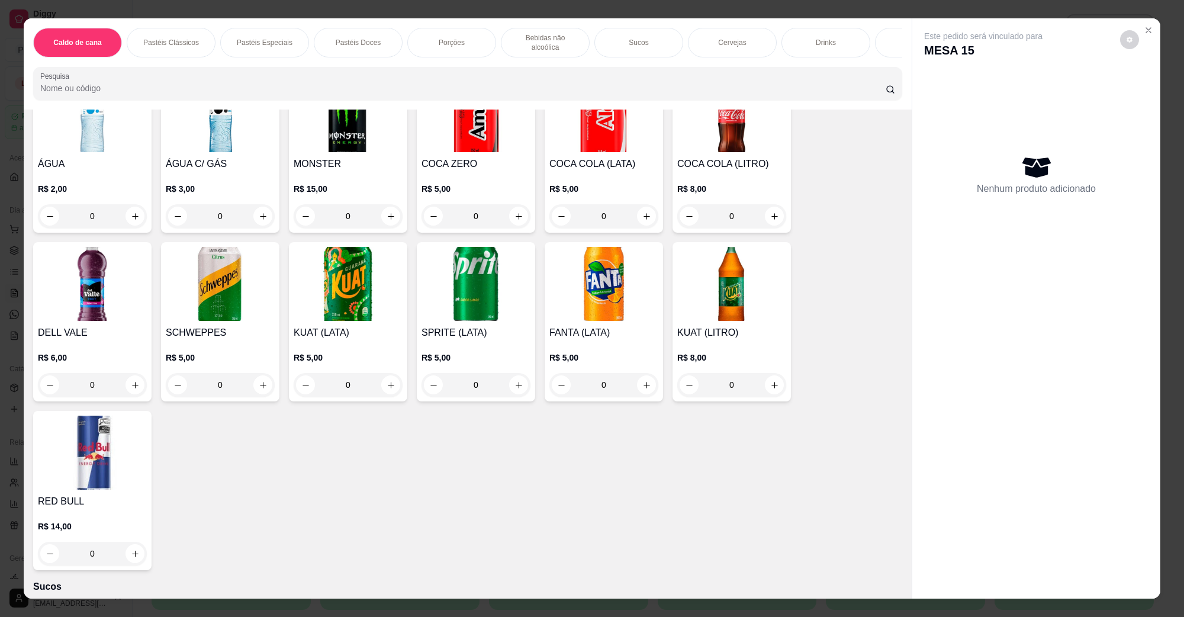
click at [750, 157] on h4 "COCA COLA (LITRO)" at bounding box center [731, 164] width 109 height 14
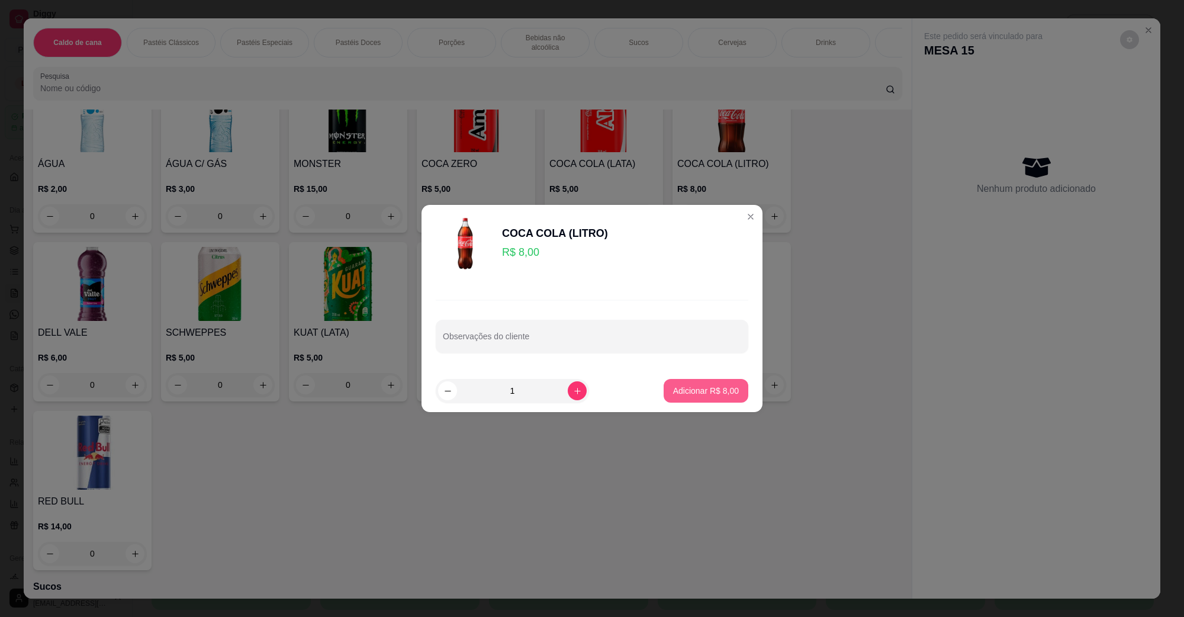
click at [720, 385] on p "Adicionar R$ 8,00" at bounding box center [706, 391] width 66 height 12
type input "1"
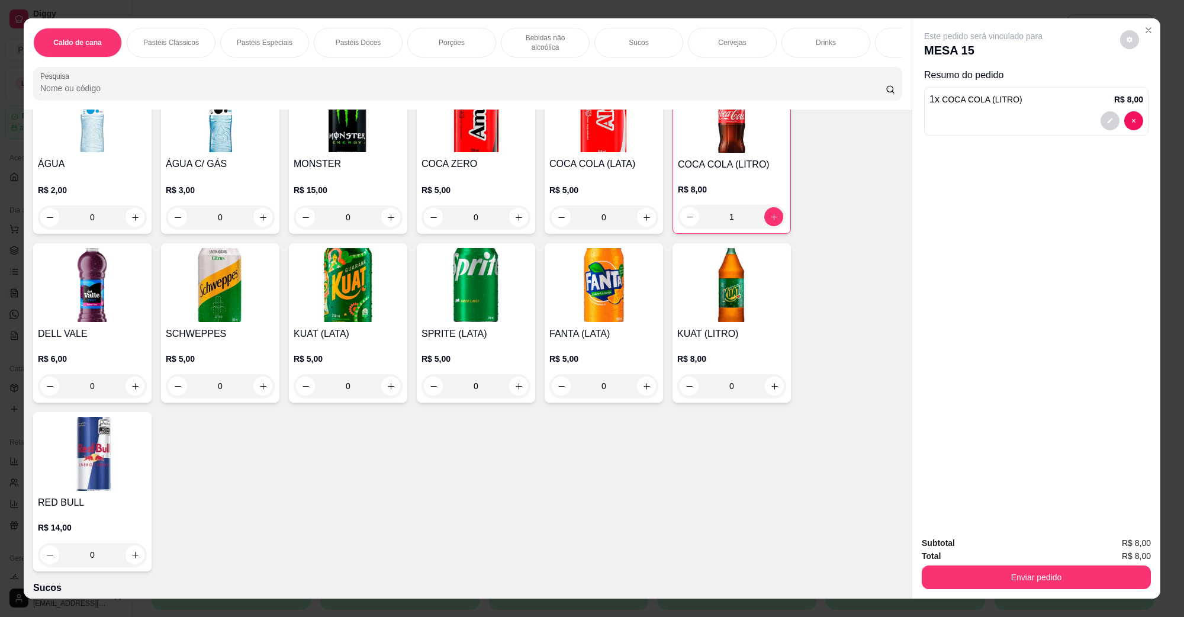
click at [39, 117] on img at bounding box center [92, 115] width 109 height 74
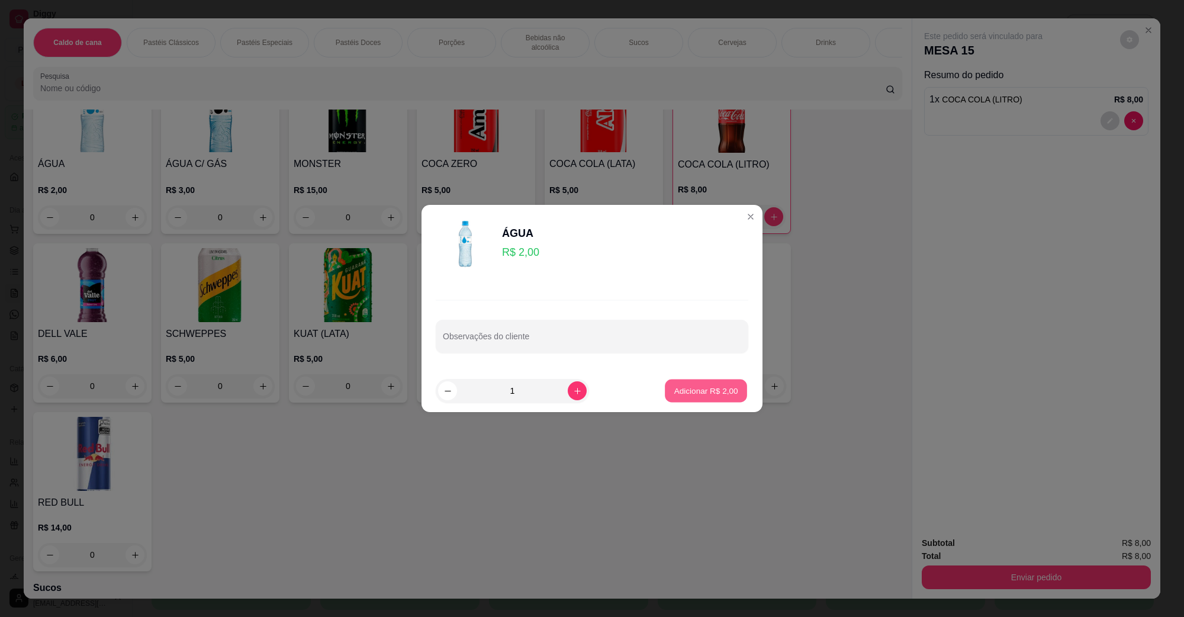
click at [717, 392] on p "Adicionar R$ 2,00" at bounding box center [705, 390] width 64 height 11
type input "1"
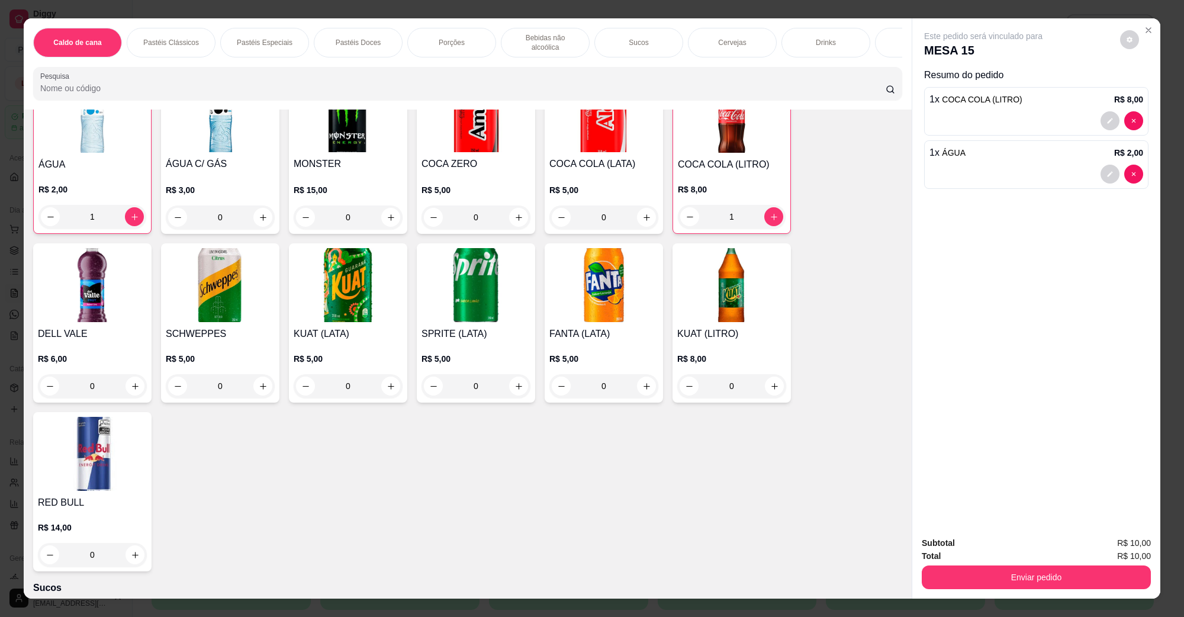
scroll to position [1258, 0]
click at [1018, 578] on button "Enviar pedido" at bounding box center [1035, 577] width 229 height 24
click at [1007, 549] on button "Não registrar e enviar pedido" at bounding box center [996, 548] width 120 height 22
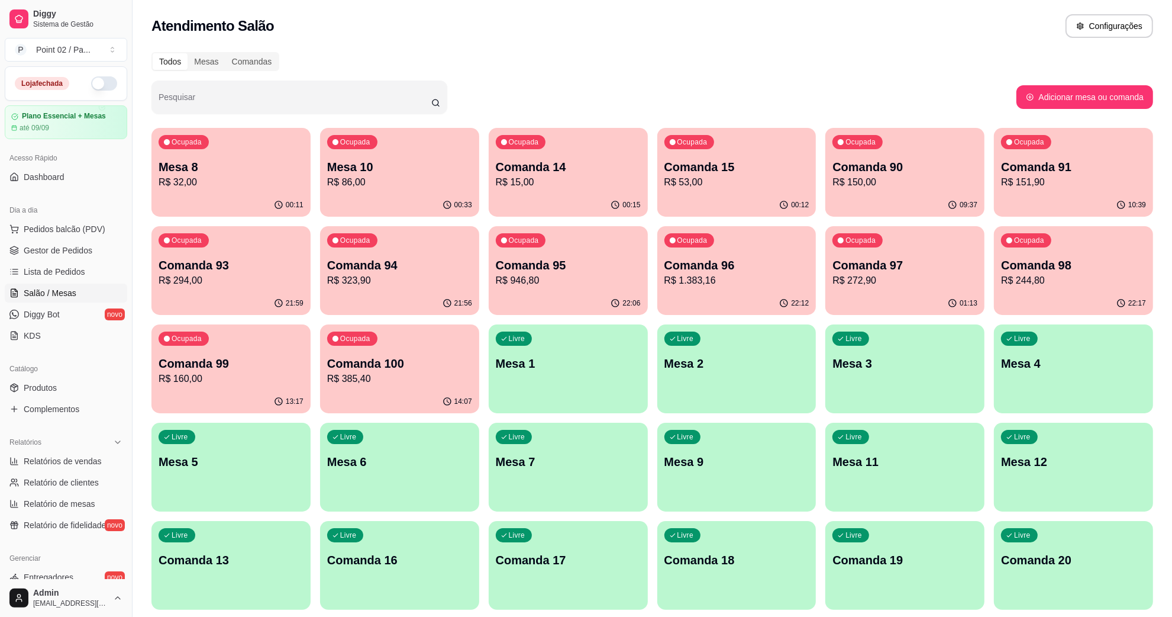
click at [278, 175] on p "R$ 32,00" at bounding box center [231, 182] width 145 height 14
click at [66, 237] on button "Pedidos balcão (PDV)" at bounding box center [66, 229] width 122 height 19
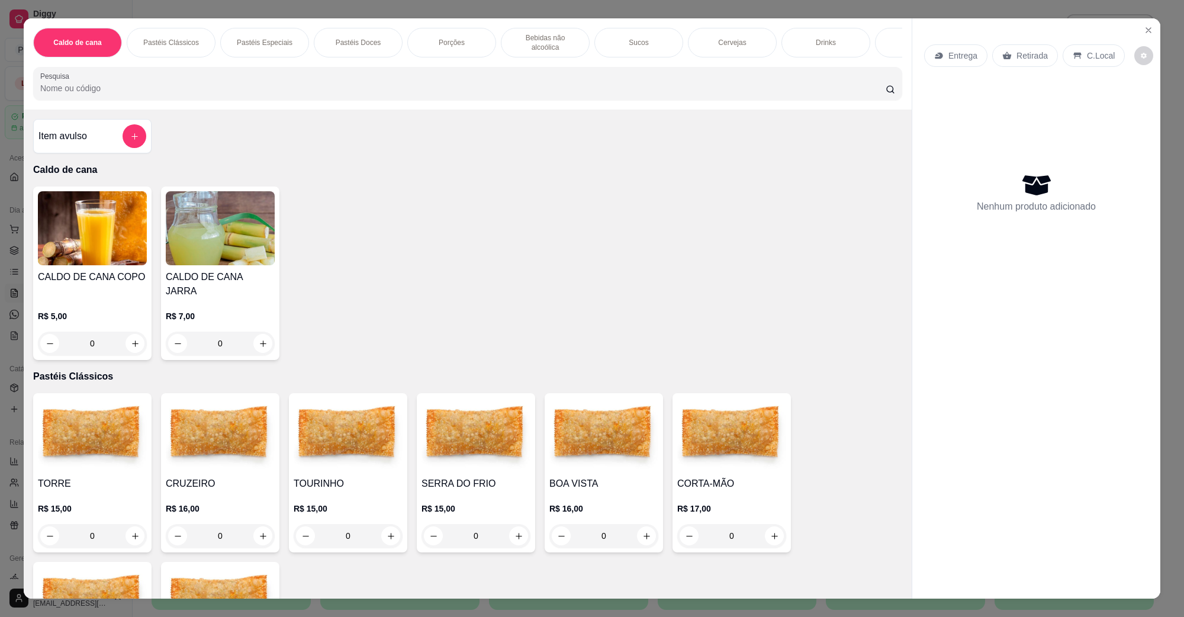
click at [181, 40] on p "Pastéis Clássicos" at bounding box center [171, 42] width 56 height 9
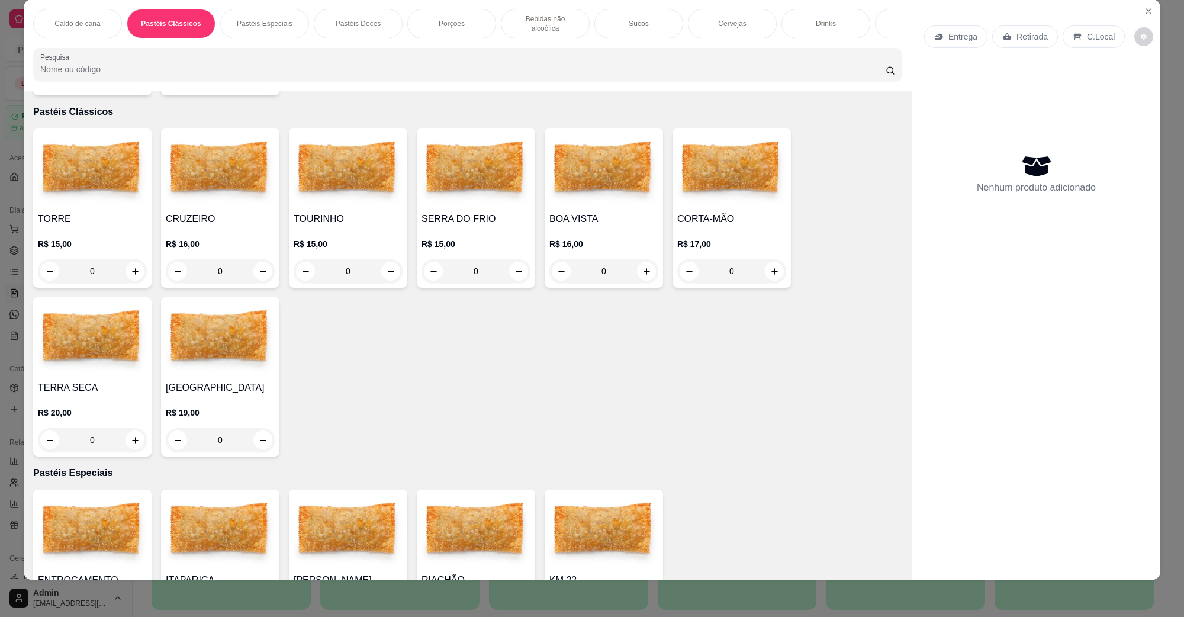
click at [96, 15] on div "Caldo de cana" at bounding box center [77, 24] width 89 height 30
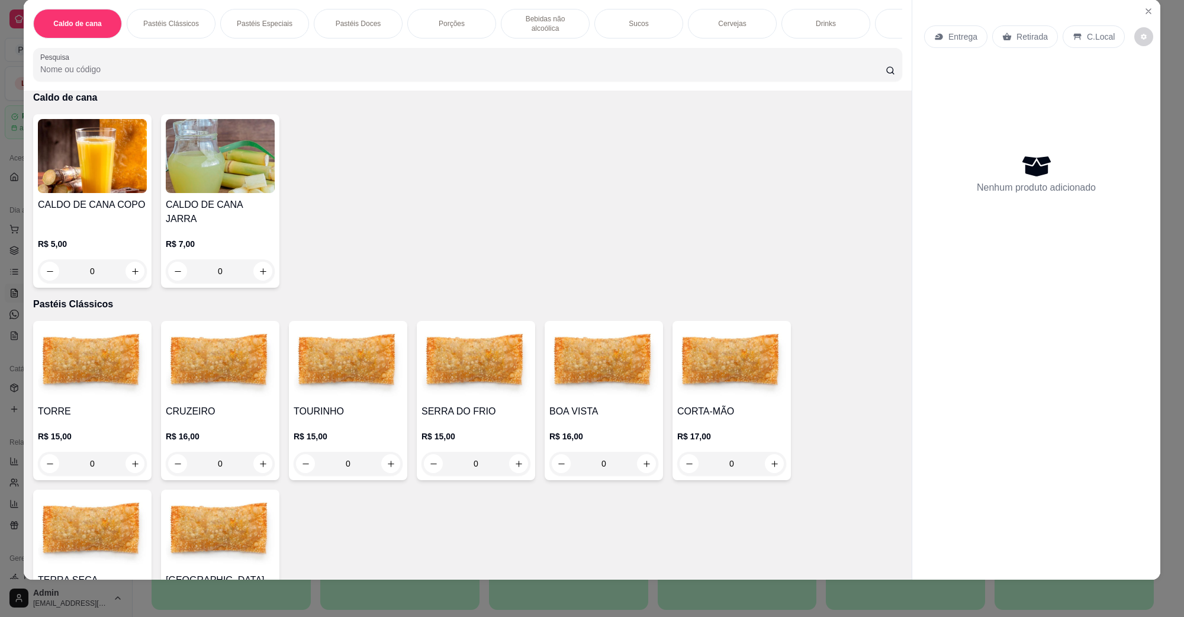
click at [514, 205] on div "CALDO DE CANA COPO R$ 5,00 0 CALDO DE CANA JARRA R$ 7,00 0" at bounding box center [467, 200] width 869 height 173
click at [1143, 10] on icon "Close" at bounding box center [1147, 11] width 9 height 9
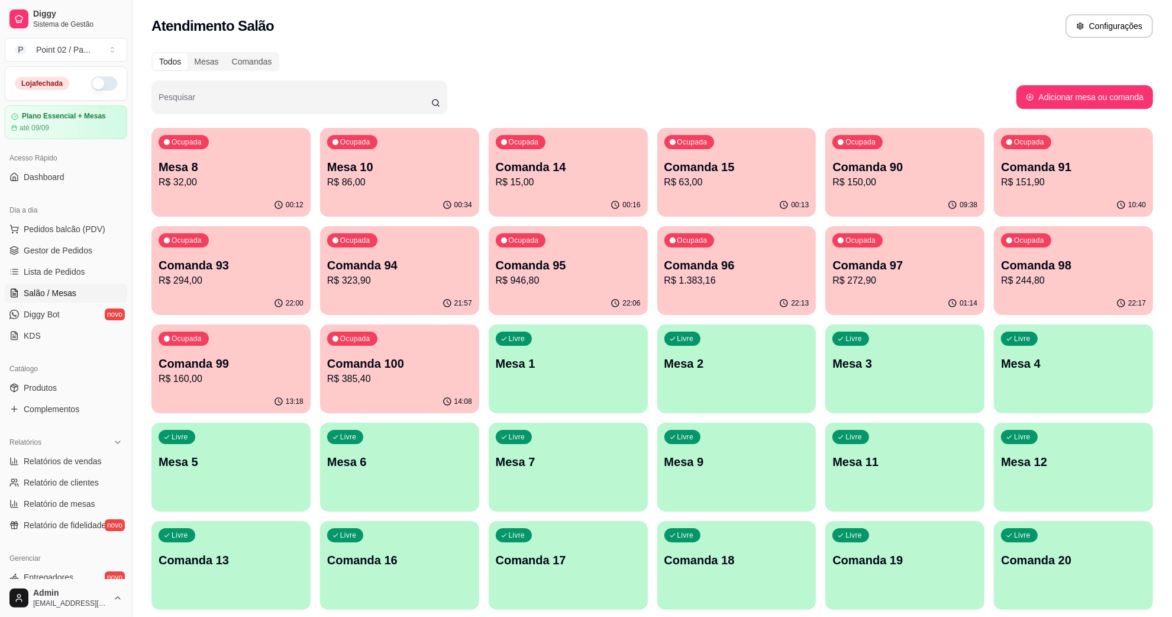
click at [678, 169] on p "Comanda 15" at bounding box center [737, 167] width 145 height 17
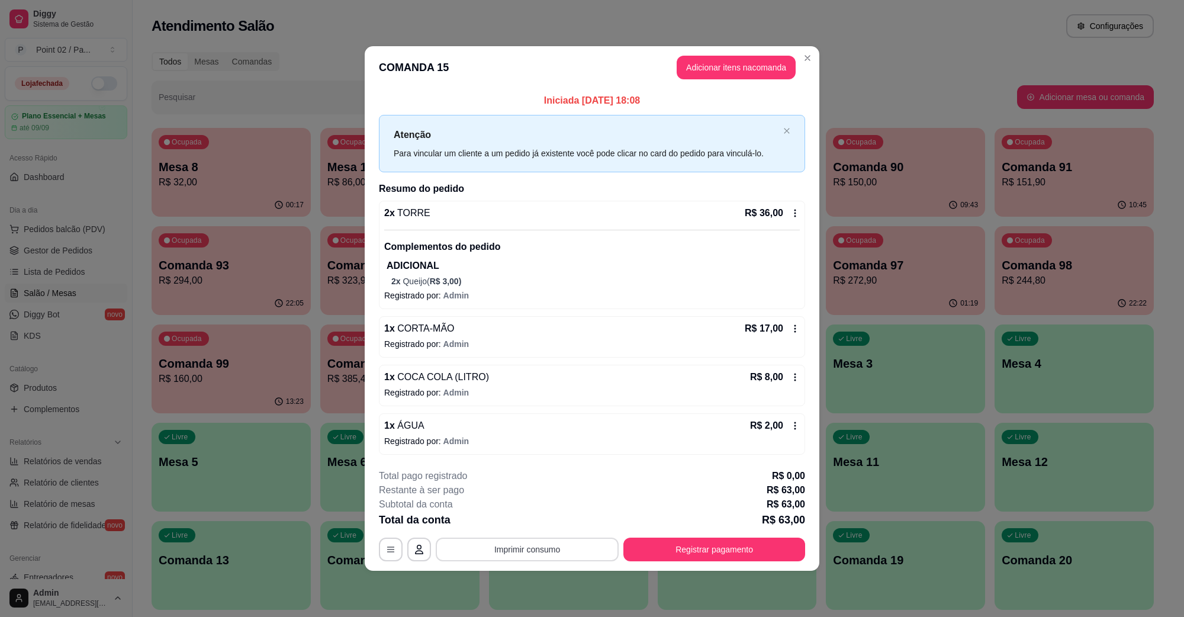
click at [517, 550] on button "Imprimir consumo" at bounding box center [527, 549] width 183 height 24
click at [520, 525] on button "IMPRESSORA" at bounding box center [531, 522] width 86 height 19
click at [754, 560] on button "Registrar pagamento" at bounding box center [714, 549] width 176 height 23
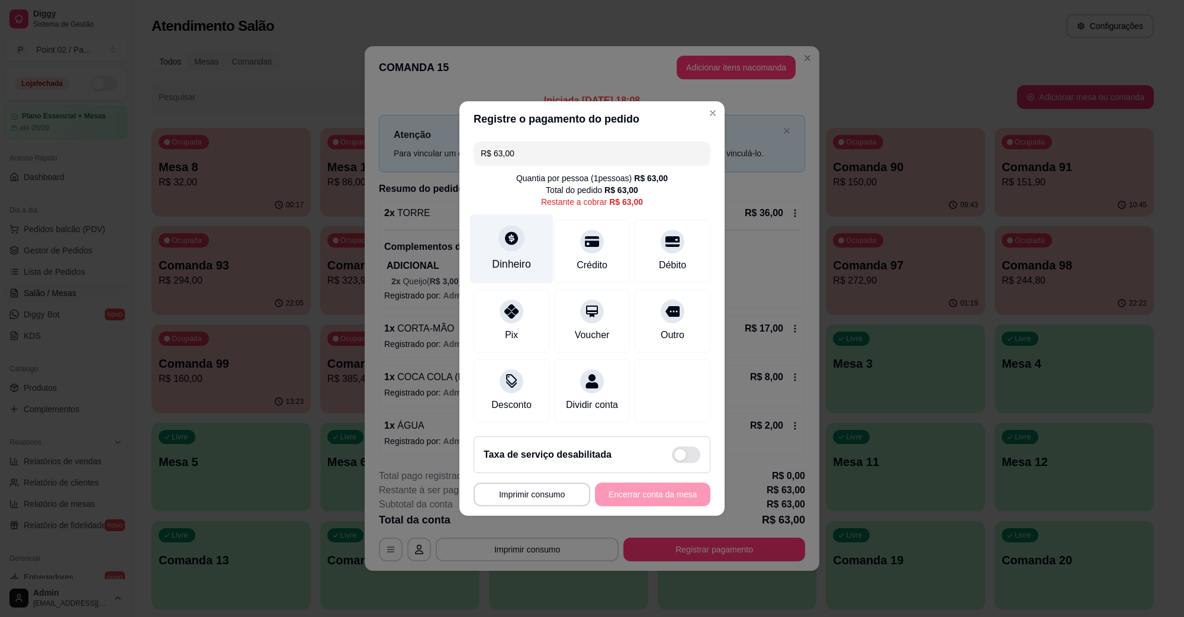
click at [501, 240] on div at bounding box center [511, 238] width 26 height 26
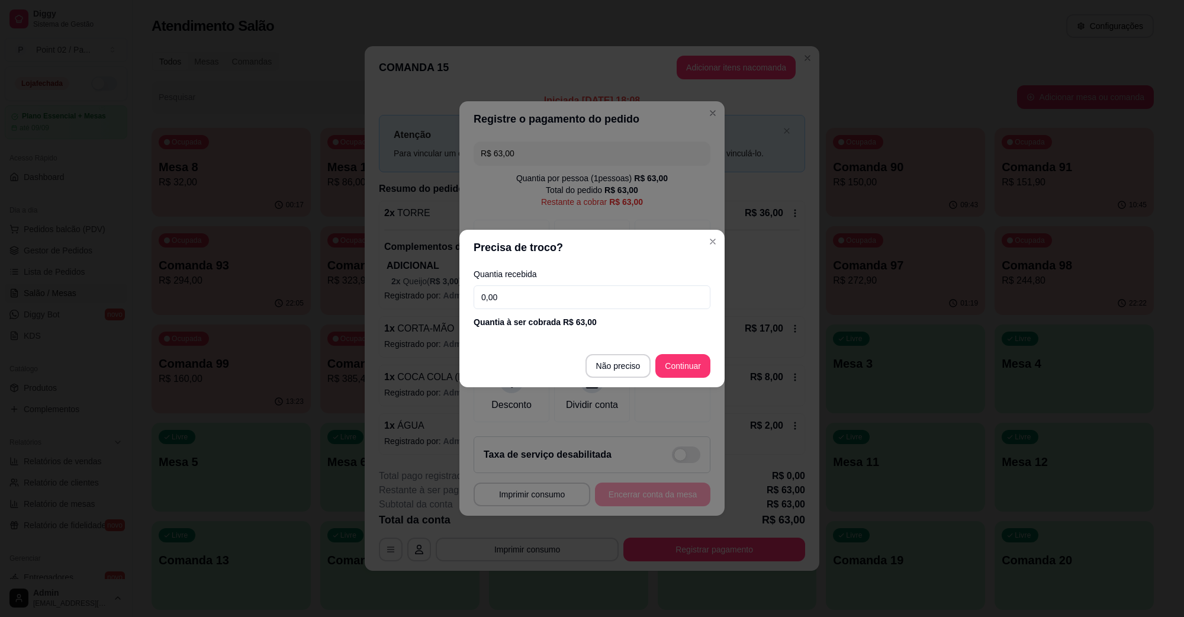
click at [592, 308] on input "0,00" at bounding box center [591, 297] width 237 height 24
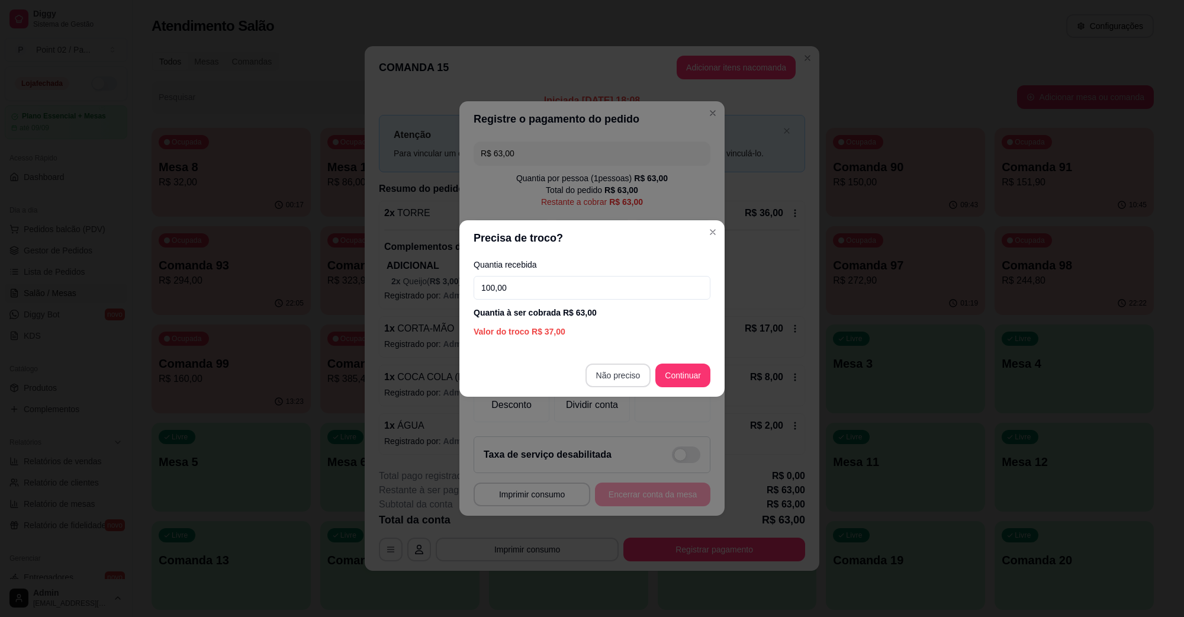
type input "100,00"
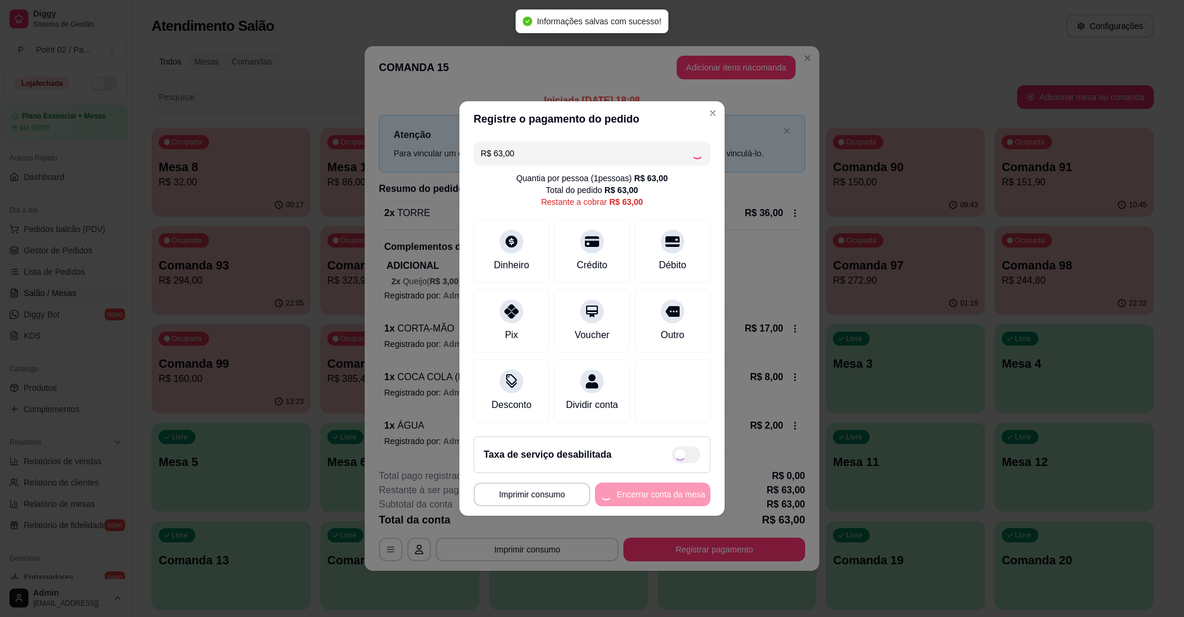
type input "R$ 0,00"
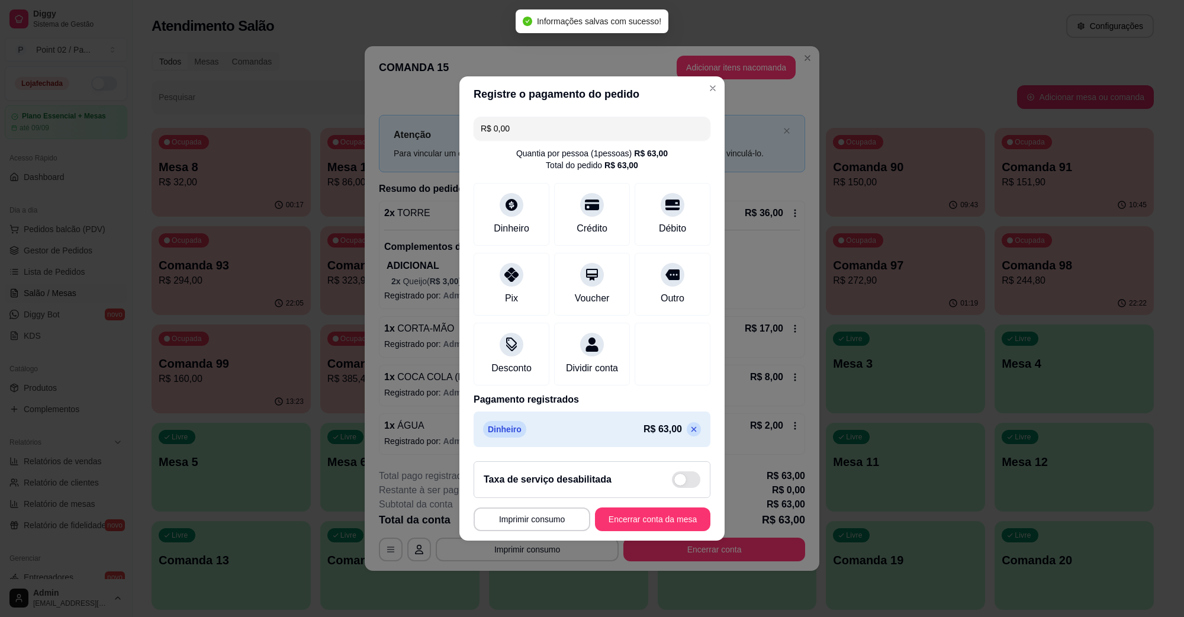
click at [625, 498] on div "Taxa de serviço desabilitada" at bounding box center [591, 479] width 237 height 37
click at [625, 518] on div "**********" at bounding box center [591, 519] width 237 height 24
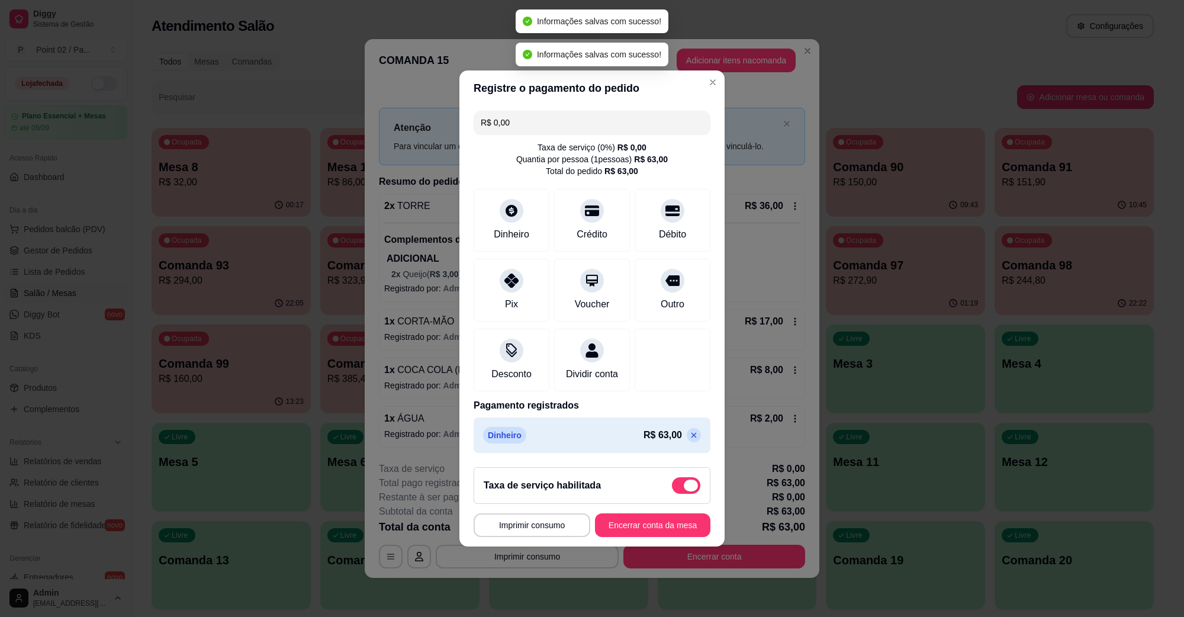
click at [683, 491] on span at bounding box center [690, 485] width 14 height 12
click at [679, 493] on input "checkbox" at bounding box center [675, 492] width 8 height 8
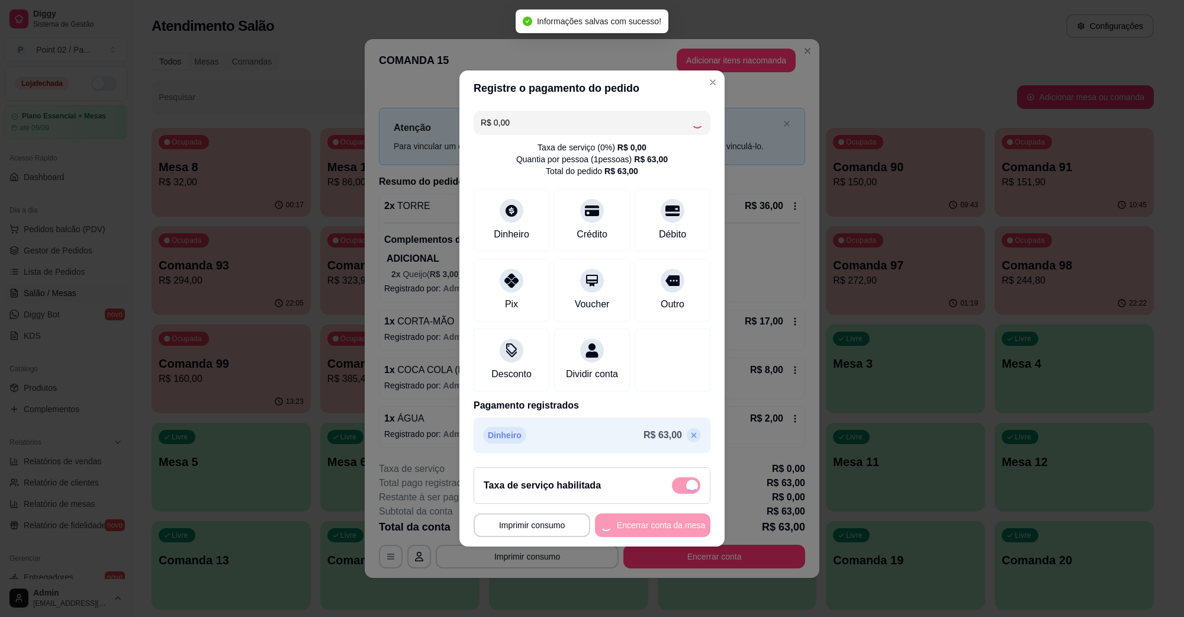
checkbox input "false"
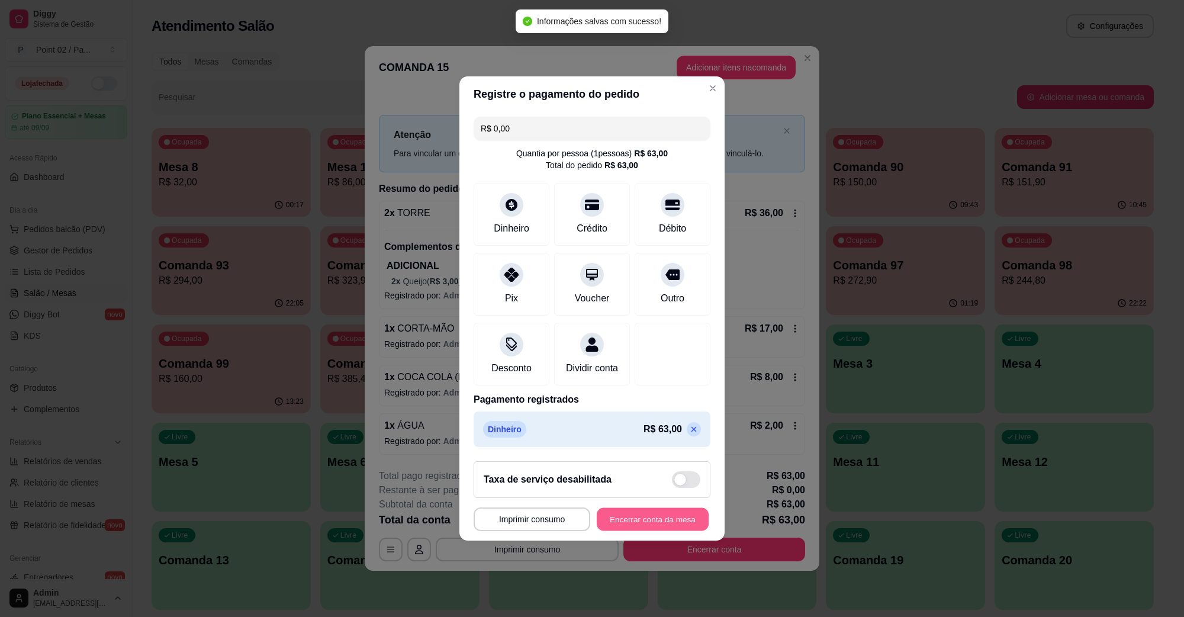
click at [653, 527] on button "Encerrar conta da mesa" at bounding box center [652, 519] width 112 height 23
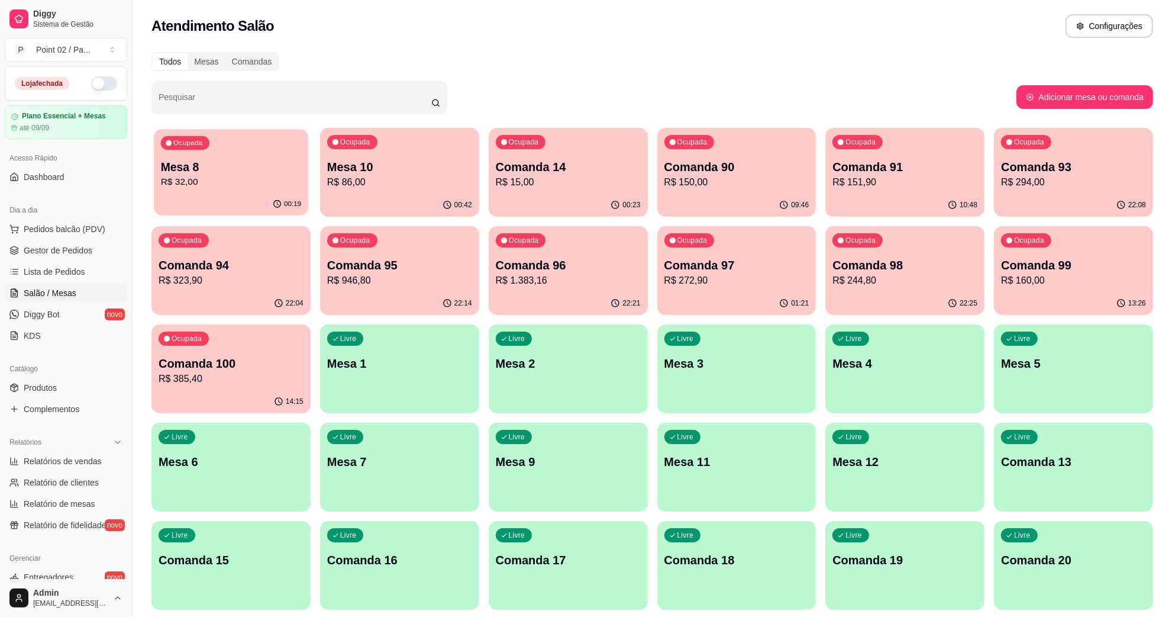
click at [246, 157] on div "Ocupada Mesa 8 R$ 32,00" at bounding box center [231, 161] width 154 height 64
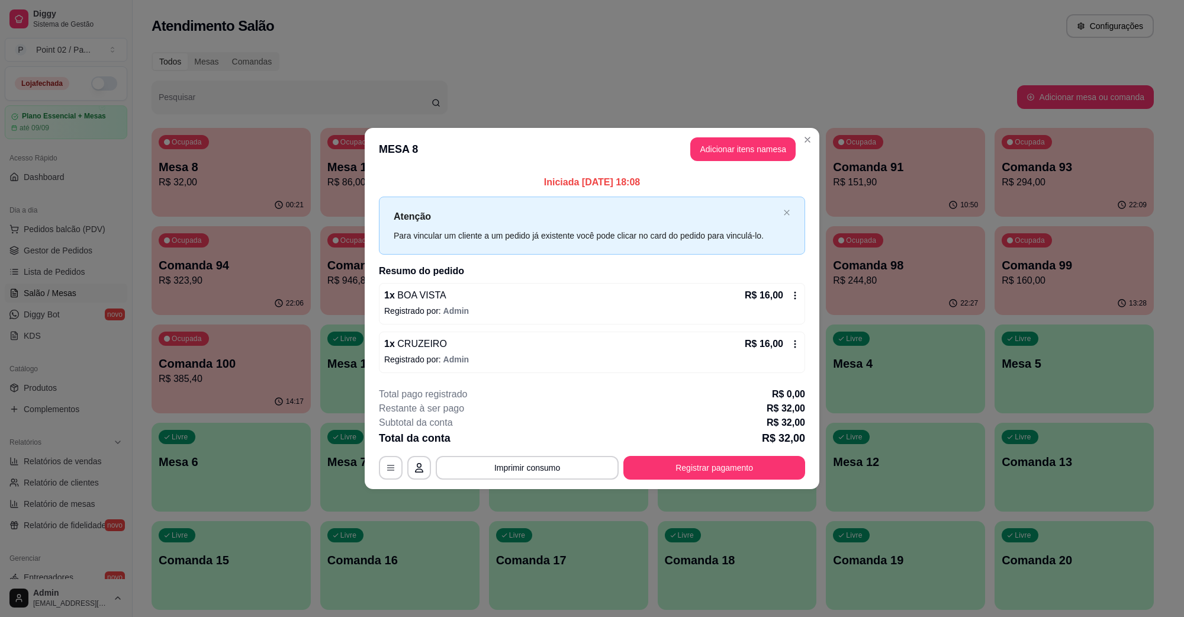
click at [775, 134] on header "MESA 8 Adicionar itens na mesa" at bounding box center [592, 149] width 454 height 43
click at [760, 142] on button "Adicionar itens na mesa" at bounding box center [743, 149] width 102 height 23
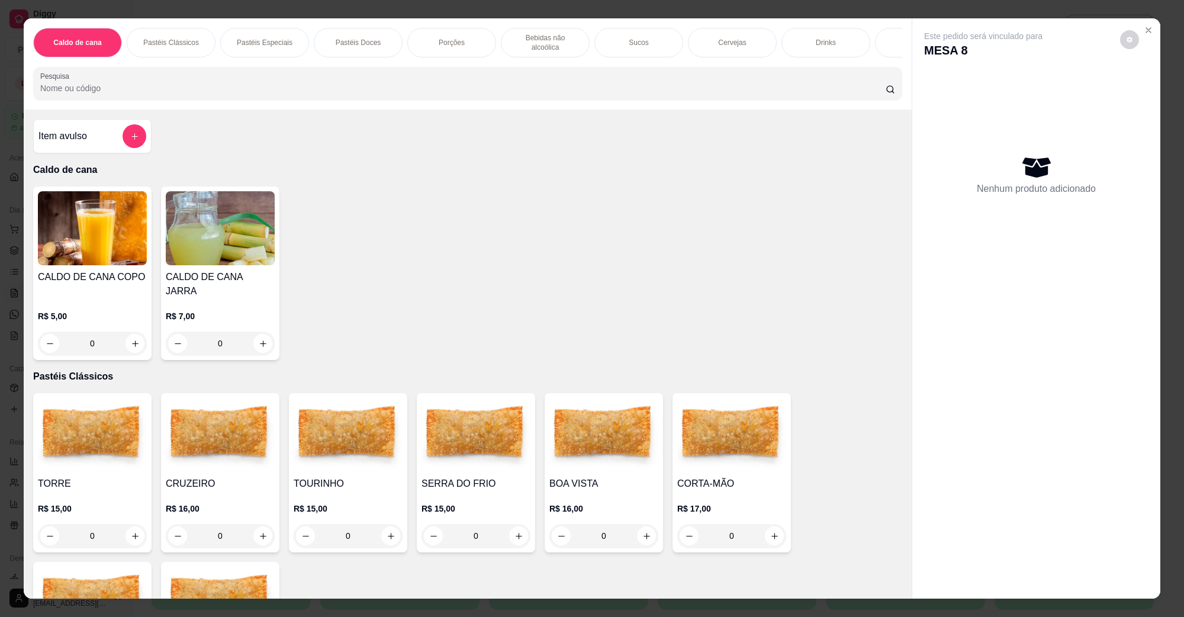
click at [107, 233] on img at bounding box center [92, 228] width 109 height 74
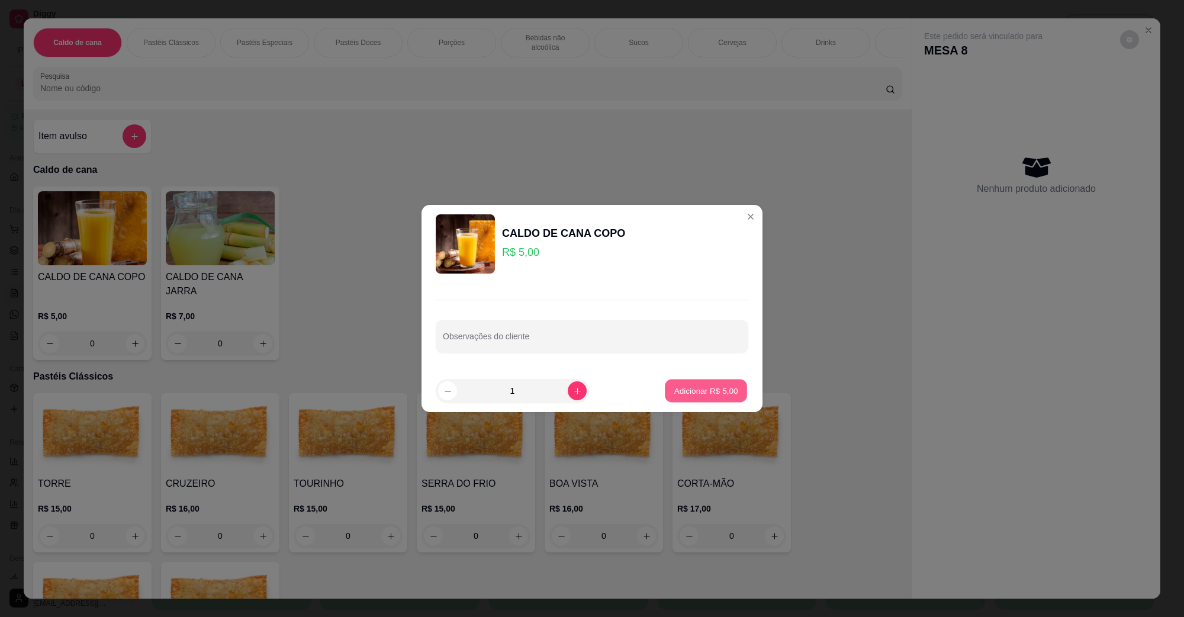
click at [706, 391] on p "Adicionar R$ 5,00" at bounding box center [705, 390] width 64 height 11
type input "1"
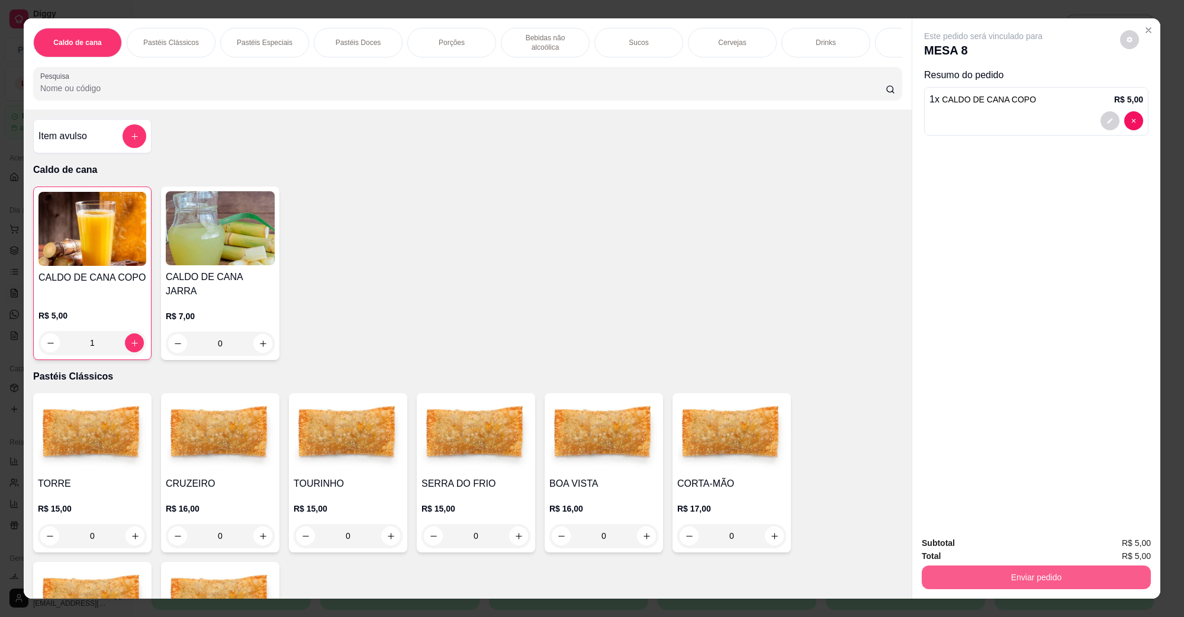
click at [1008, 579] on button "Enviar pedido" at bounding box center [1035, 577] width 229 height 24
click at [997, 554] on button "Não registrar e enviar pedido" at bounding box center [996, 548] width 120 height 22
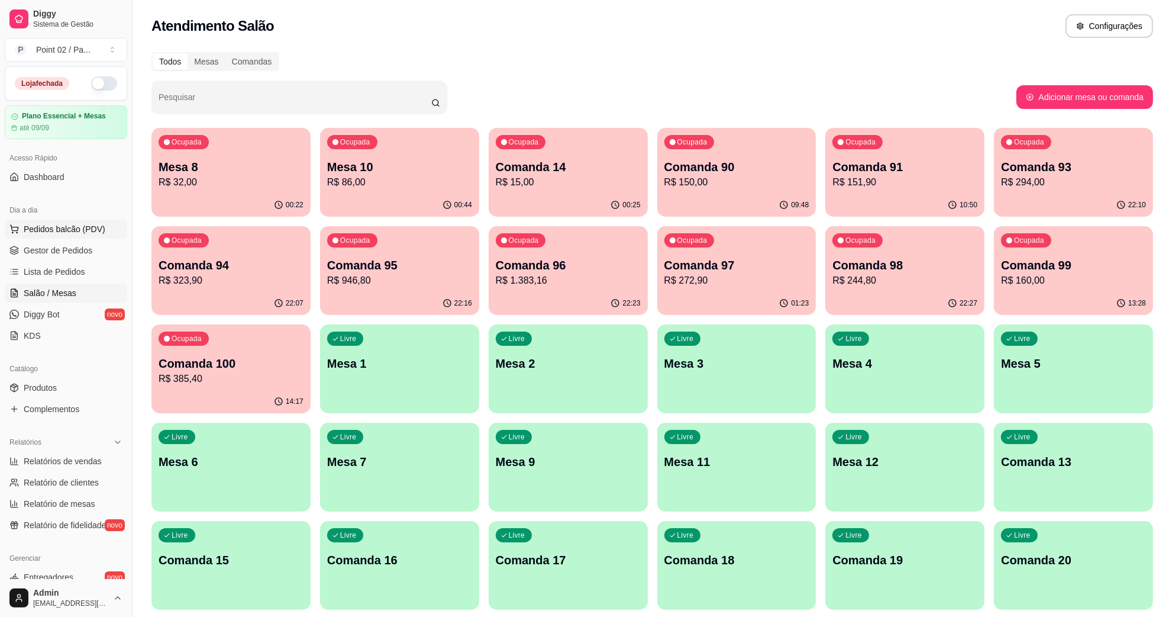
click at [48, 238] on button "Pedidos balcão (PDV)" at bounding box center [66, 229] width 122 height 19
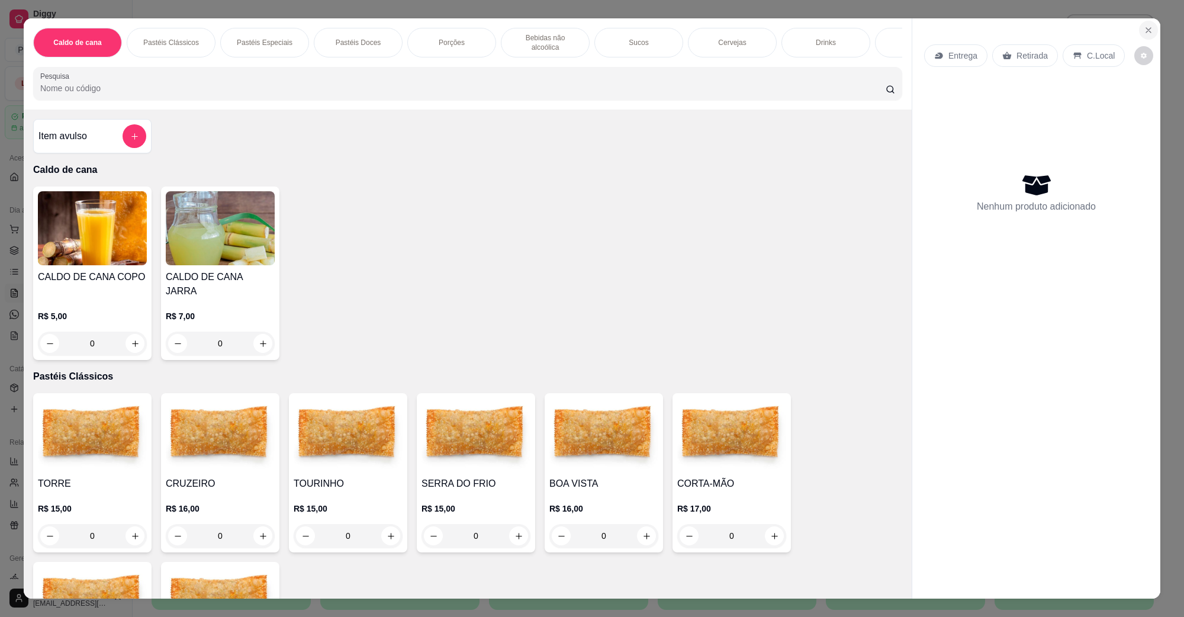
click at [1149, 28] on button "Close" at bounding box center [1148, 30] width 19 height 19
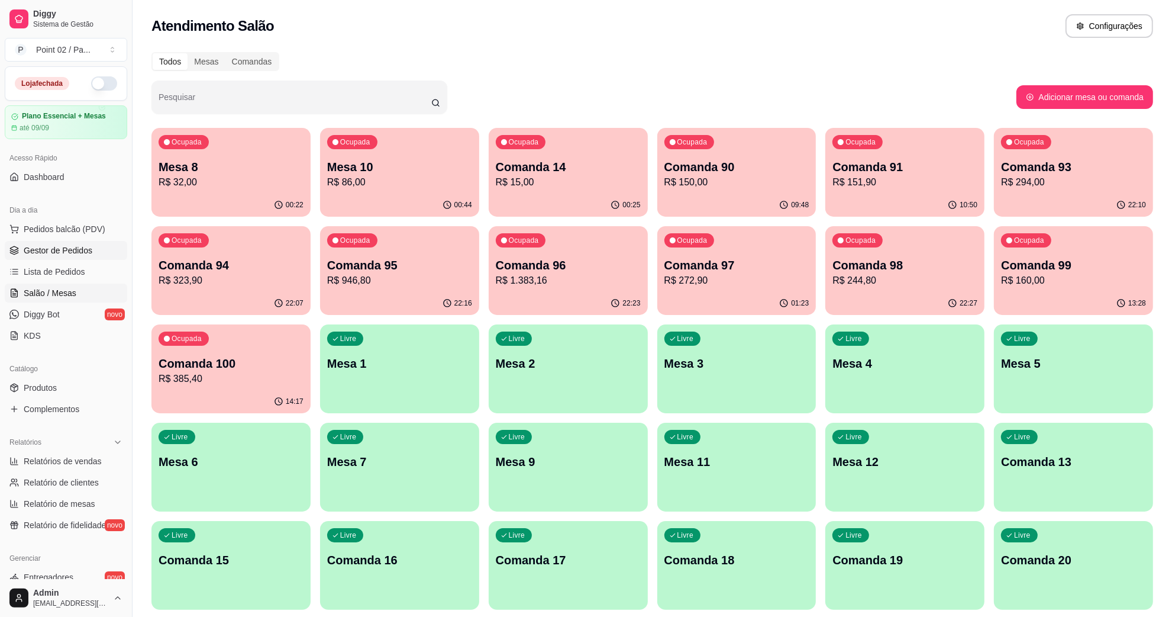
click at [101, 249] on link "Gestor de Pedidos" at bounding box center [66, 250] width 122 height 19
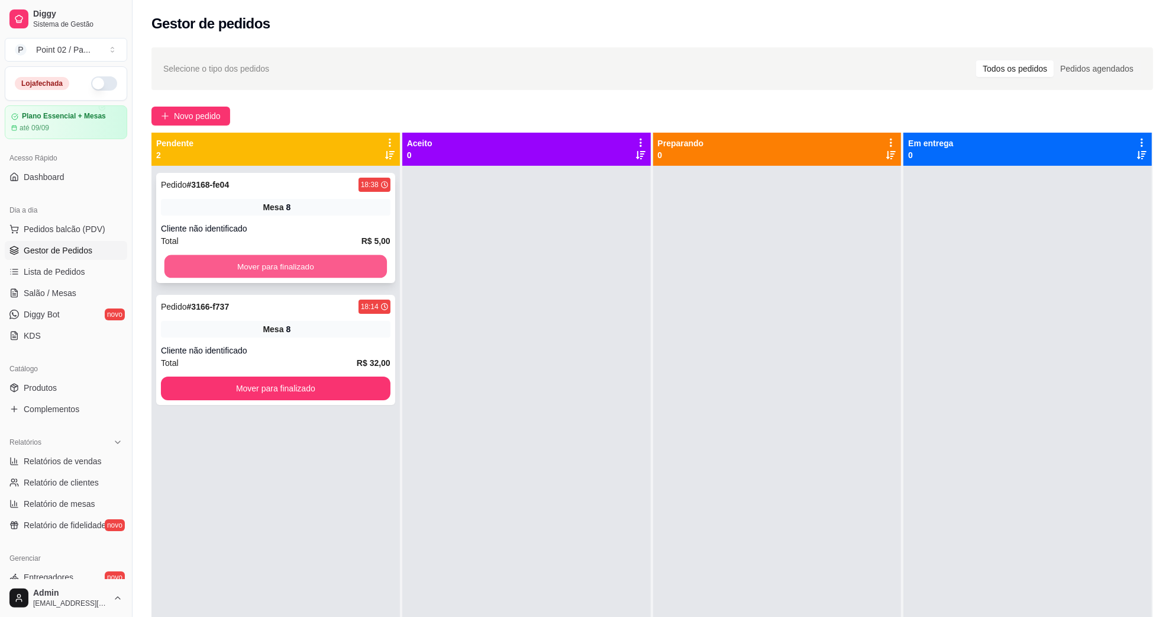
click at [261, 265] on button "Mover para finalizado" at bounding box center [276, 266] width 223 height 23
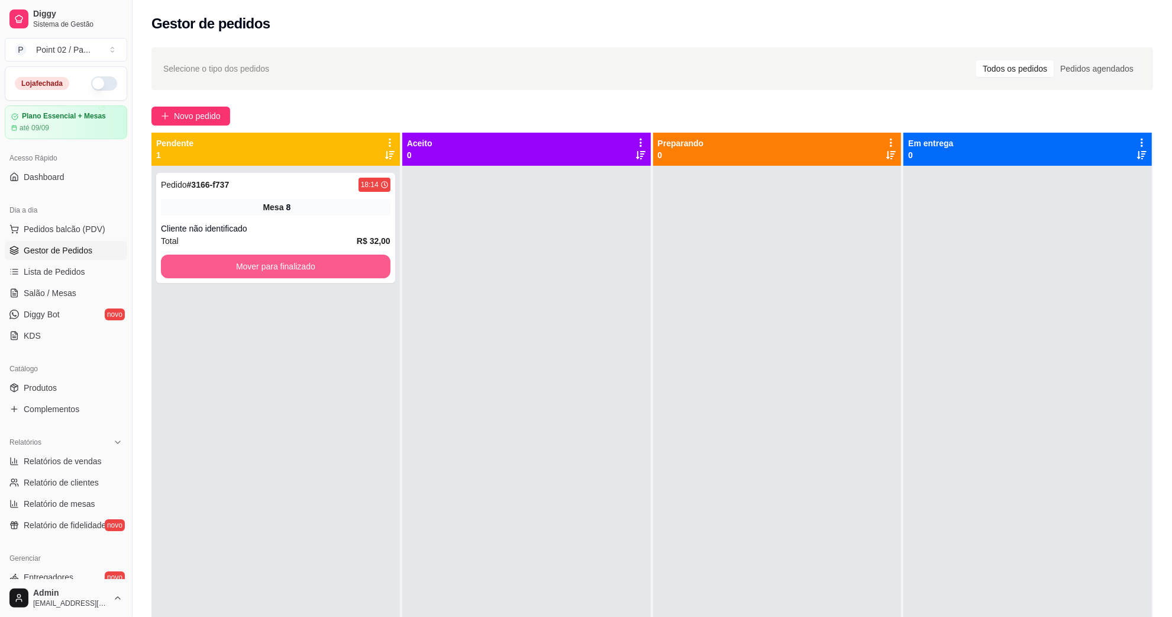
click at [261, 265] on button "Mover para finalizado" at bounding box center [276, 266] width 230 height 24
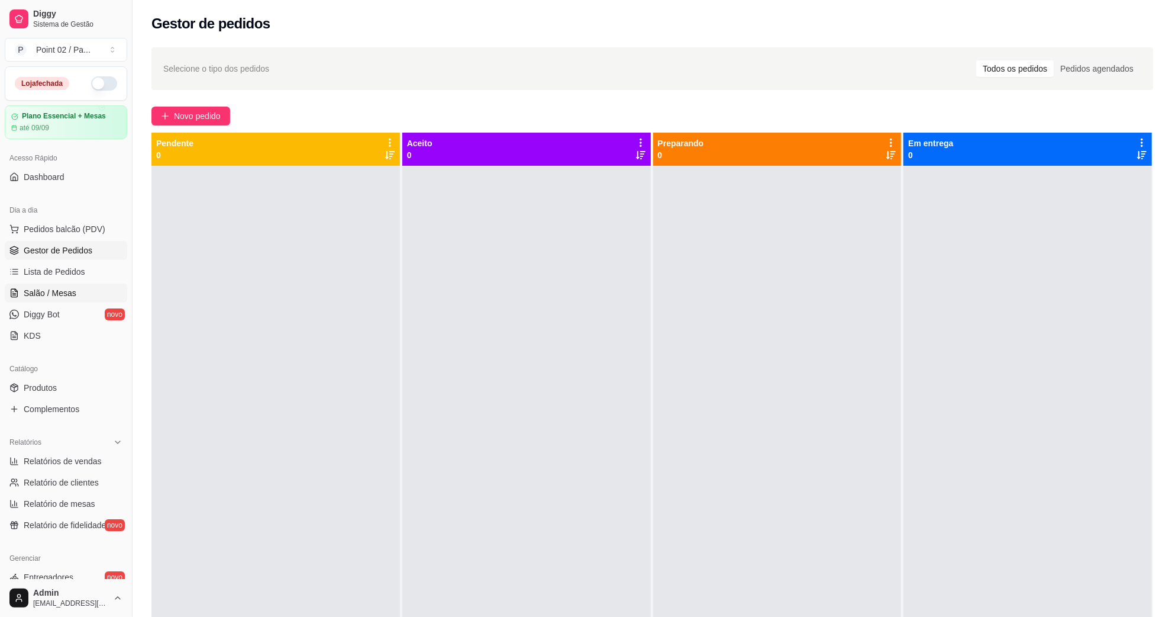
click at [53, 286] on link "Salão / Mesas" at bounding box center [66, 292] width 122 height 19
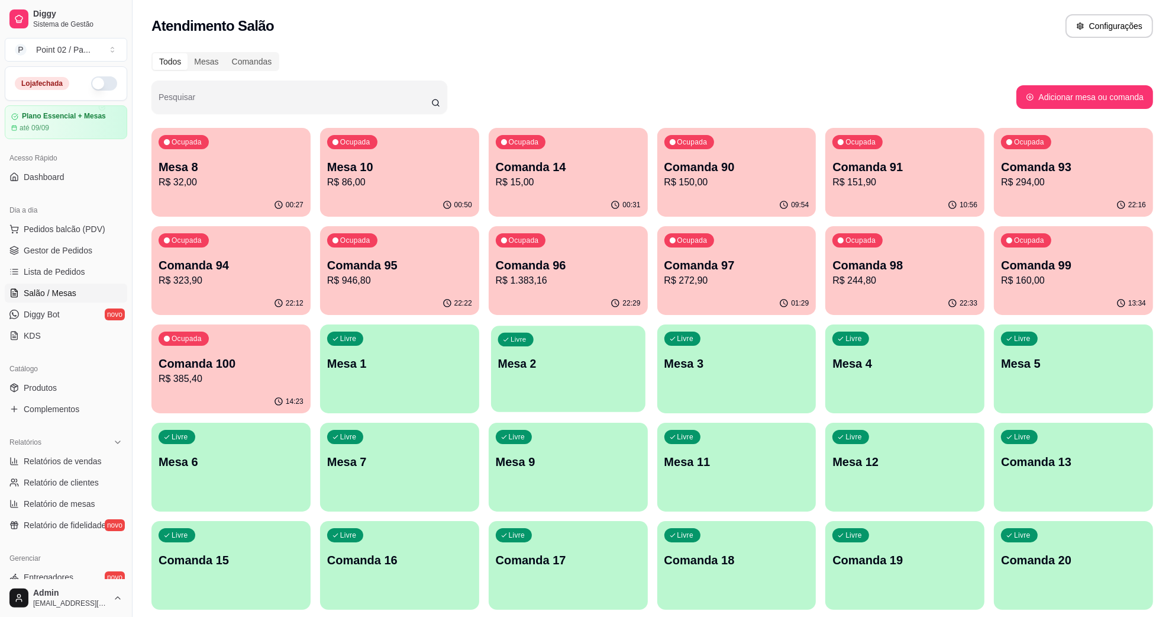
click at [533, 365] on p "Mesa 2" at bounding box center [568, 364] width 140 height 16
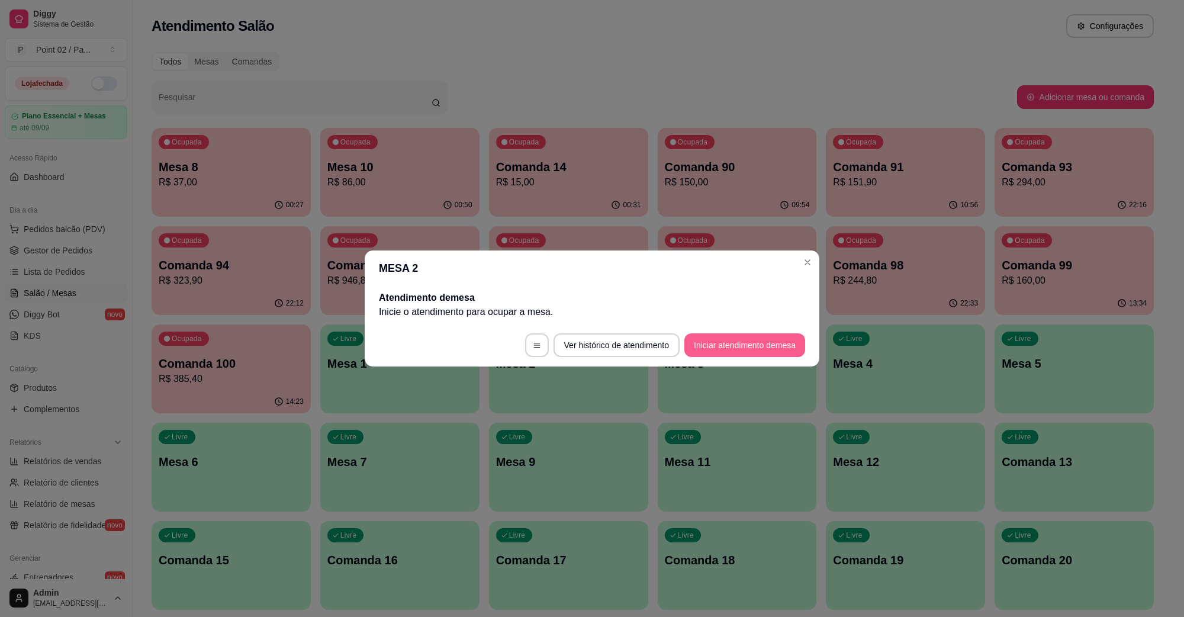
click at [726, 351] on button "Iniciar atendimento de mesa" at bounding box center [744, 345] width 121 height 24
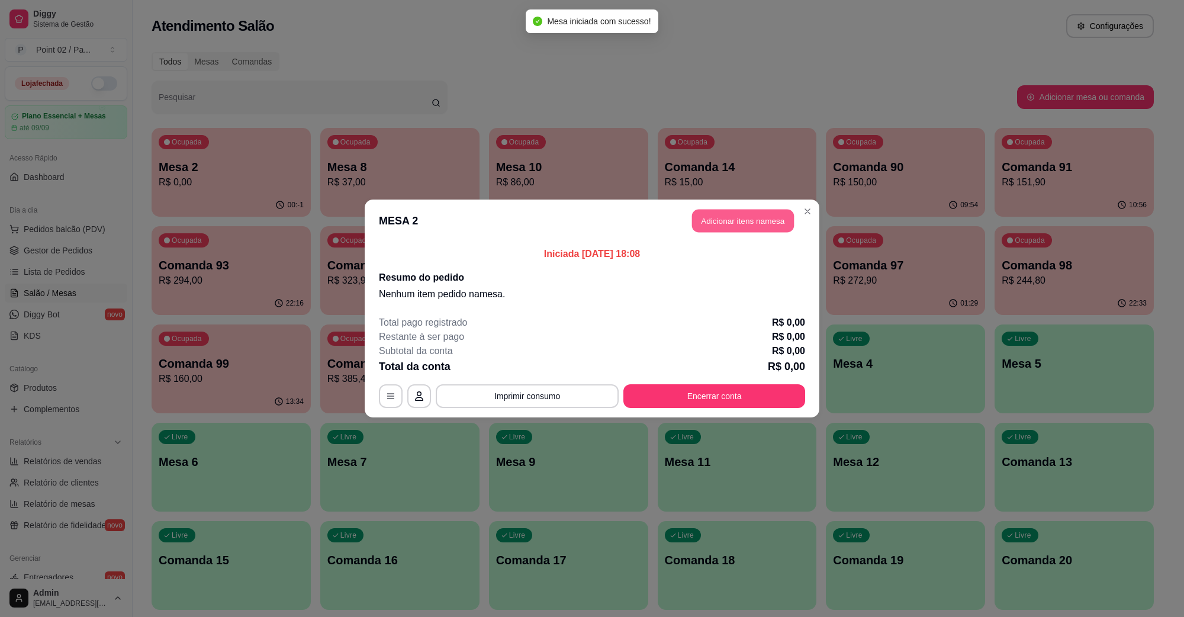
click at [776, 217] on button "Adicionar itens na mesa" at bounding box center [743, 220] width 102 height 23
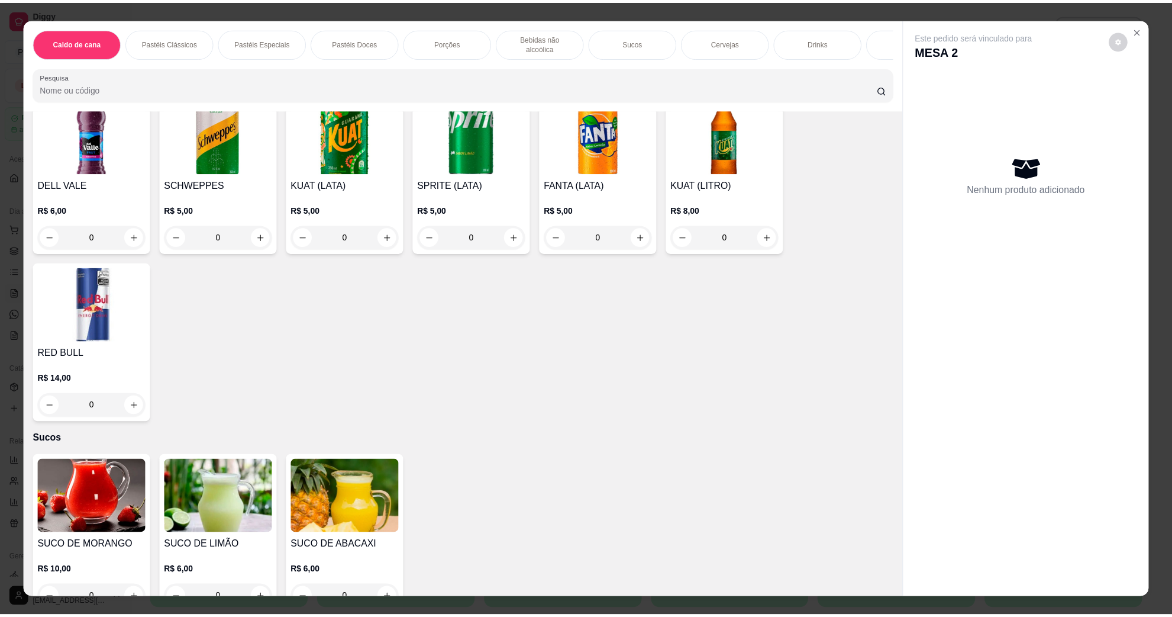
scroll to position [1775, 0]
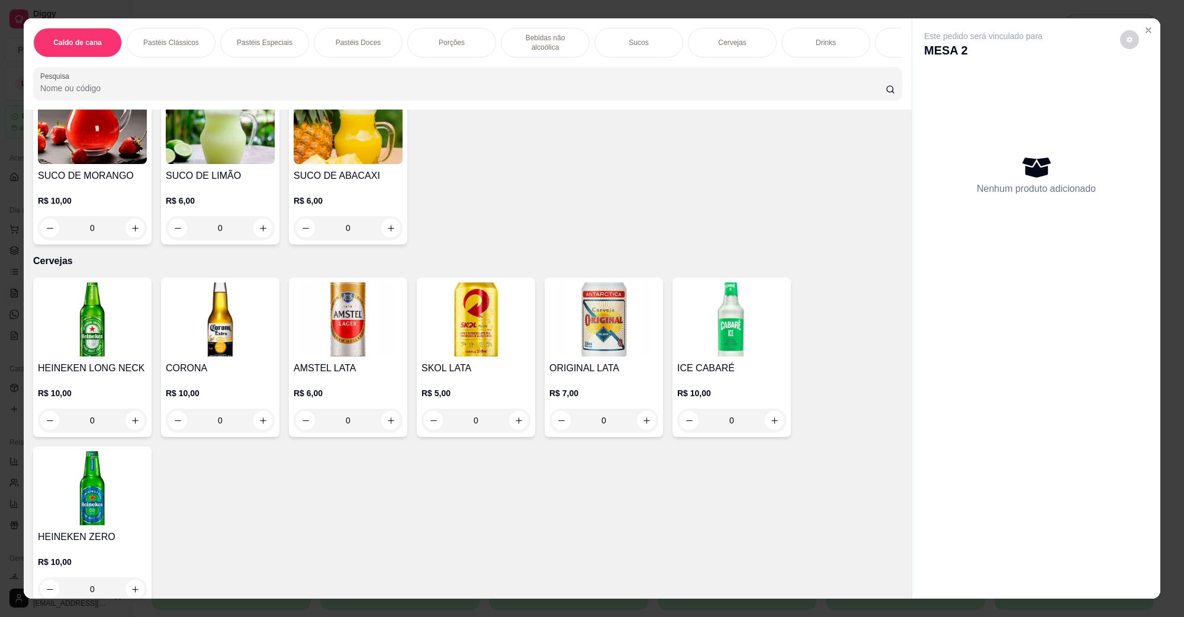
click at [499, 315] on img at bounding box center [475, 319] width 109 height 74
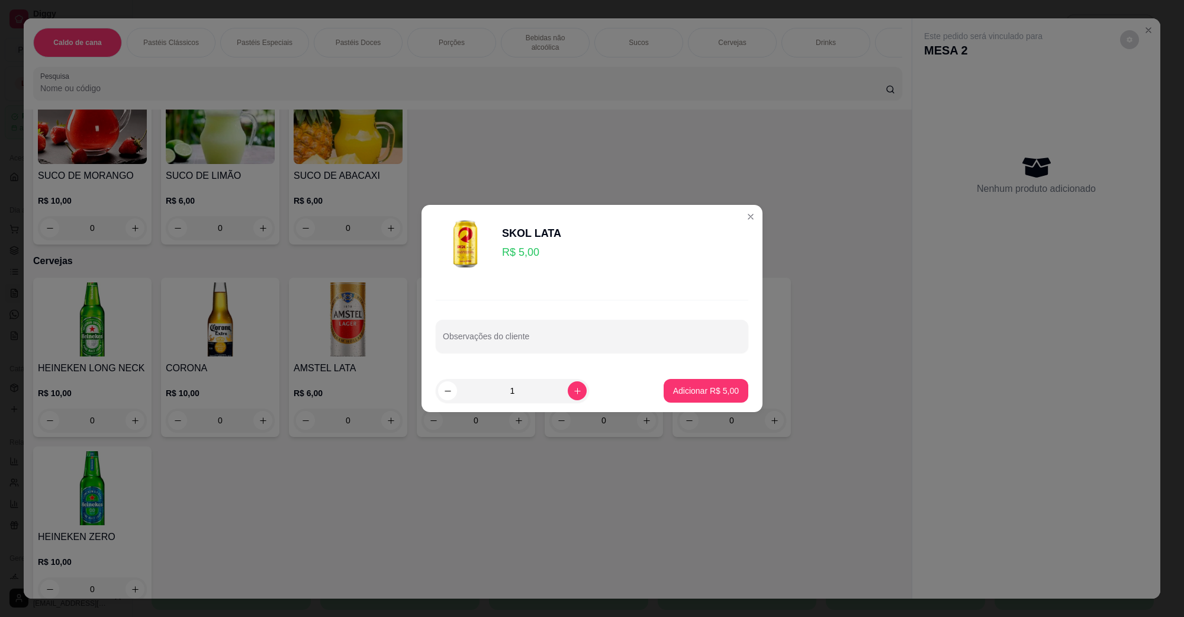
click at [670, 376] on footer "1 Adicionar R$ 5,00" at bounding box center [591, 390] width 341 height 43
click at [676, 383] on button "Adicionar R$ 5,00" at bounding box center [706, 390] width 82 height 23
type input "1"
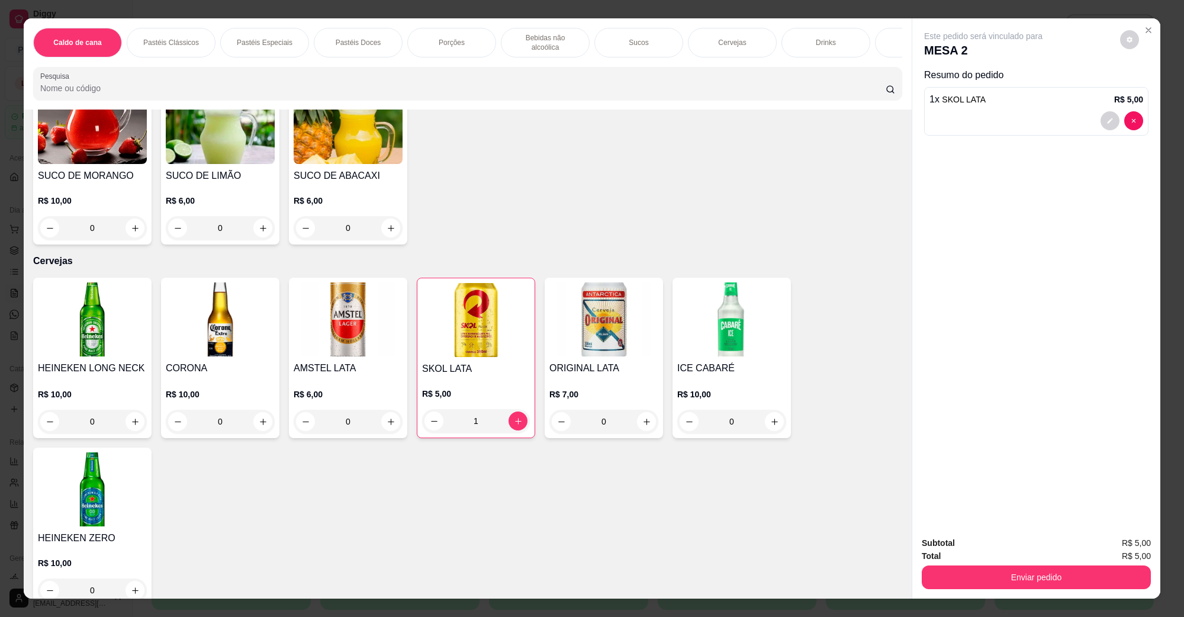
click at [965, 589] on div "Subtotal R$ 5,00 Total R$ 5,00 Enviar pedido" at bounding box center [1036, 563] width 248 height 72
click at [971, 582] on button "Enviar pedido" at bounding box center [1036, 576] width 222 height 23
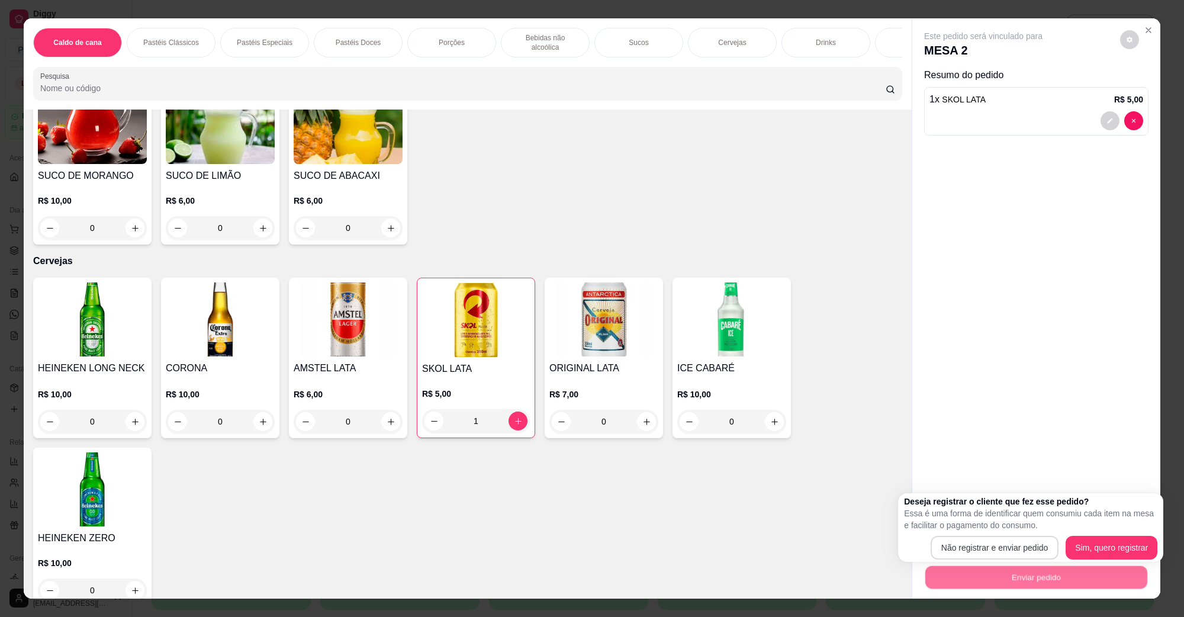
click at [963, 530] on p "Essa é uma forma de identificar quem consumiu cada item na mesa e facilitar o p…" at bounding box center [1030, 519] width 253 height 24
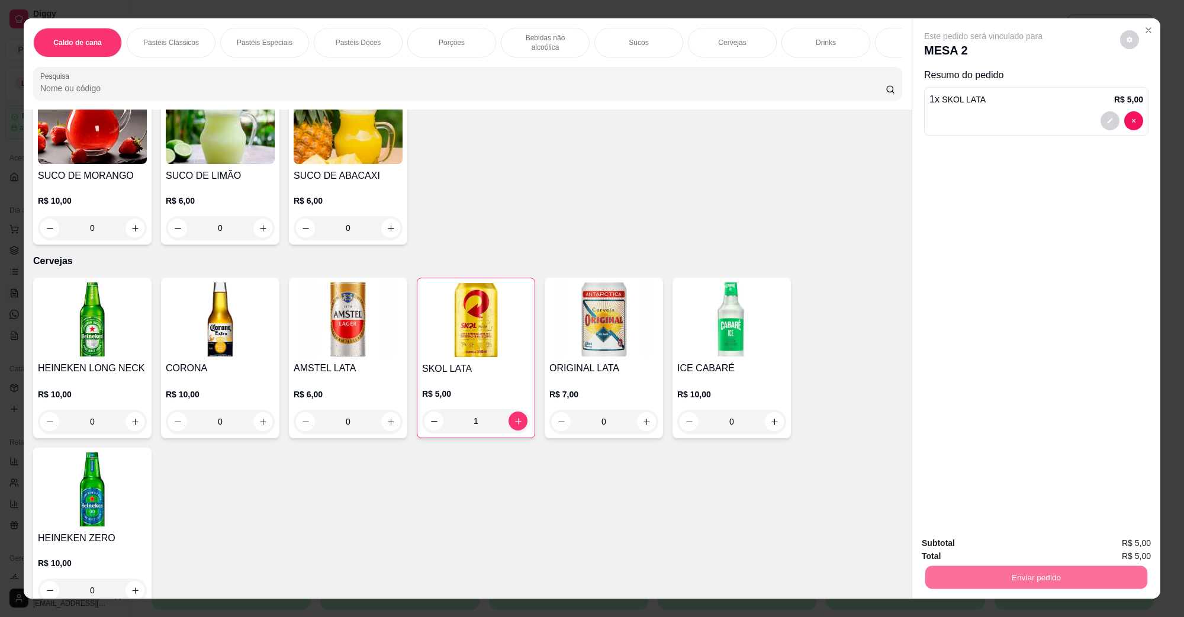
click at [959, 544] on button "Não registrar e enviar pedido" at bounding box center [995, 548] width 123 height 22
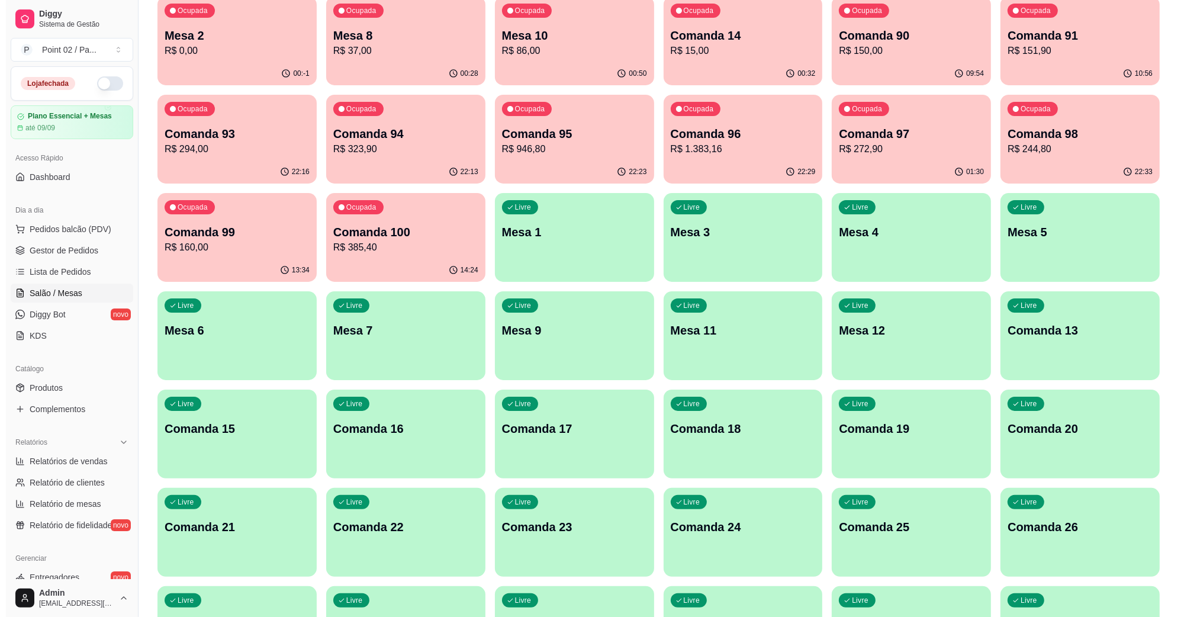
scroll to position [0, 0]
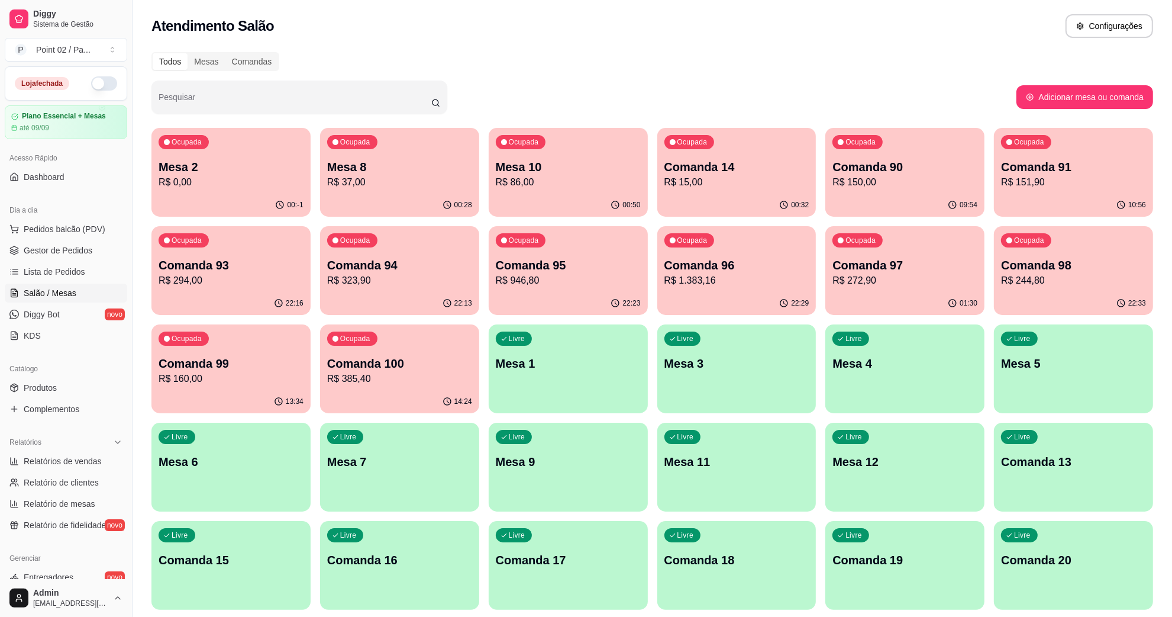
click at [528, 108] on div "Pesquisar" at bounding box center [583, 96] width 865 height 33
click at [540, 65] on div "Todos Mesas Comandas" at bounding box center [652, 61] width 1002 height 19
click at [416, 175] on p "R$ 37,00" at bounding box center [400, 182] width 140 height 14
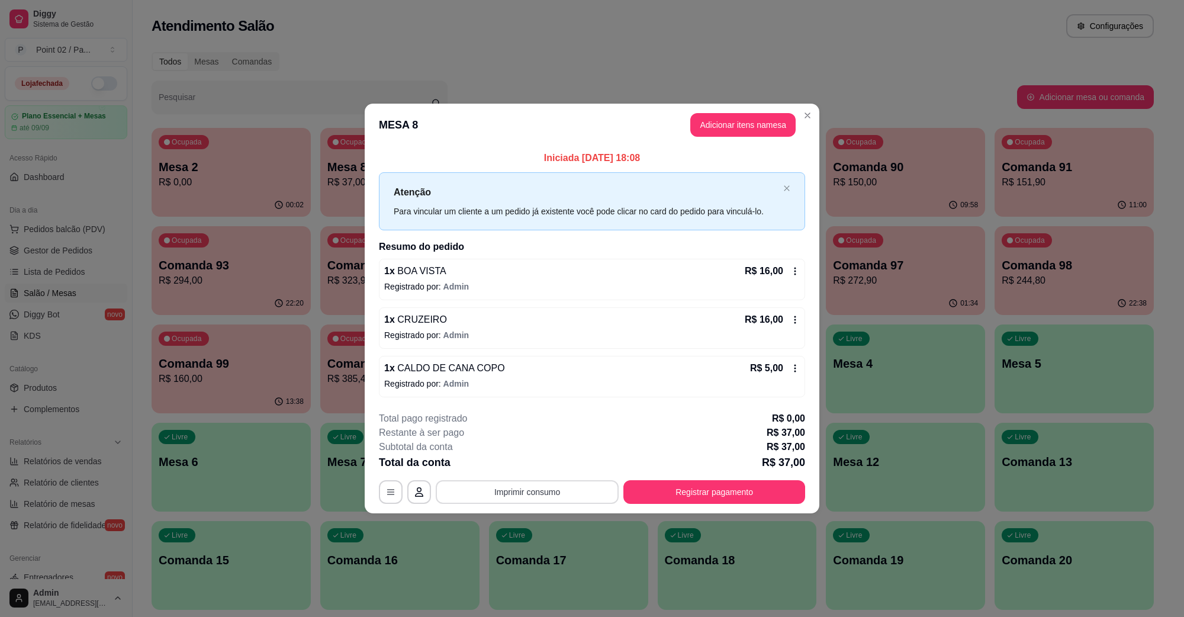
click at [505, 492] on button "Imprimir consumo" at bounding box center [527, 492] width 183 height 24
click at [524, 470] on button "IMPRESSORA" at bounding box center [531, 465] width 86 height 19
click at [747, 479] on div "**********" at bounding box center [592, 457] width 426 height 92
click at [735, 491] on button "Registrar pagamento" at bounding box center [714, 492] width 182 height 24
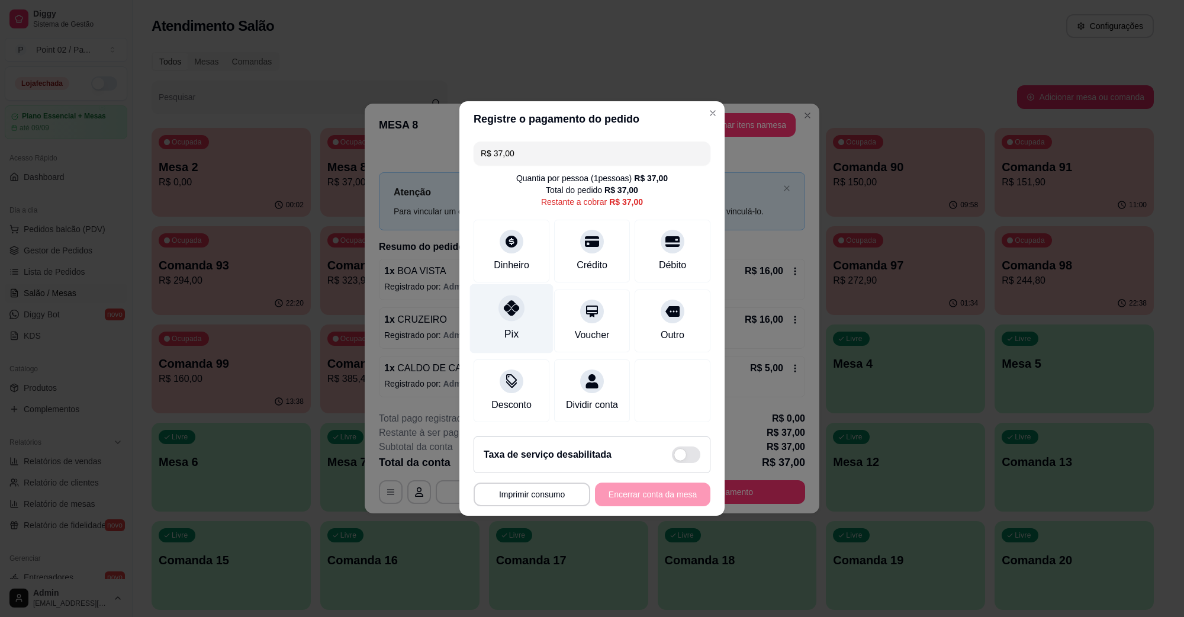
click at [527, 304] on div "Pix" at bounding box center [511, 318] width 83 height 69
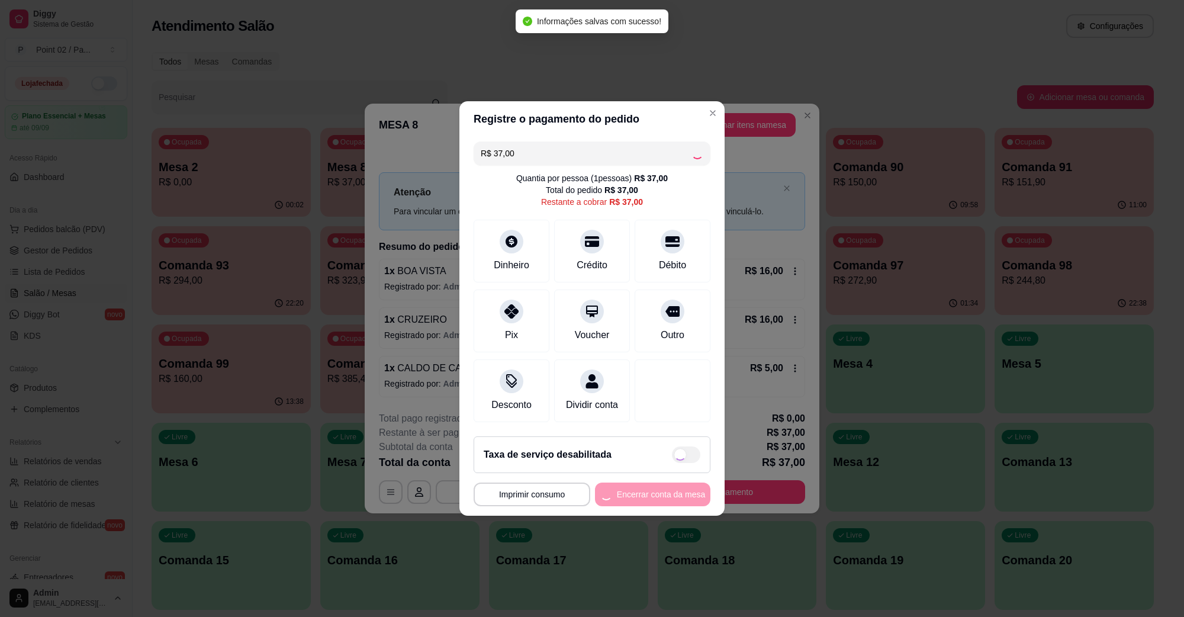
type input "R$ 0,00"
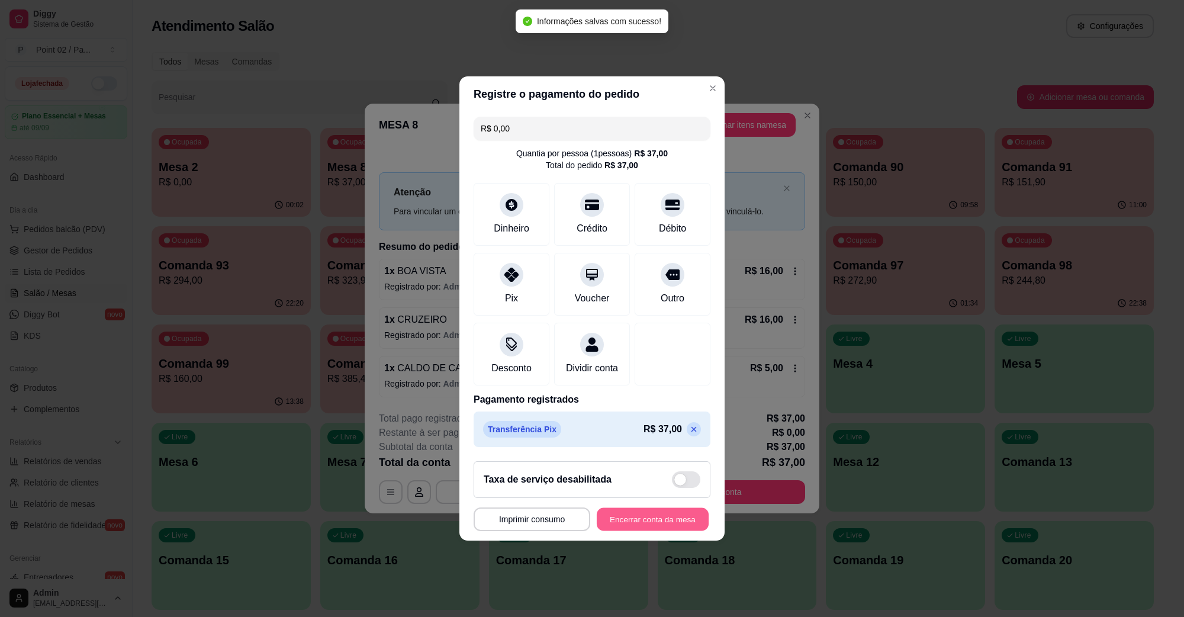
click at [643, 518] on button "Encerrar conta da mesa" at bounding box center [652, 519] width 112 height 23
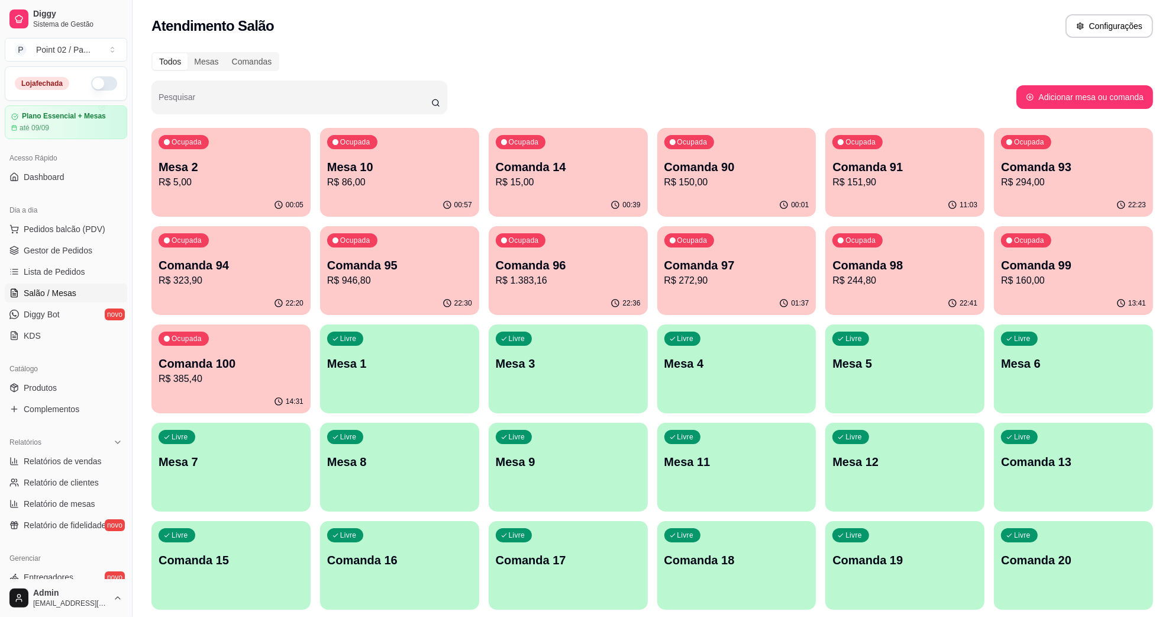
click at [223, 145] on div "Ocupada Mesa 2 R$ 5,00" at bounding box center [230, 161] width 159 height 66
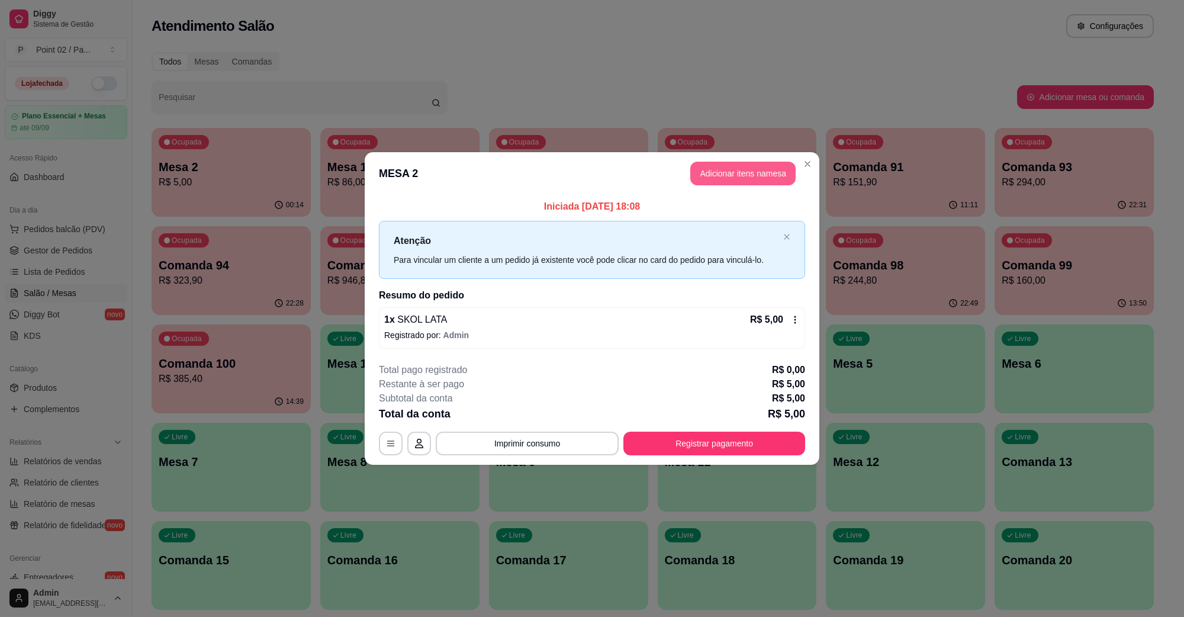
click at [707, 166] on button "Adicionar itens na mesa" at bounding box center [742, 174] width 105 height 24
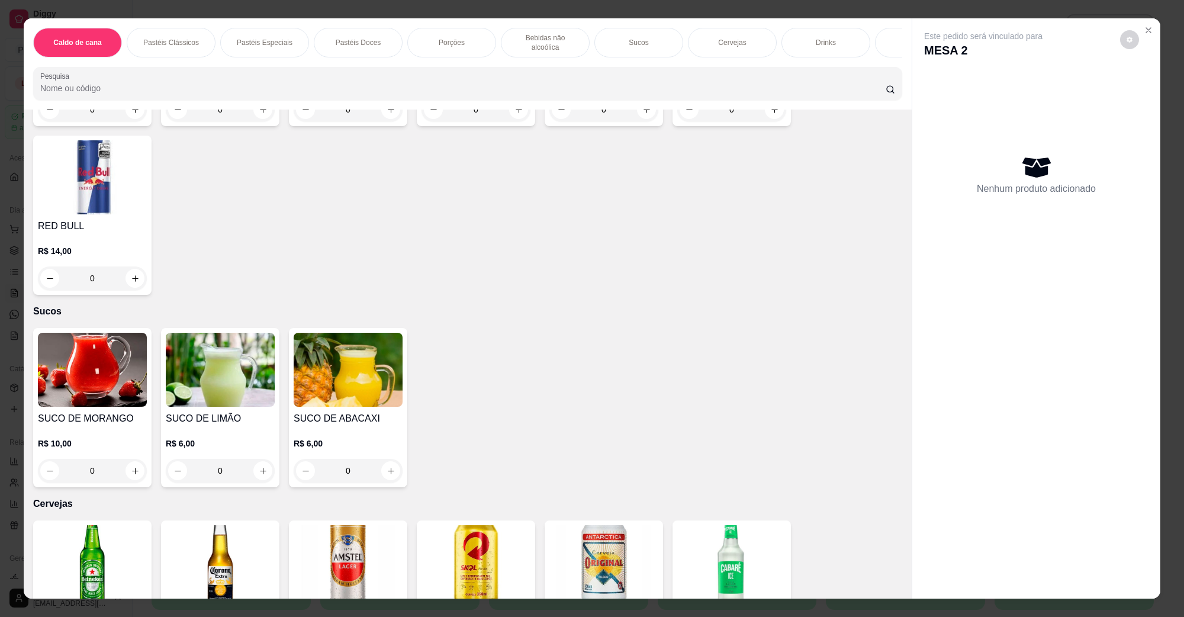
scroll to position [1553, 0]
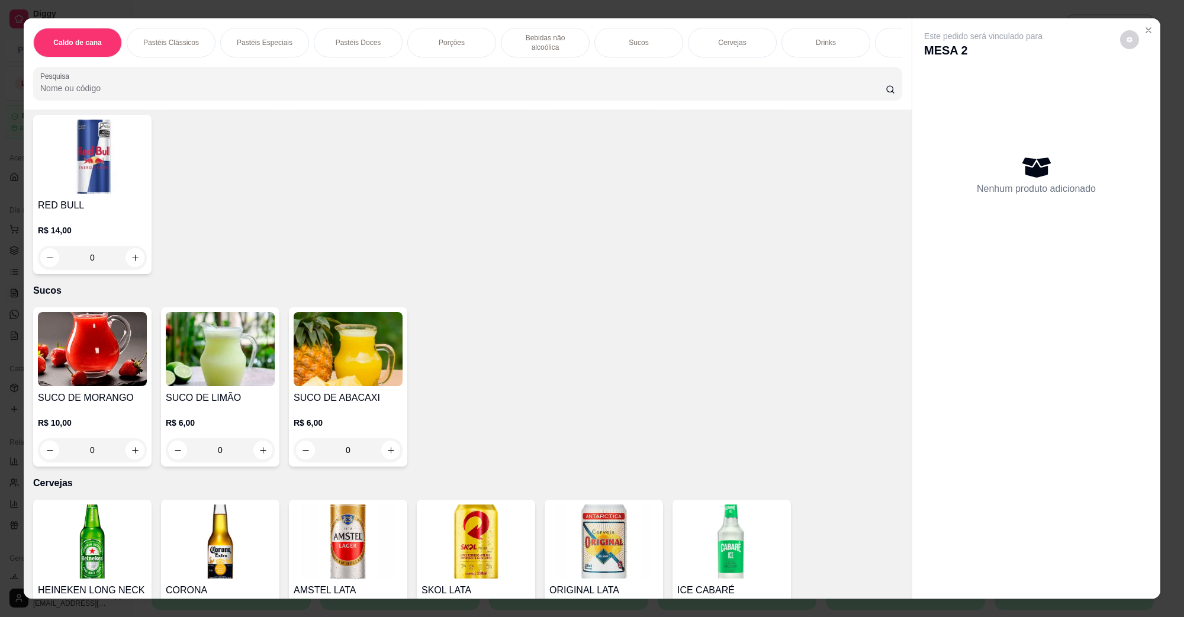
click at [466, 516] on img at bounding box center [475, 541] width 109 height 74
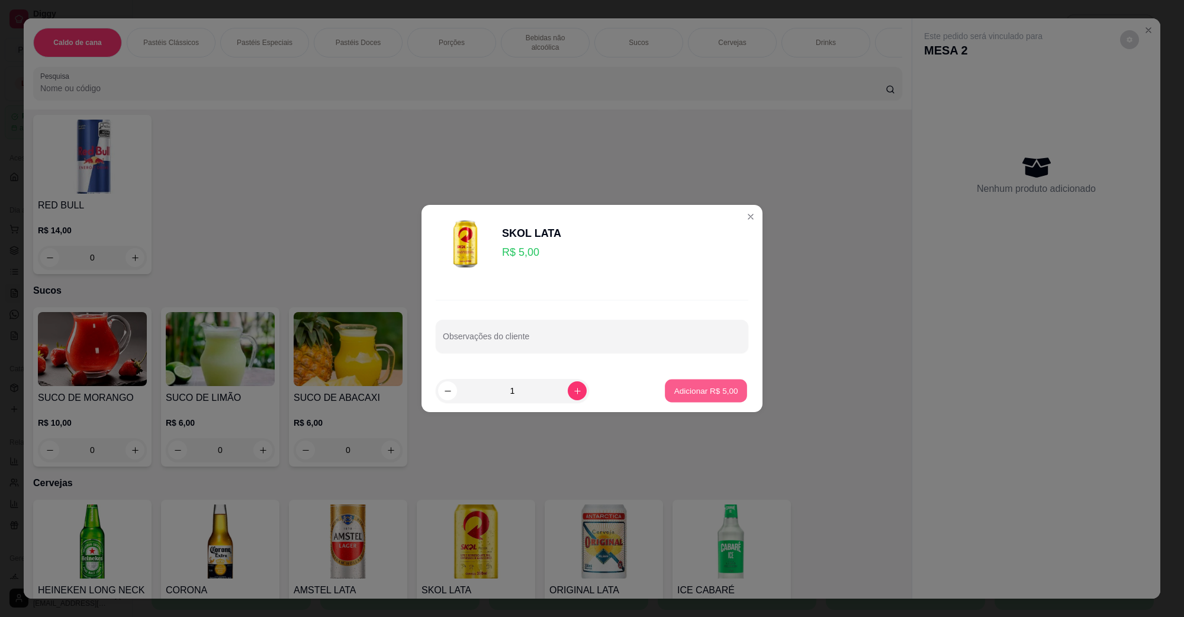
click at [704, 401] on button "Adicionar R$ 5,00" at bounding box center [706, 390] width 82 height 23
type input "1"
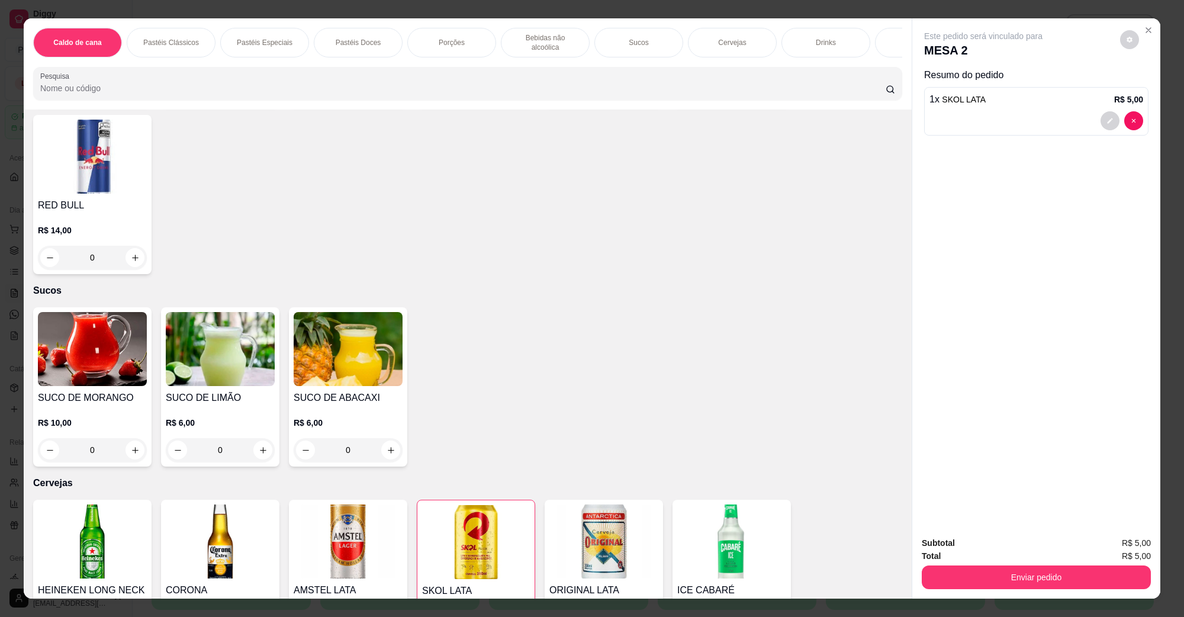
click at [1063, 561] on div "Total R$ 5,00" at bounding box center [1035, 555] width 229 height 13
click at [1061, 564] on div "Enviar pedido" at bounding box center [1035, 575] width 229 height 27
click at [1060, 566] on button "Enviar pedido" at bounding box center [1036, 576] width 222 height 23
click at [1026, 549] on button "Não registrar e enviar pedido" at bounding box center [995, 548] width 123 height 22
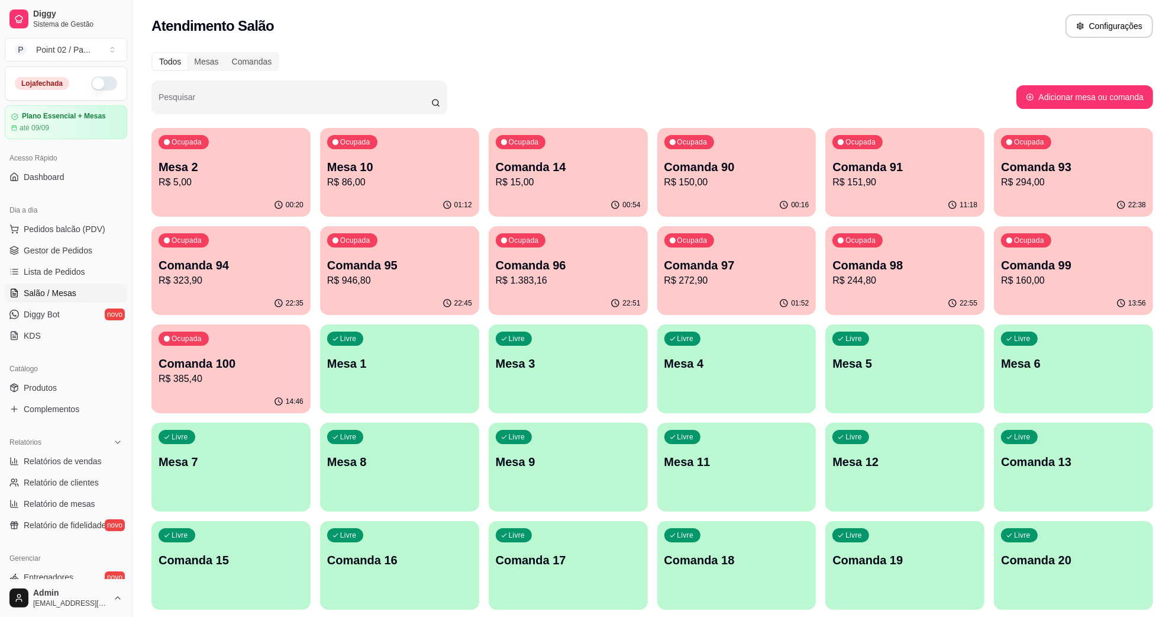
click at [392, 195] on div "01:12" at bounding box center [399, 205] width 159 height 23
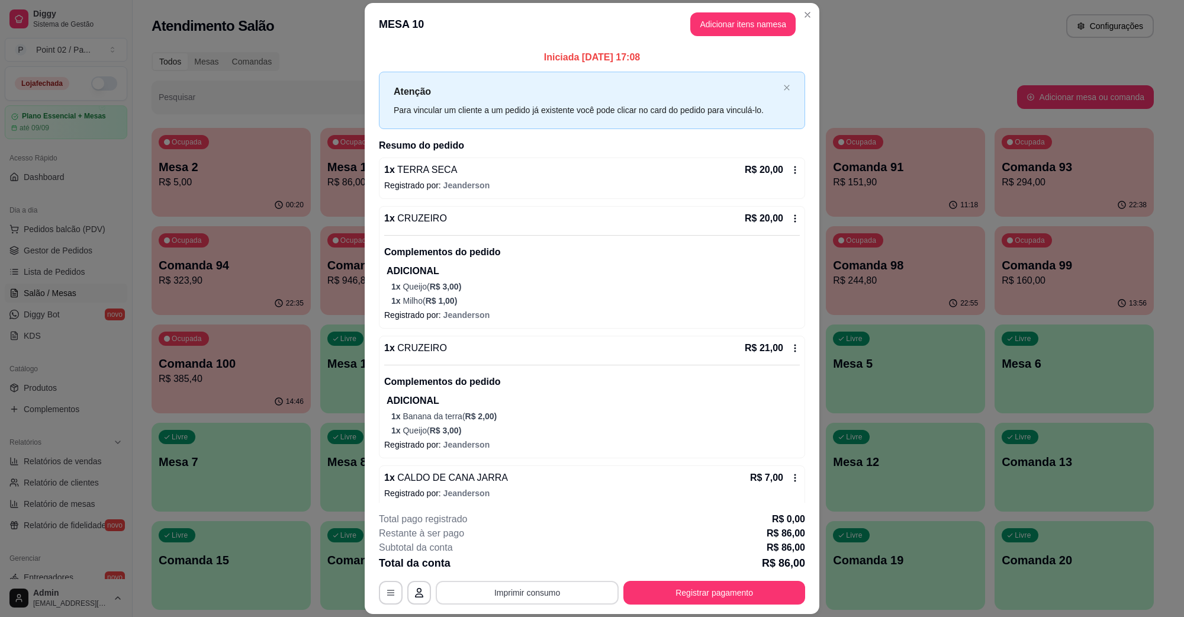
click at [510, 598] on button "Imprimir consumo" at bounding box center [527, 593] width 183 height 24
click at [527, 572] on button "IMPRESSORA" at bounding box center [525, 565] width 86 height 19
click at [737, 28] on button "Adicionar itens na mesa" at bounding box center [742, 24] width 105 height 24
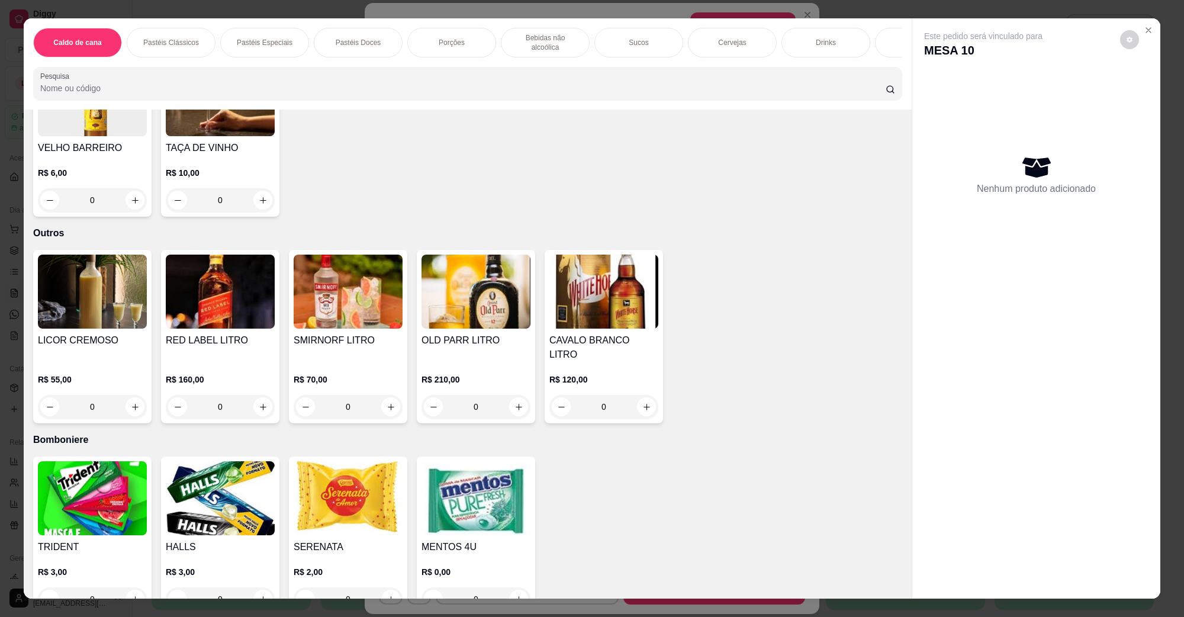
scroll to position [19, 0]
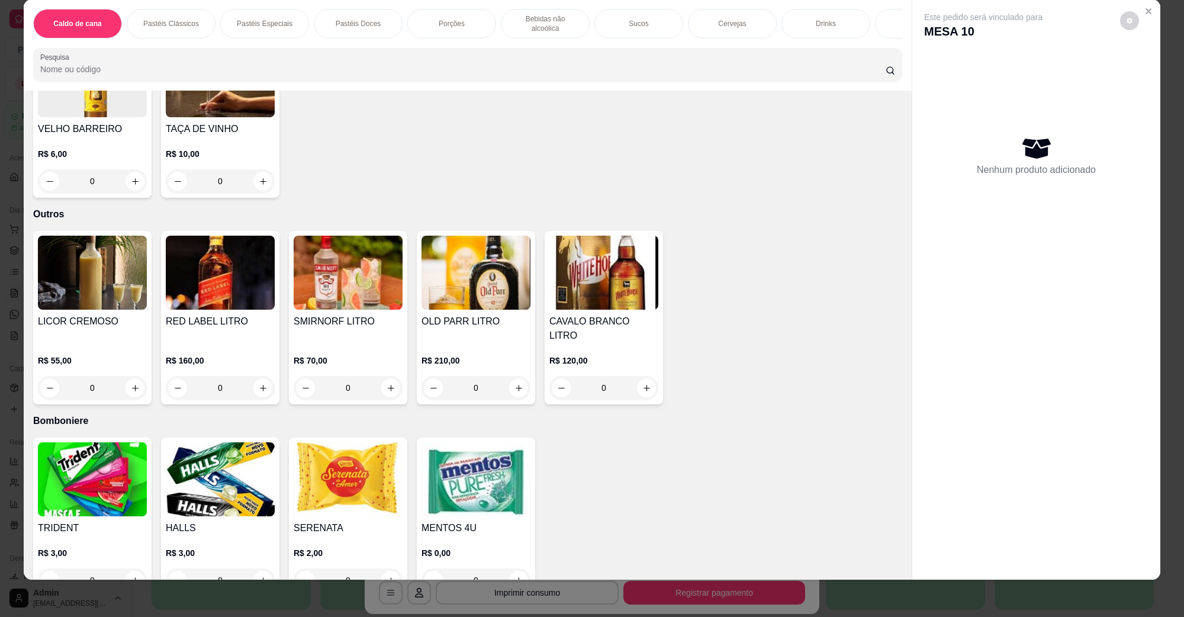
click at [252, 465] on img at bounding box center [220, 479] width 109 height 74
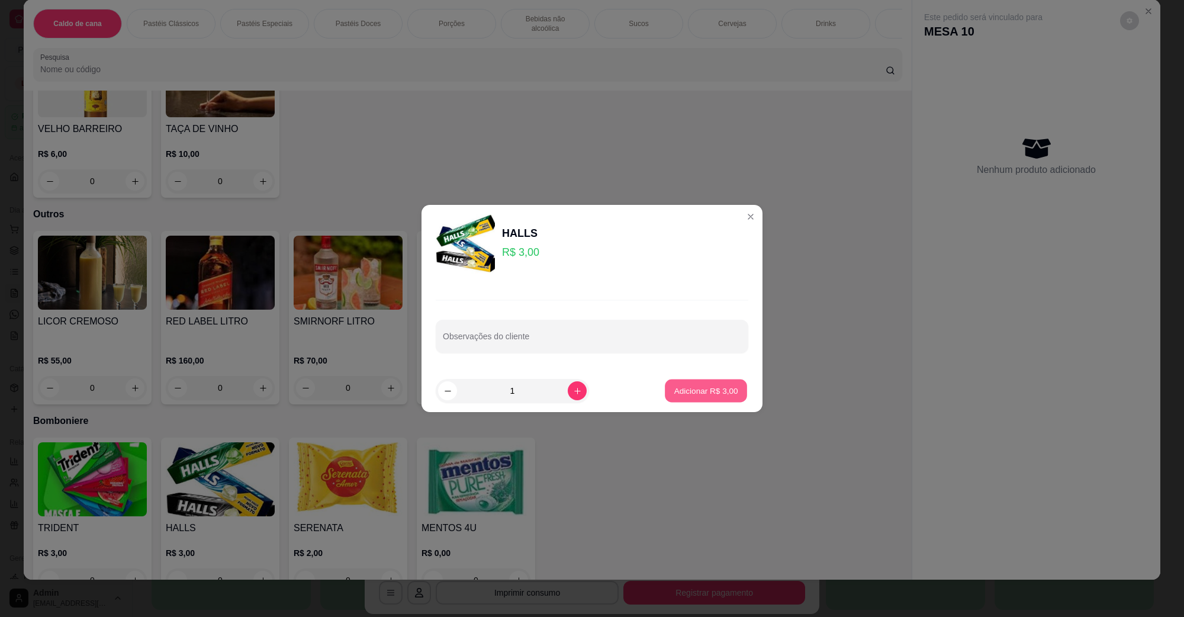
click at [704, 379] on button "Adicionar R$ 3,00" at bounding box center [706, 390] width 82 height 23
type input "1"
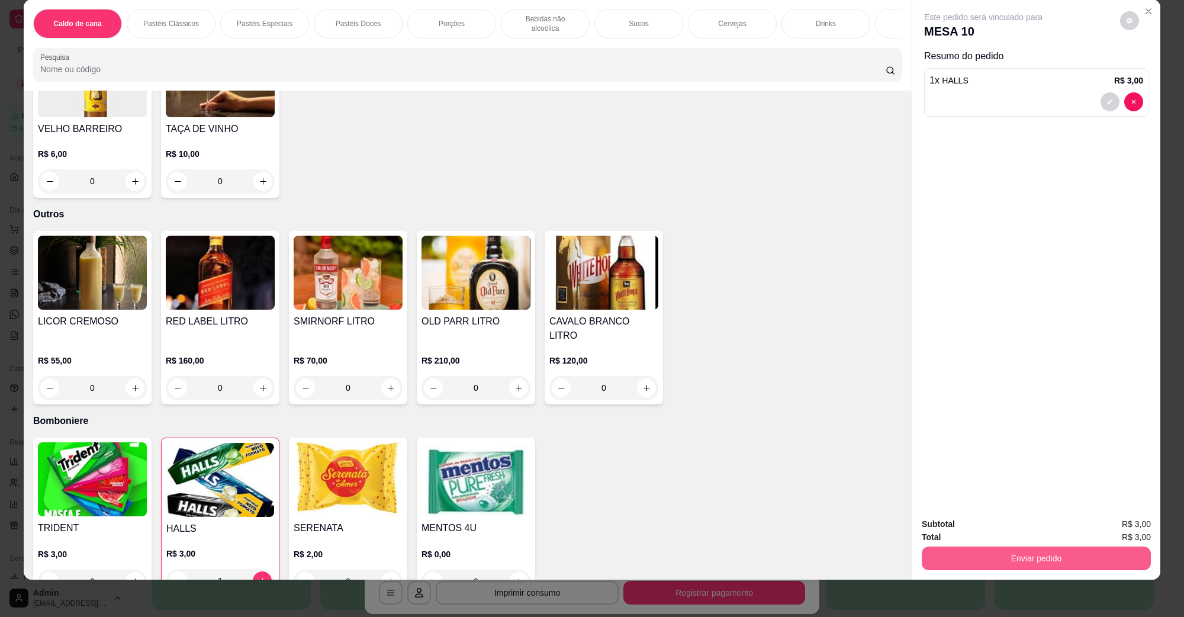
click at [945, 559] on button "Enviar pedido" at bounding box center [1035, 558] width 229 height 24
click at [946, 528] on button "Não registrar e enviar pedido" at bounding box center [996, 529] width 120 height 22
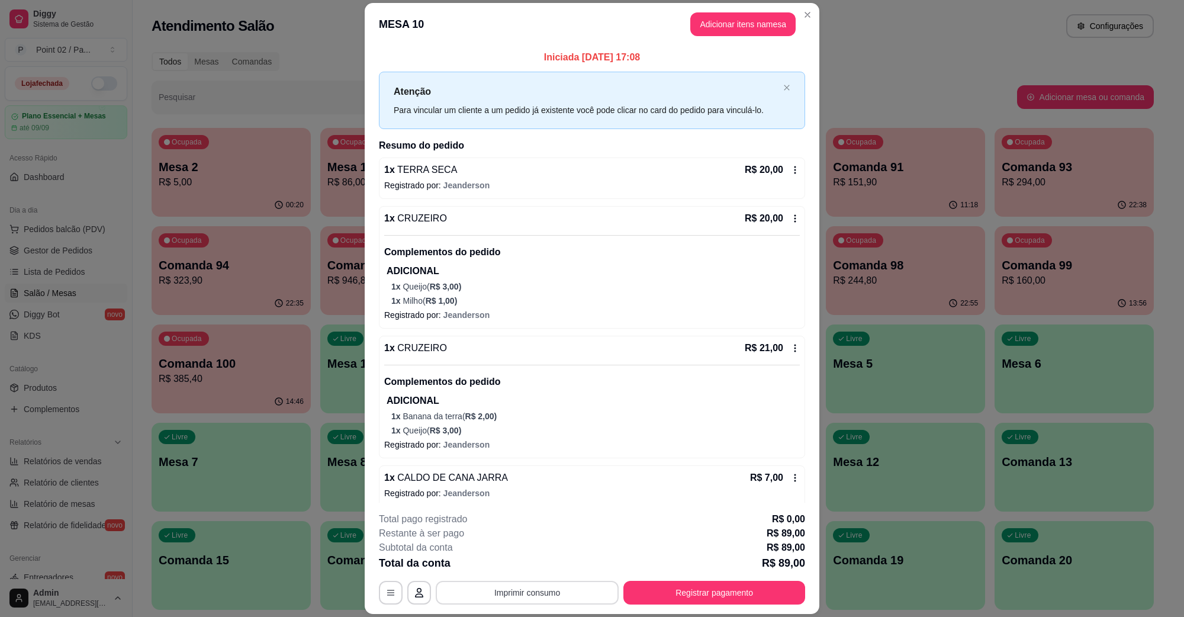
click at [549, 599] on button "Imprimir consumo" at bounding box center [527, 593] width 183 height 24
click at [553, 566] on button "IMPRESSORA" at bounding box center [525, 565] width 86 height 19
click at [665, 595] on button "Registrar pagamento" at bounding box center [714, 592] width 176 height 23
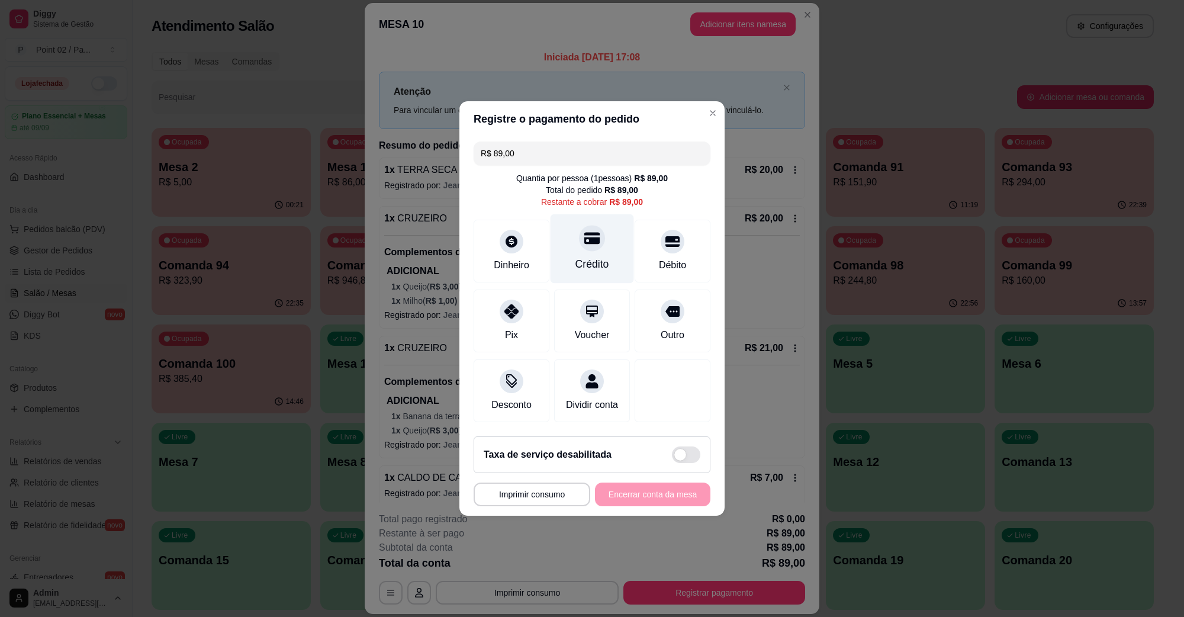
click at [592, 238] on icon at bounding box center [591, 237] width 15 height 15
type input "R$ 0,00"
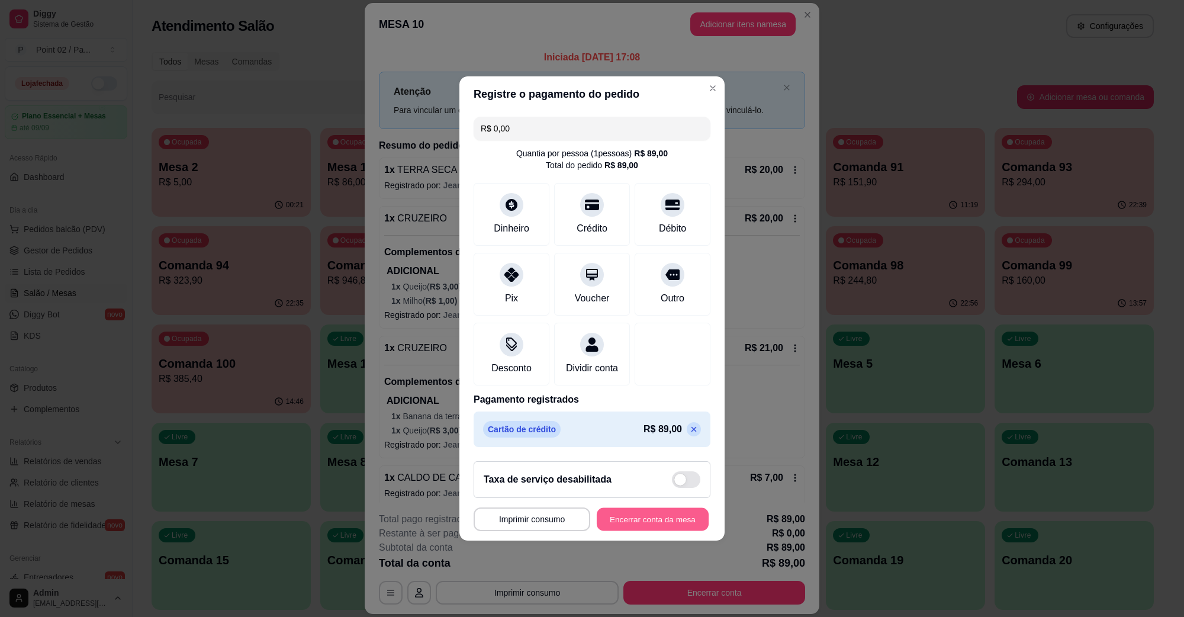
click at [611, 531] on button "Encerrar conta da mesa" at bounding box center [652, 519] width 112 height 23
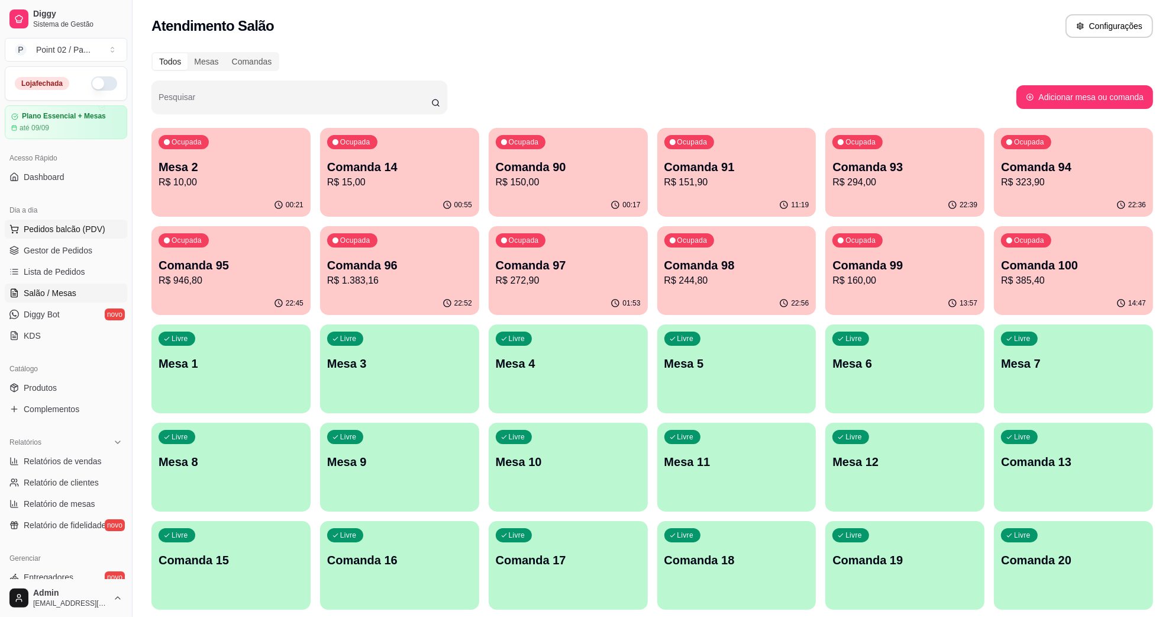
click at [105, 225] on button "Pedidos balcão (PDV)" at bounding box center [66, 229] width 122 height 19
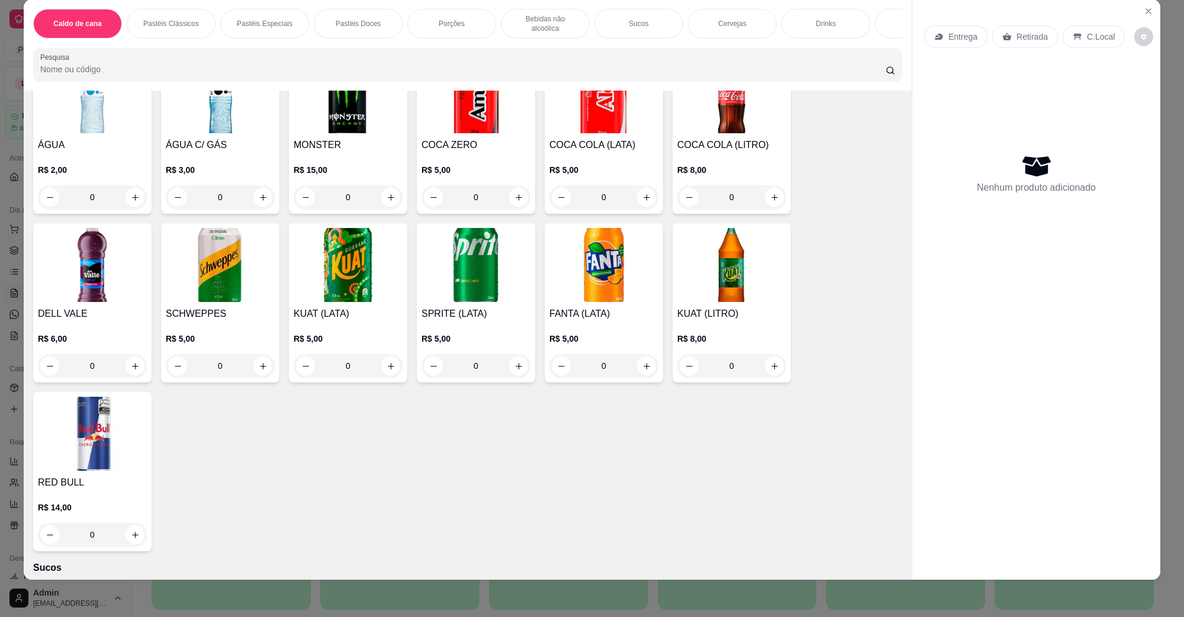
scroll to position [1701, 0]
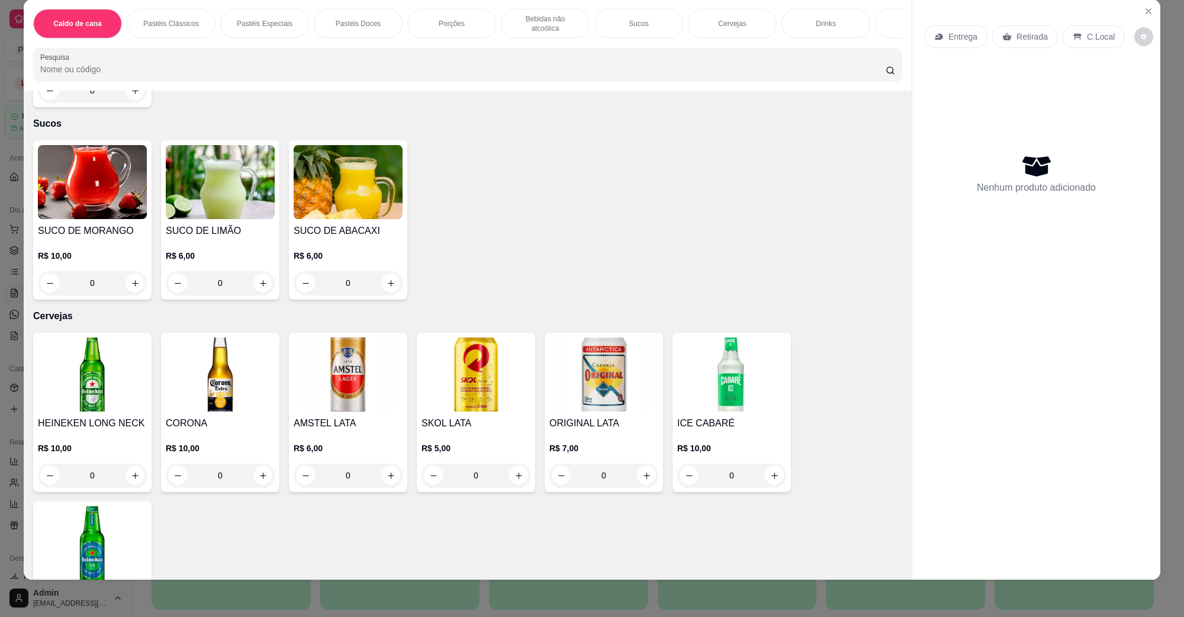
click at [231, 383] on img at bounding box center [220, 374] width 109 height 74
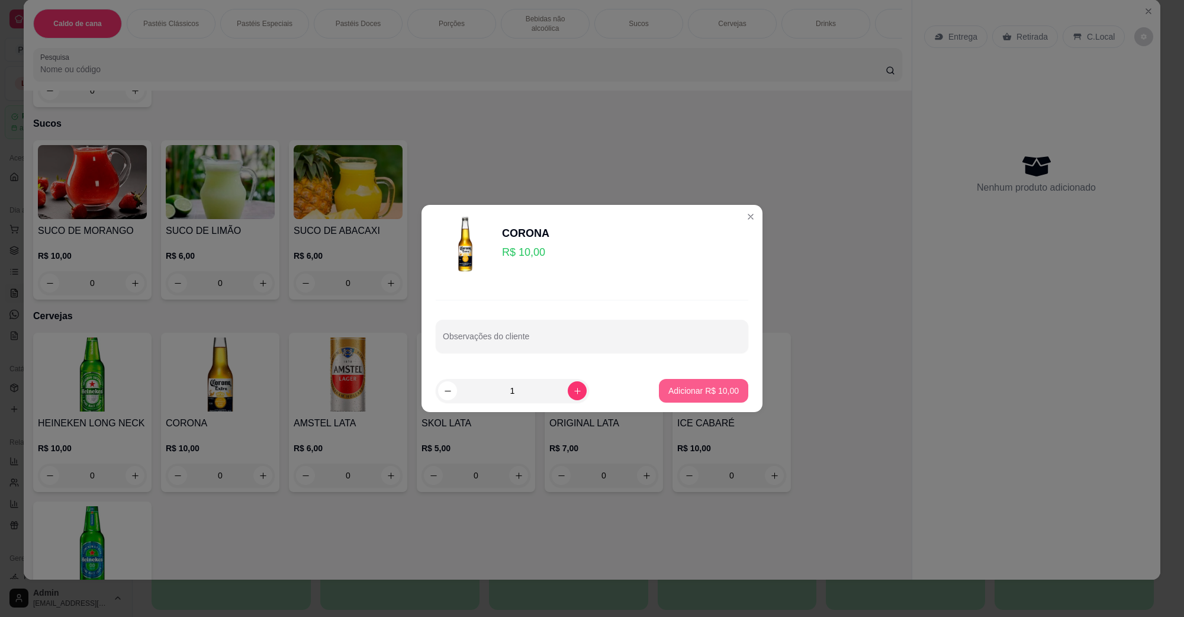
click at [668, 395] on p "Adicionar R$ 10,00" at bounding box center [703, 391] width 70 height 12
type input "1"
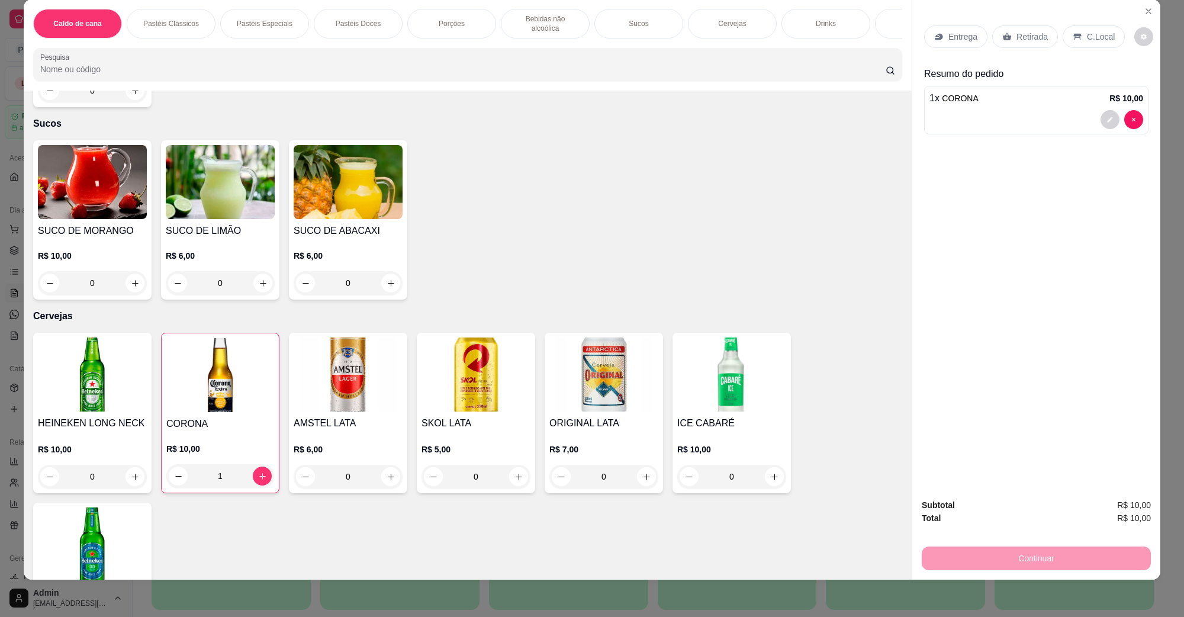
click at [1089, 37] on p "C.Local" at bounding box center [1100, 37] width 28 height 12
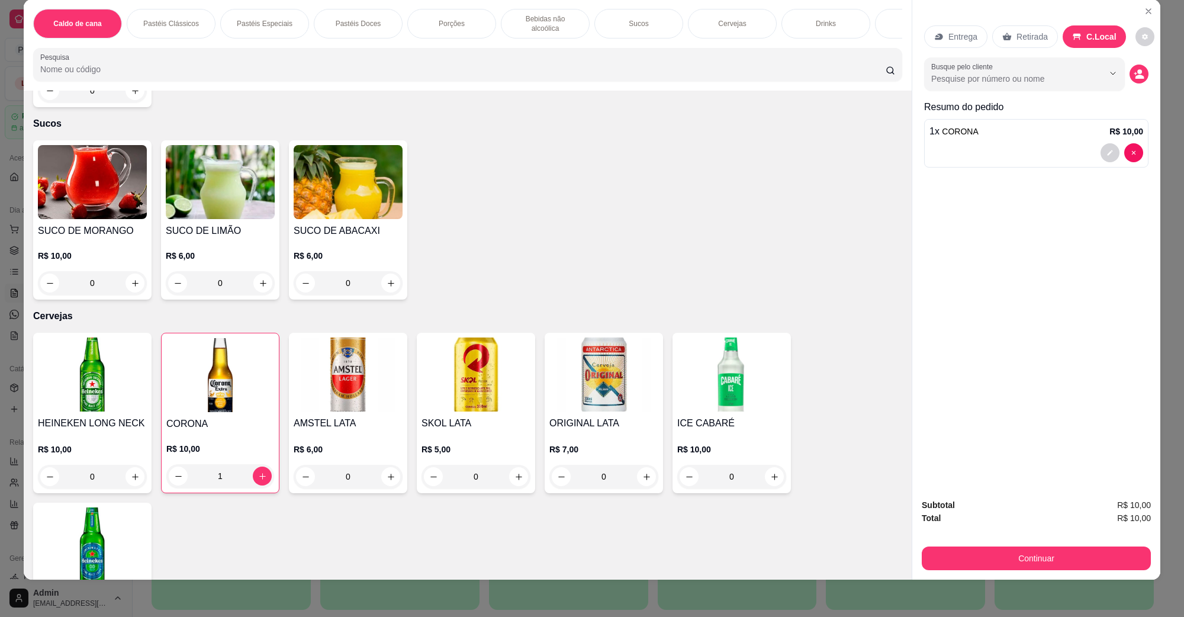
click at [1008, 545] on div "Continuar" at bounding box center [1035, 556] width 229 height 27
click at [1008, 549] on button "Continuar" at bounding box center [1036, 557] width 222 height 23
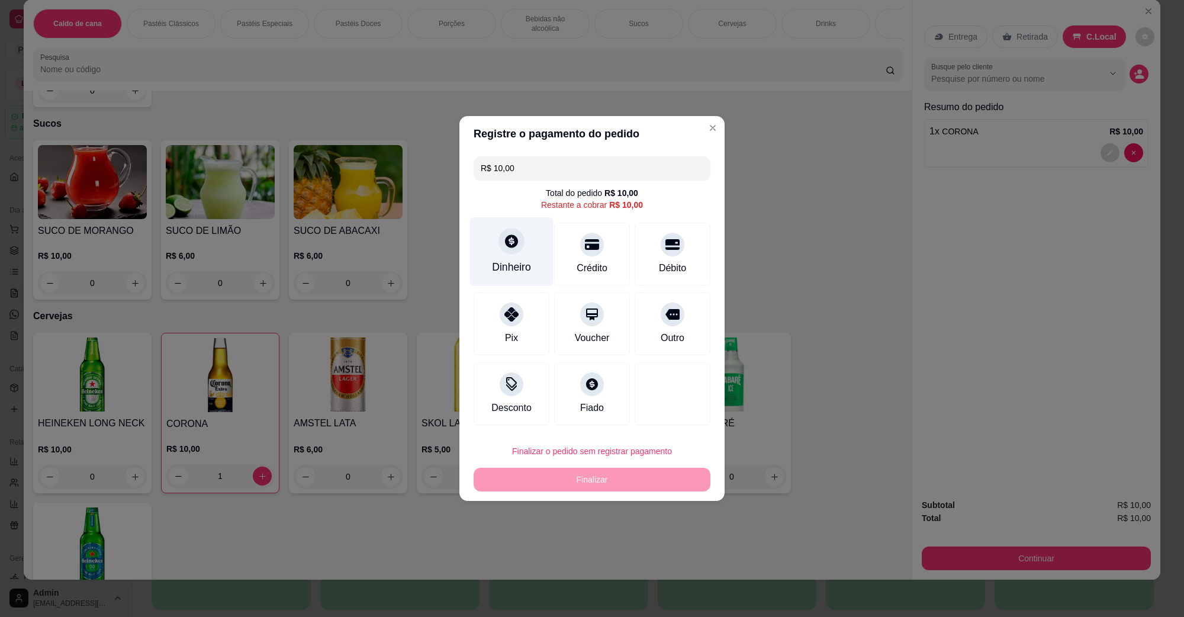
click at [478, 266] on div "Dinheiro" at bounding box center [511, 251] width 83 height 69
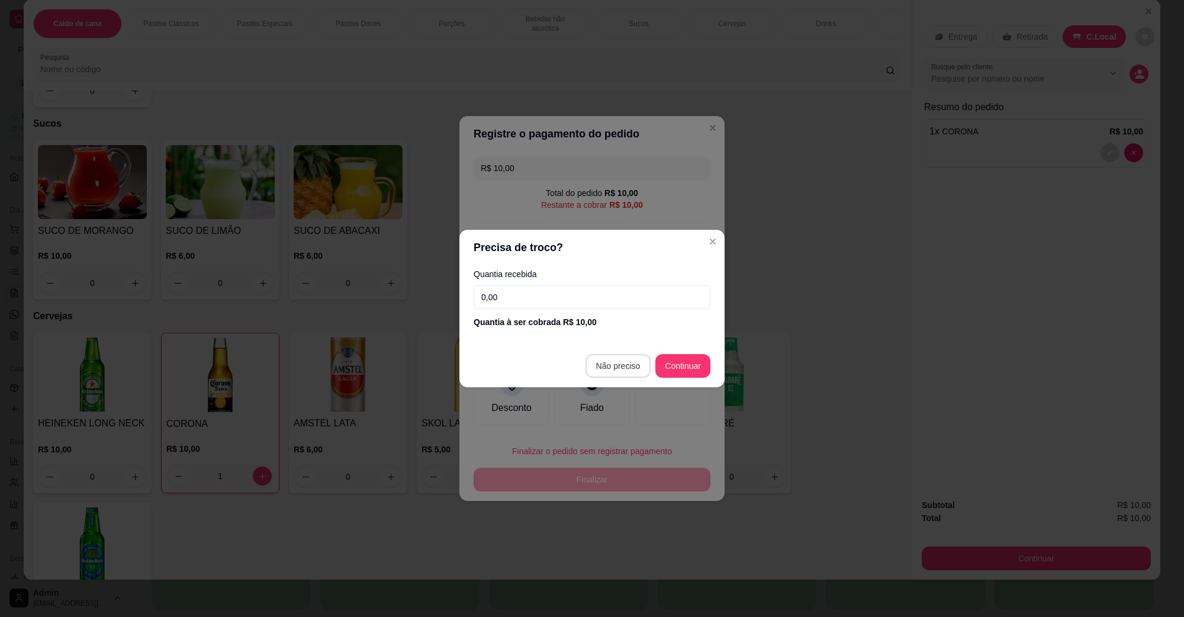
type input "R$ 0,00"
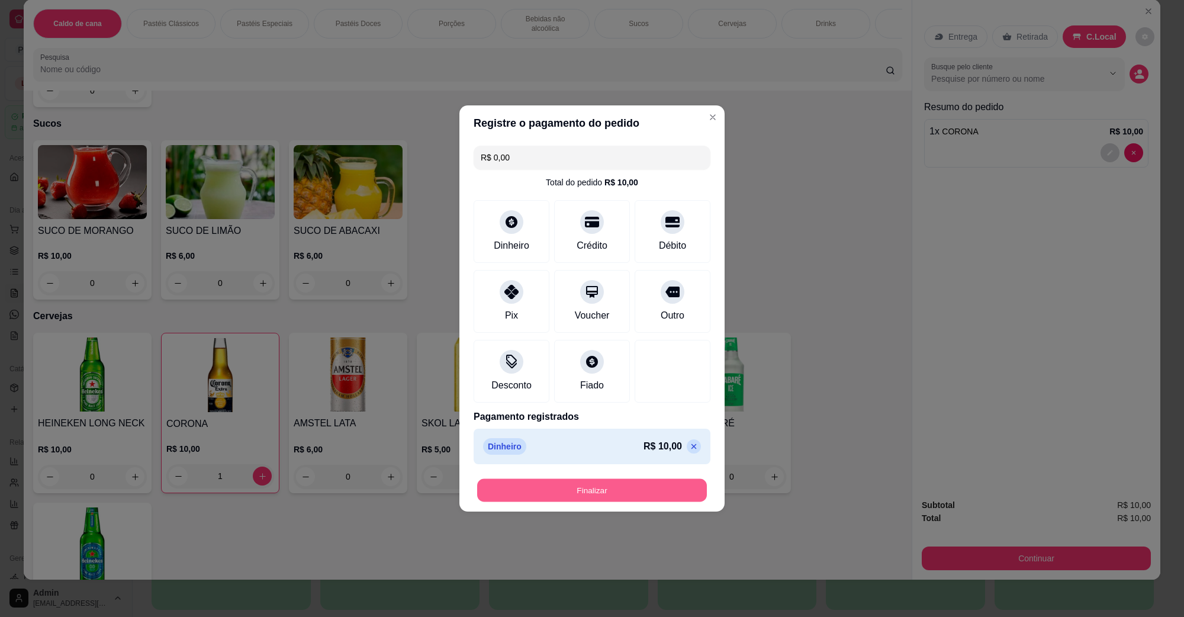
click at [611, 484] on button "Finalizar" at bounding box center [592, 490] width 230 height 23
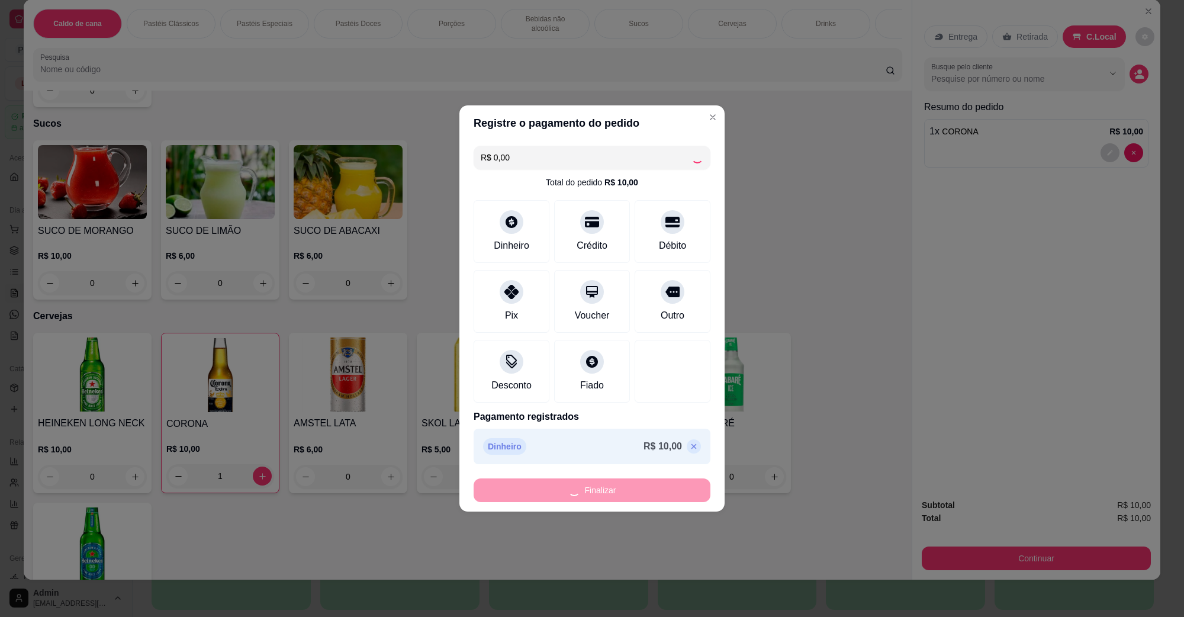
type input "0"
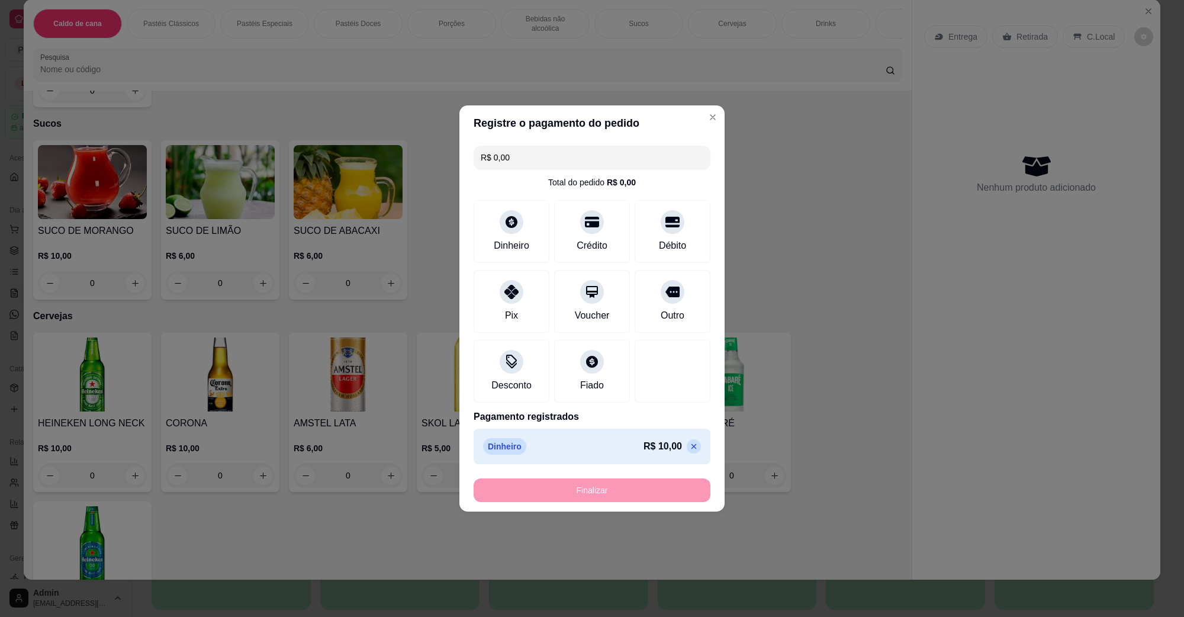
type input "-R$ 10,00"
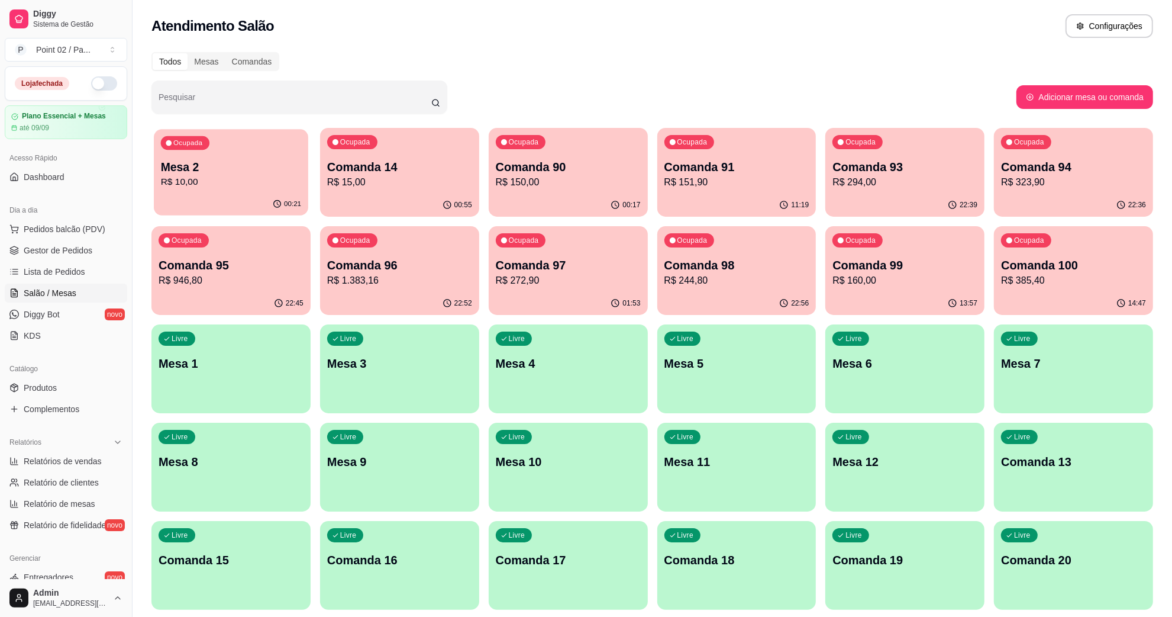
click at [175, 141] on p "Ocupada" at bounding box center [187, 142] width 29 height 9
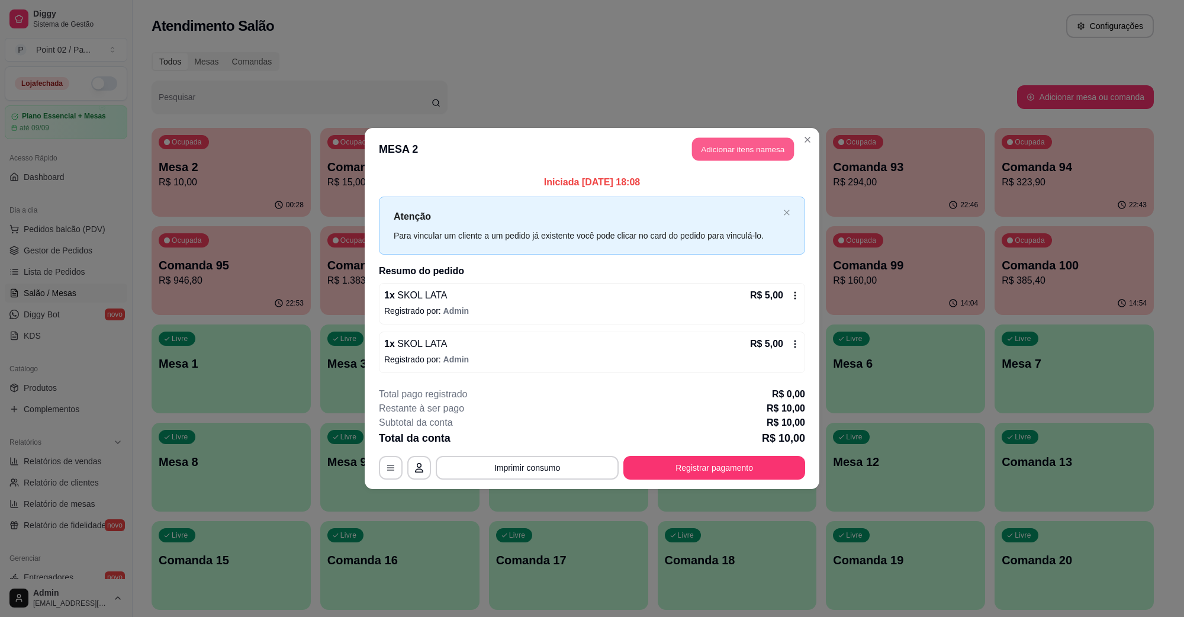
click at [728, 154] on button "Adicionar itens na mesa" at bounding box center [743, 149] width 102 height 23
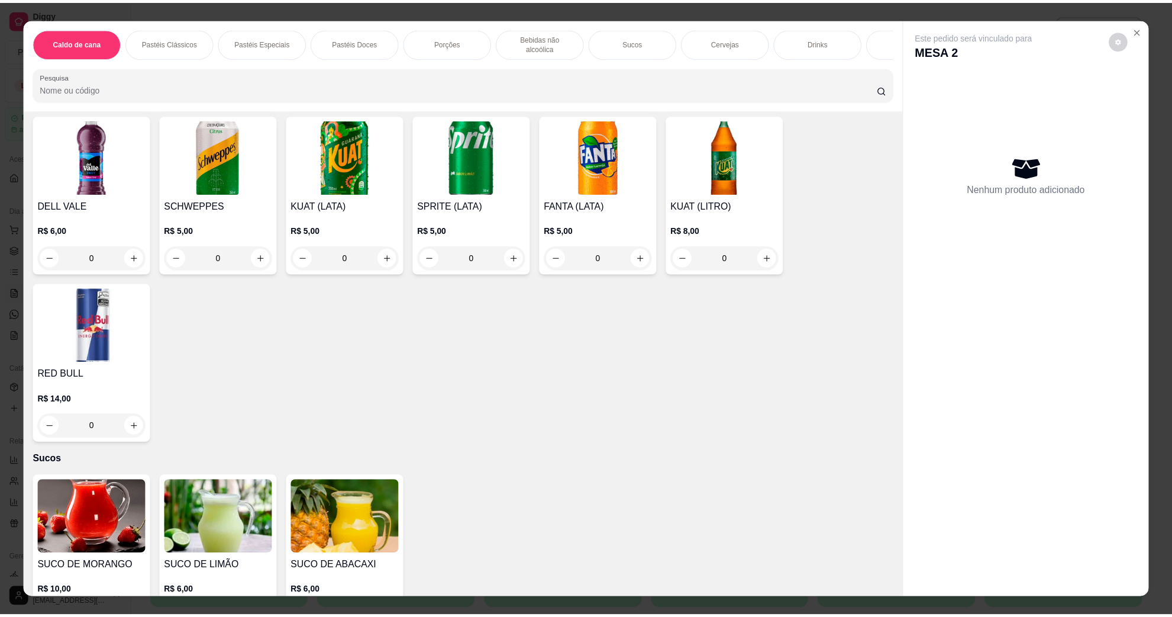
scroll to position [1553, 0]
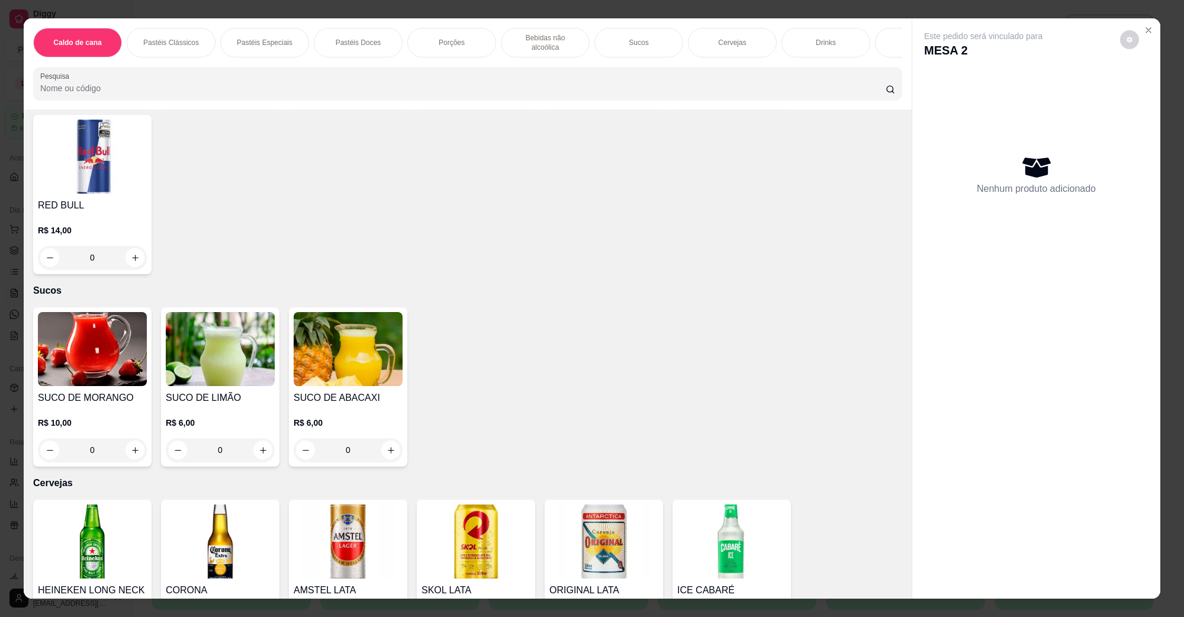
click at [476, 507] on img at bounding box center [475, 541] width 109 height 74
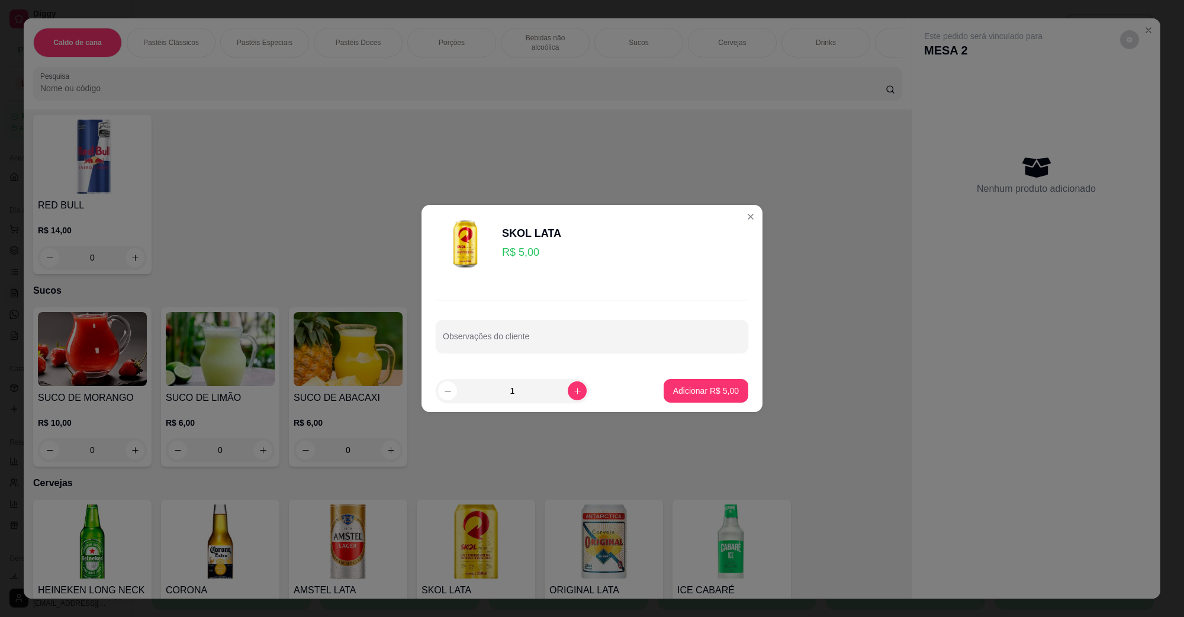
click at [673, 398] on button "Adicionar R$ 5,00" at bounding box center [705, 391] width 85 height 24
type input "1"
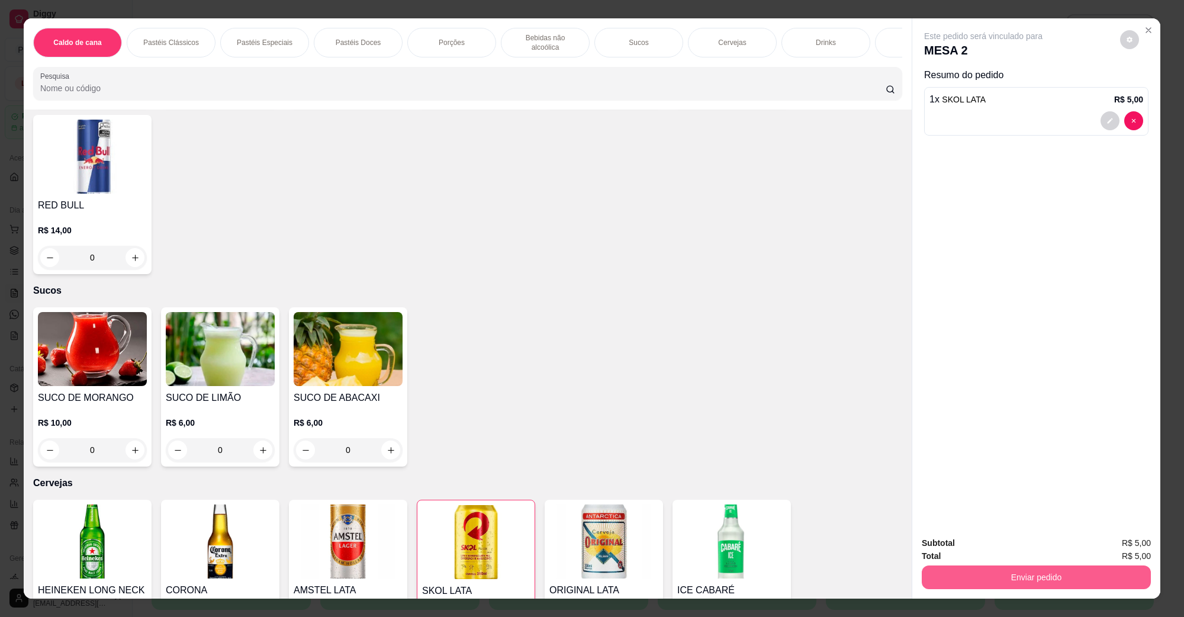
click at [1084, 575] on button "Enviar pedido" at bounding box center [1035, 577] width 229 height 24
click at [1049, 552] on button "Não registrar e enviar pedido" at bounding box center [996, 548] width 120 height 22
